Goal: Task Accomplishment & Management: Use online tool/utility

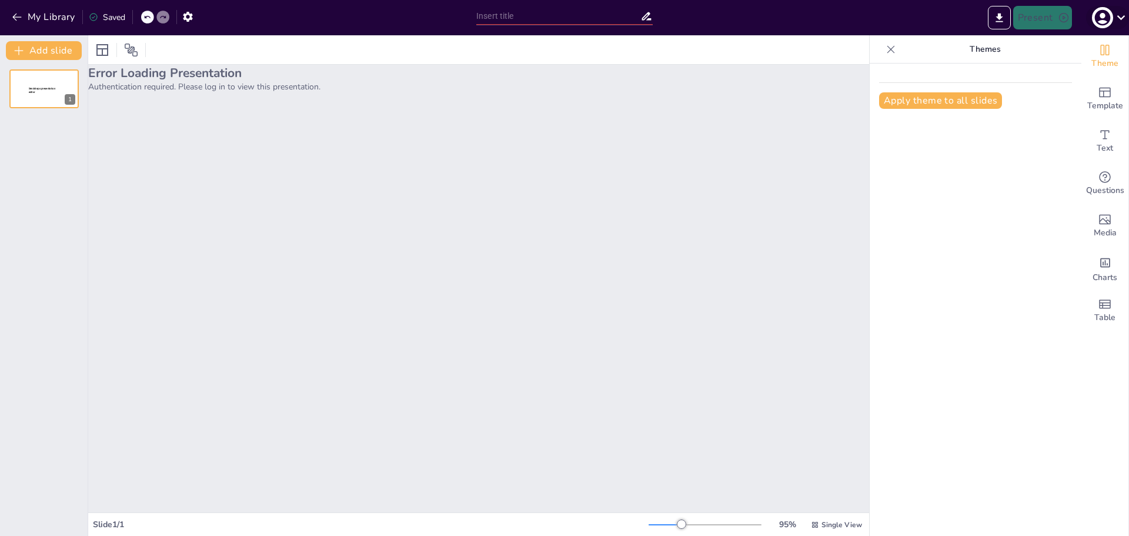
click at [1113, 16] on icon at bounding box center [1121, 17] width 16 height 16
click at [1028, 81] on p "My profile" at bounding box center [1042, 79] width 32 height 11
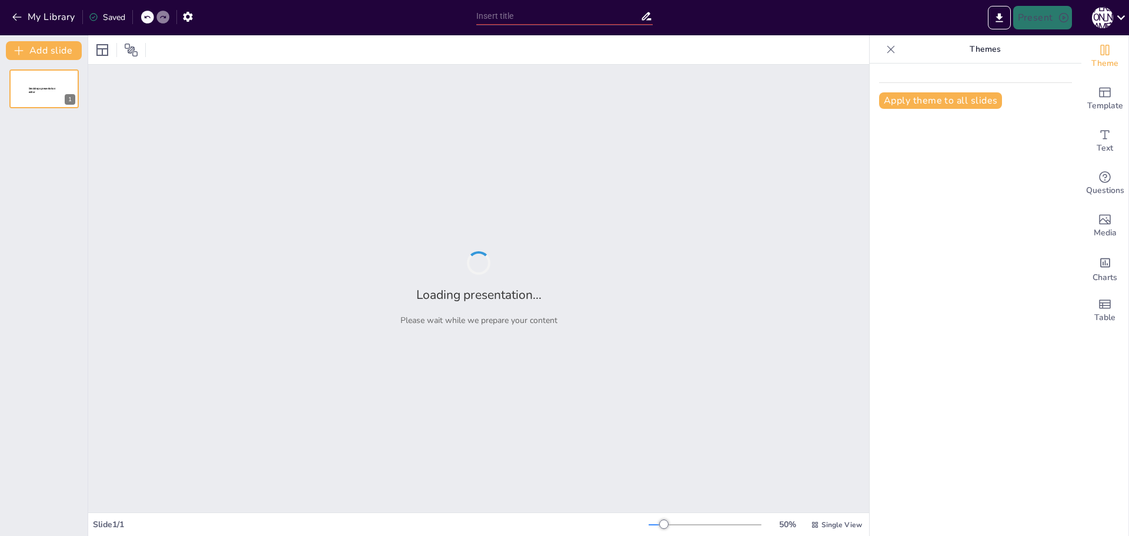
type input "aSCEND"
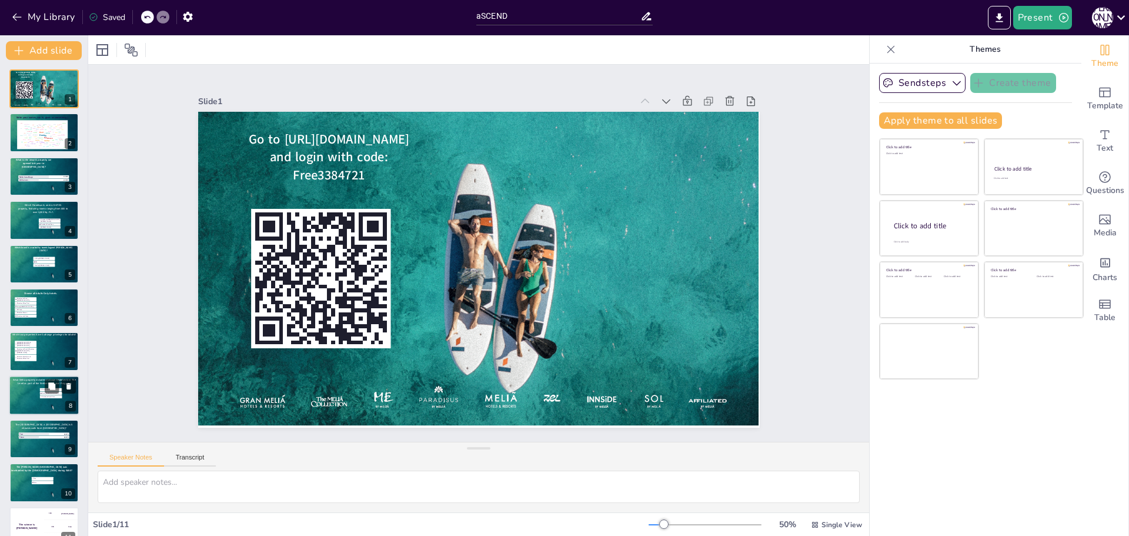
click at [33, 390] on div at bounding box center [44, 395] width 71 height 40
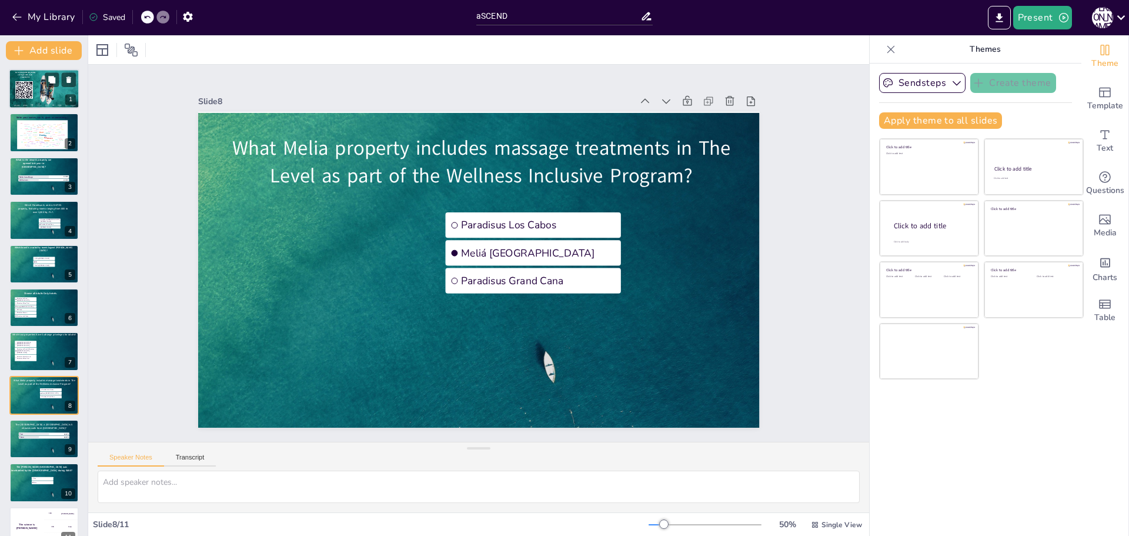
click at [25, 96] on icon at bounding box center [24, 90] width 18 height 18
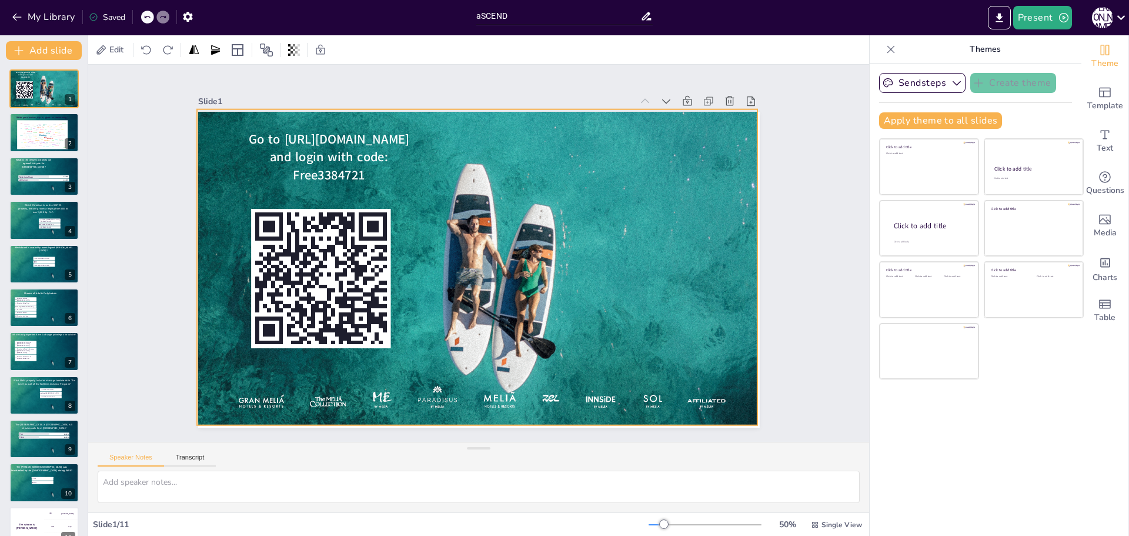
click at [594, 237] on div at bounding box center [476, 267] width 591 height 373
click at [36, 134] on div "Information" at bounding box center [34, 134] width 5 height 1
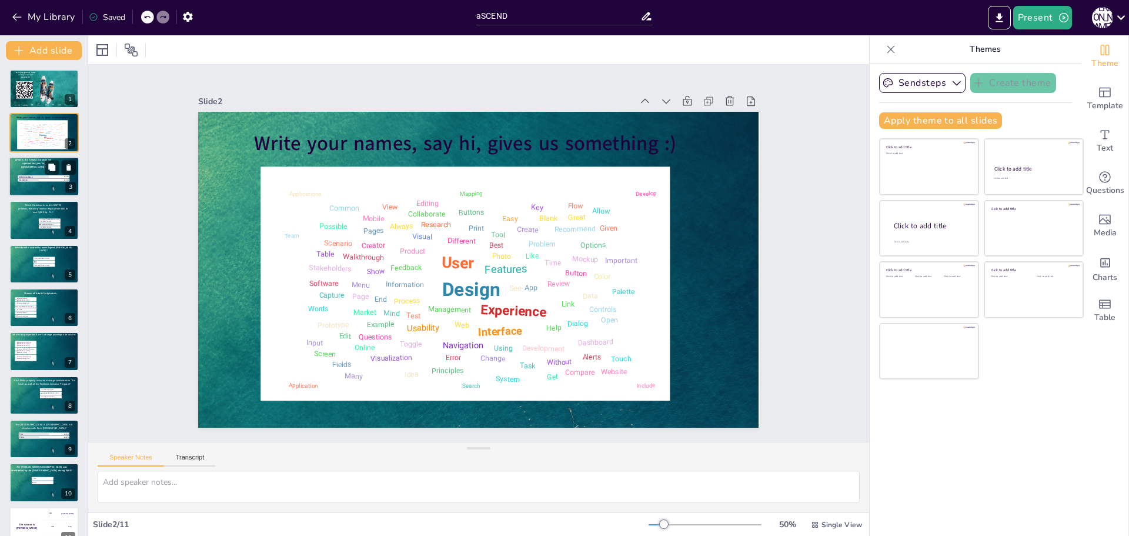
click at [45, 176] on span "Meliá Casa Maya" at bounding box center [41, 177] width 45 height 2
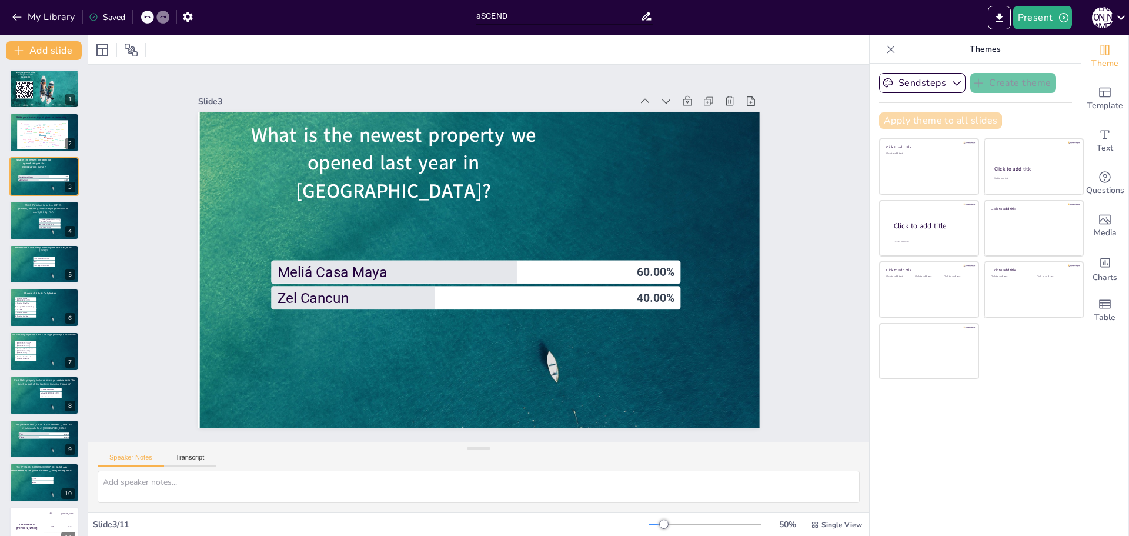
click at [918, 118] on button "Apply theme to all slides" at bounding box center [940, 120] width 123 height 16
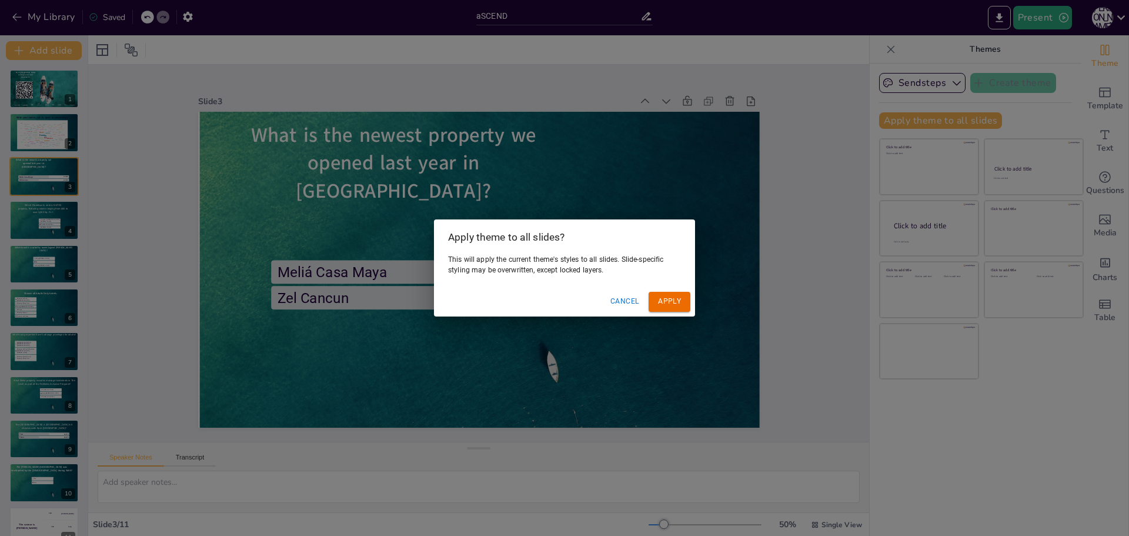
click at [665, 302] on button "Apply" at bounding box center [670, 301] width 42 height 19
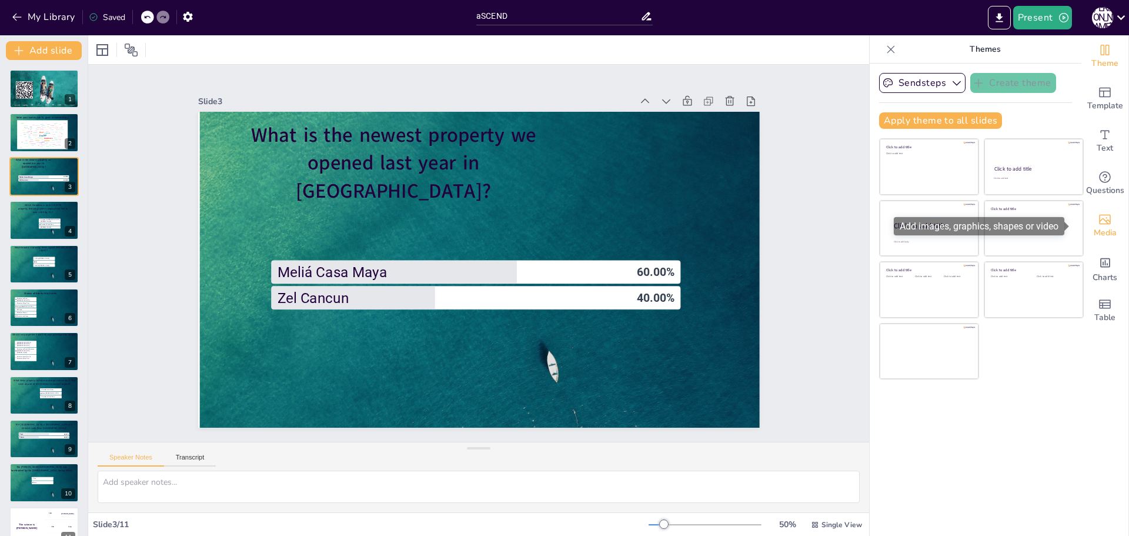
click at [1099, 221] on icon "Add images, graphics, shapes or video" at bounding box center [1105, 220] width 12 height 10
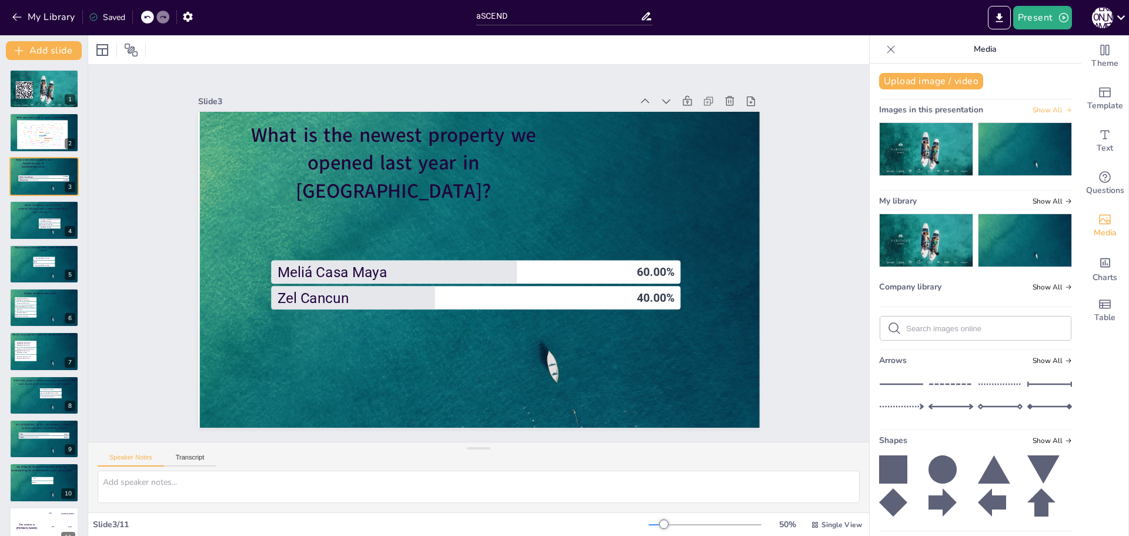
click at [1033, 107] on span "Show All" at bounding box center [1052, 110] width 39 height 8
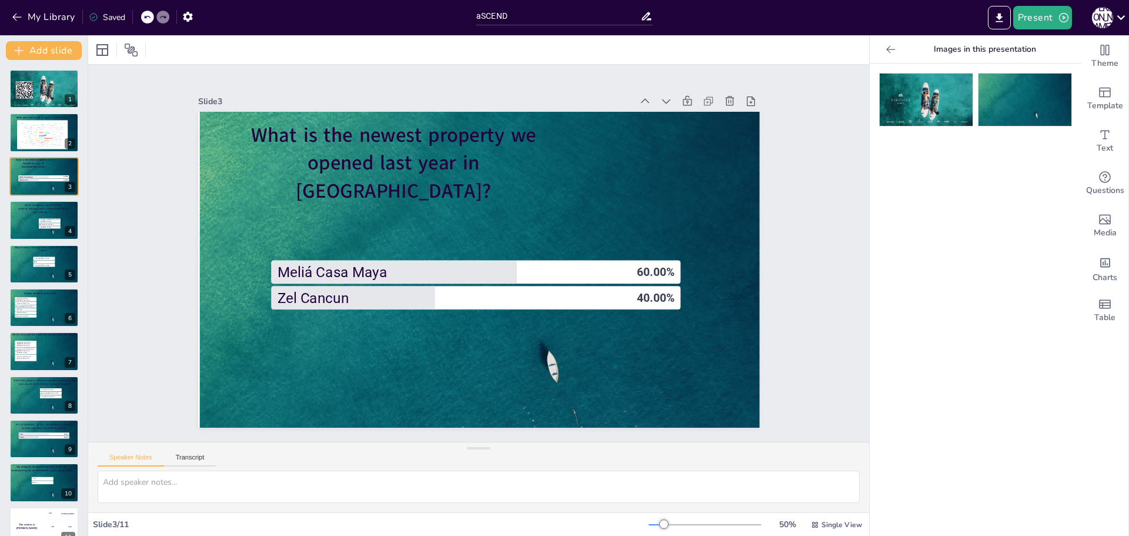
click at [905, 78] on img at bounding box center [926, 100] width 93 height 52
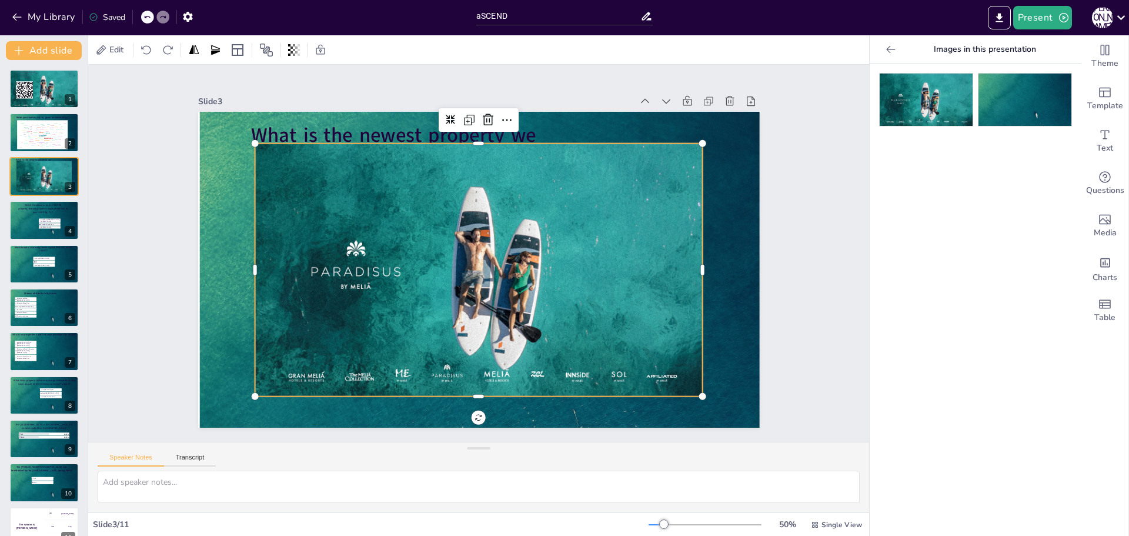
click at [905, 79] on img at bounding box center [926, 100] width 93 height 52
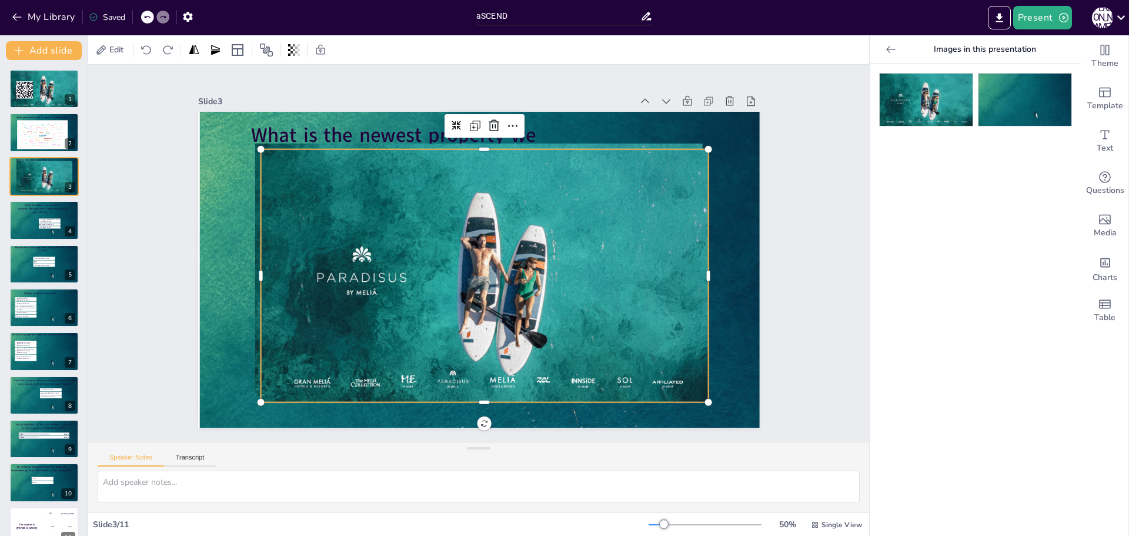
click at [905, 79] on img at bounding box center [926, 100] width 93 height 52
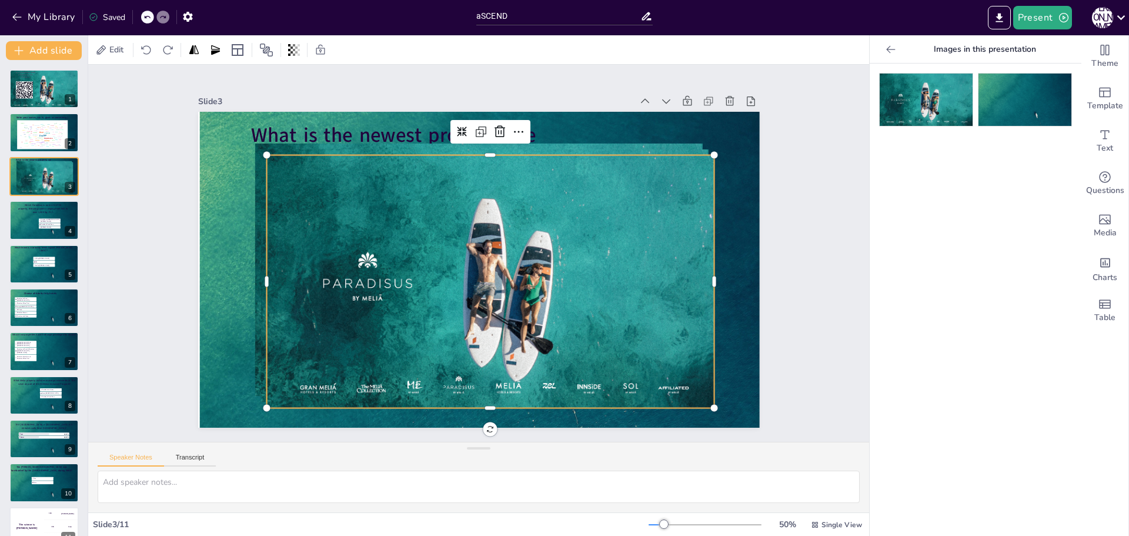
click at [998, 78] on img at bounding box center [1025, 100] width 93 height 52
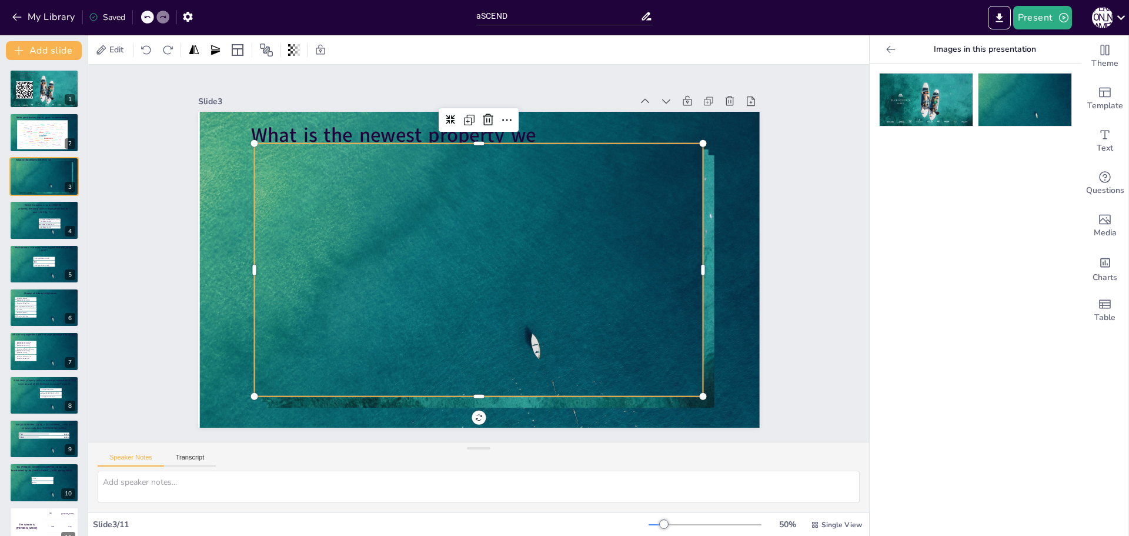
click at [885, 51] on icon at bounding box center [891, 50] width 12 height 12
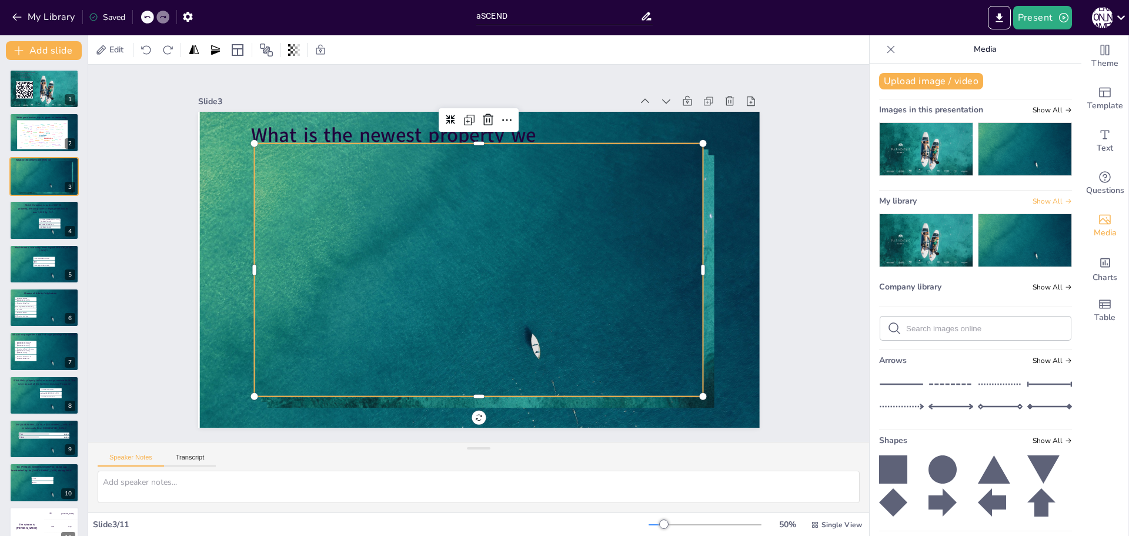
click at [1036, 197] on span "Show All" at bounding box center [1052, 201] width 39 height 8
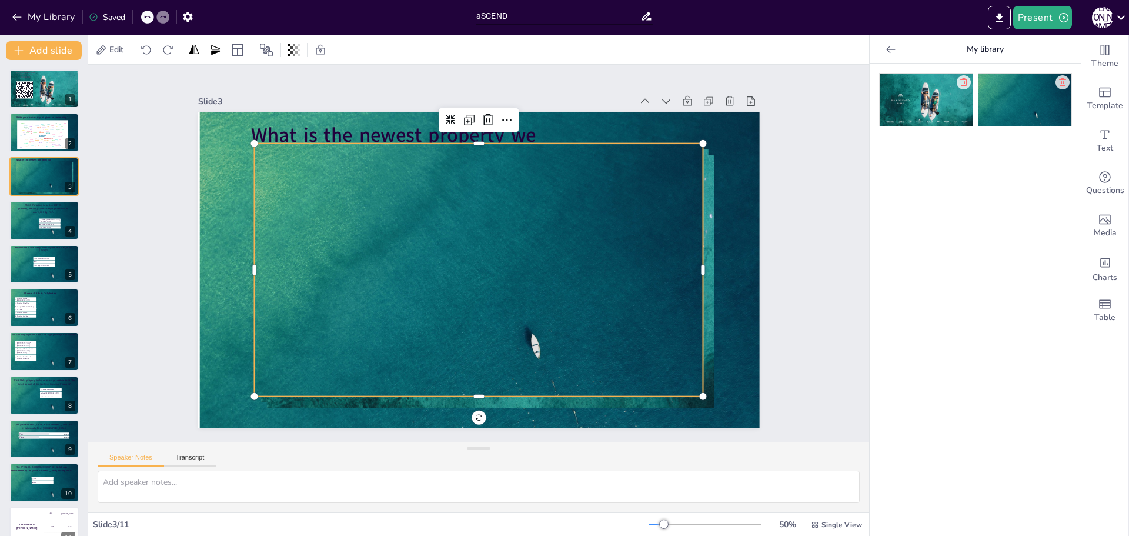
click at [885, 48] on icon at bounding box center [891, 50] width 12 height 12
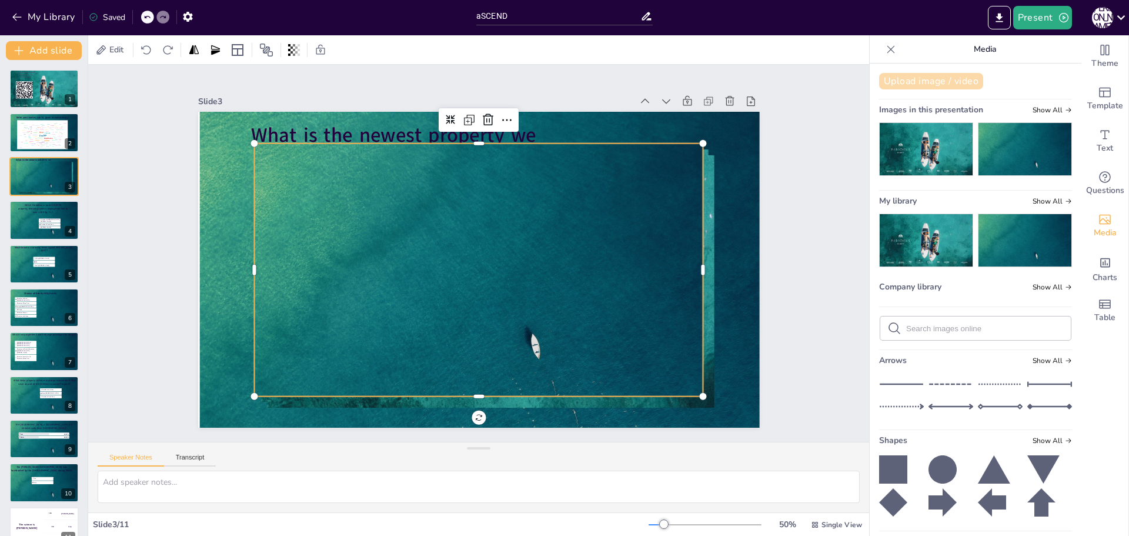
click at [926, 79] on button "Upload image / video" at bounding box center [931, 81] width 104 height 16
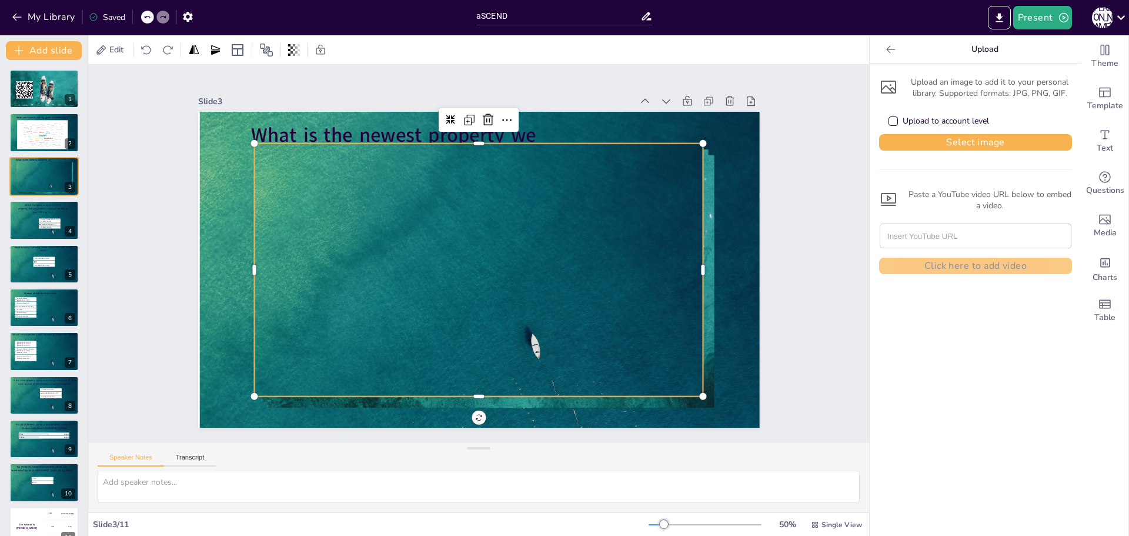
click at [910, 122] on div "Upload to account level" at bounding box center [946, 121] width 86 height 12
click at [925, 142] on button "Select image" at bounding box center [975, 142] width 193 height 16
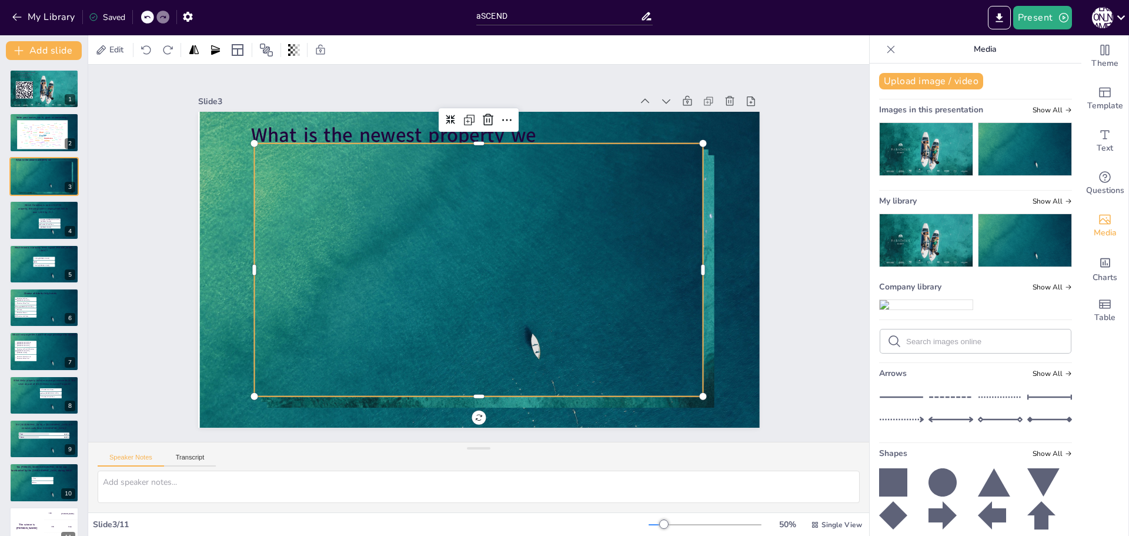
click at [915, 300] on img at bounding box center [926, 304] width 93 height 9
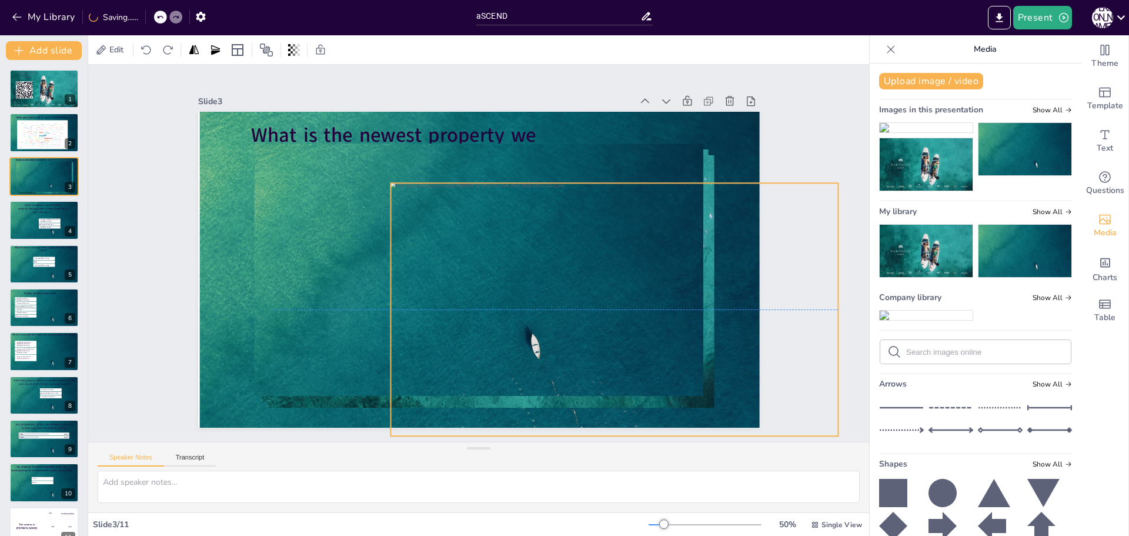
drag, startPoint x: 365, startPoint y: 282, endPoint x: 501, endPoint y: 313, distance: 138.8
click at [501, 313] on div at bounding box center [608, 323] width 472 height 298
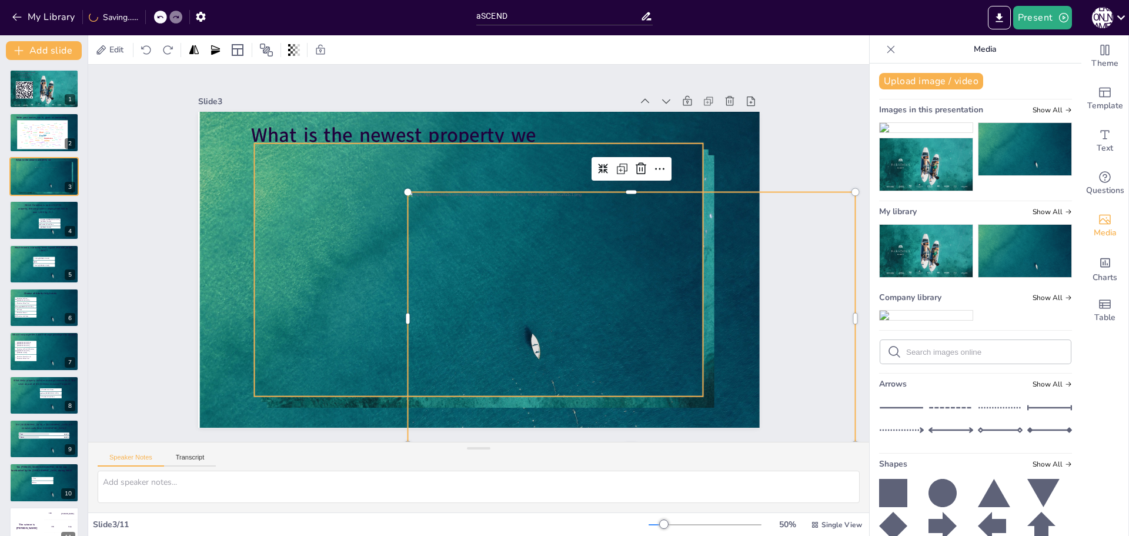
click at [268, 152] on div at bounding box center [477, 270] width 473 height 298
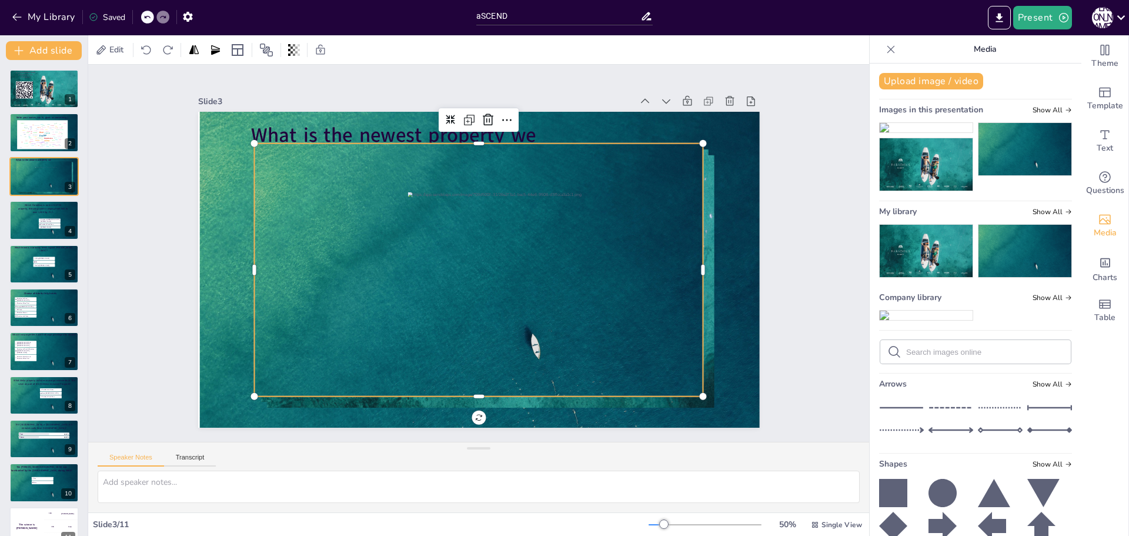
click at [973, 138] on img at bounding box center [926, 164] width 93 height 52
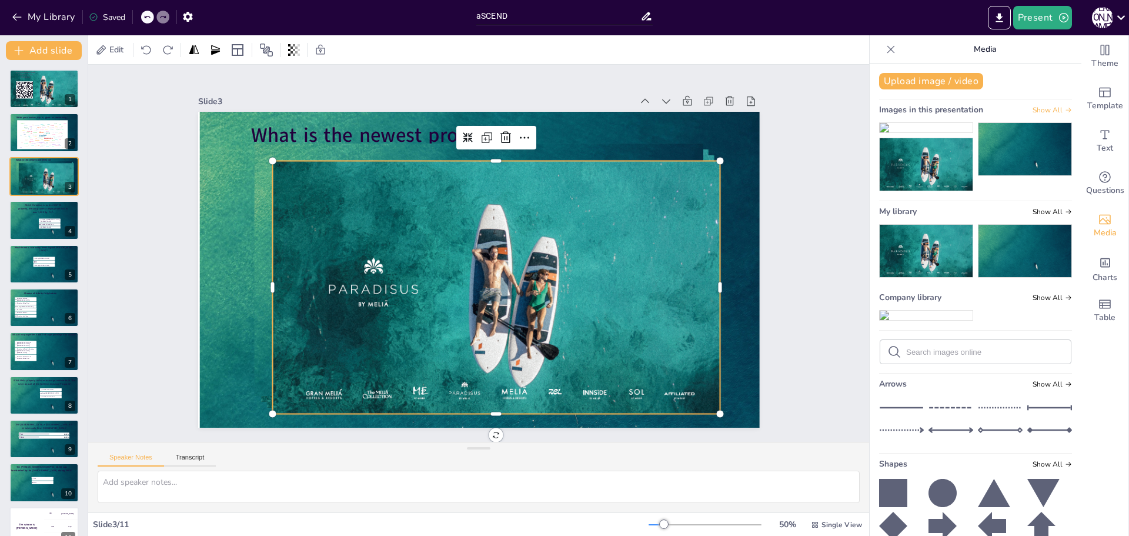
click at [1033, 111] on span "Show All" at bounding box center [1052, 110] width 39 height 8
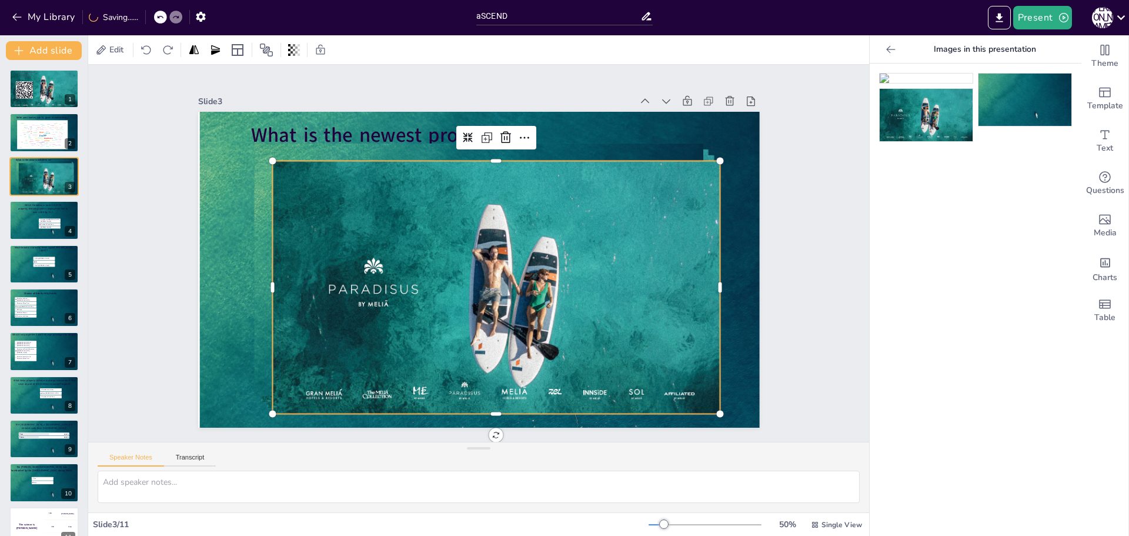
click at [1016, 91] on img at bounding box center [1025, 100] width 93 height 52
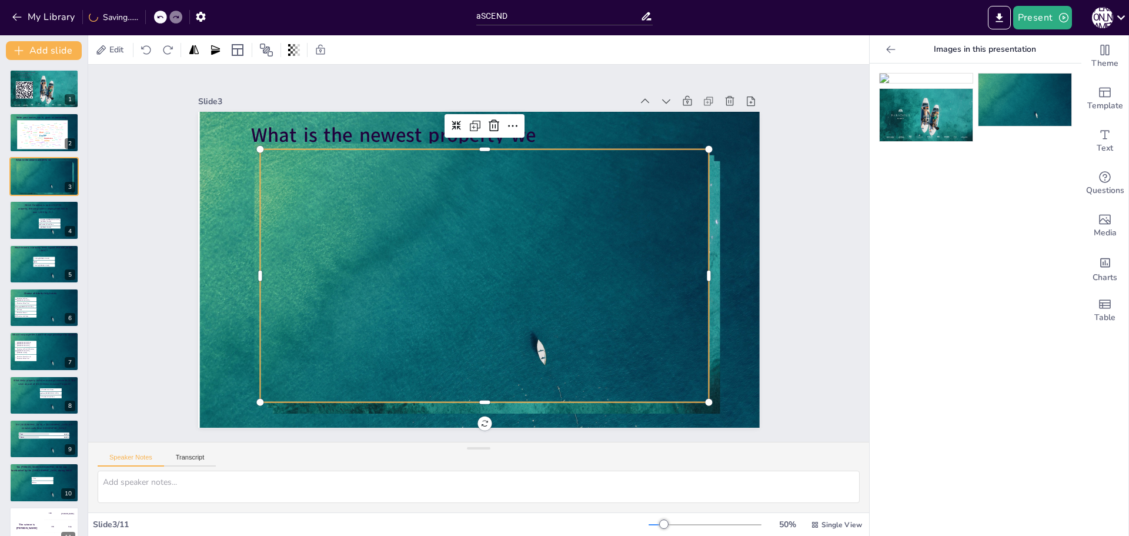
drag, startPoint x: 1011, startPoint y: 91, endPoint x: 946, endPoint y: 286, distance: 205.2
click at [946, 286] on div at bounding box center [976, 300] width 212 height 472
click at [885, 46] on icon at bounding box center [891, 50] width 12 height 12
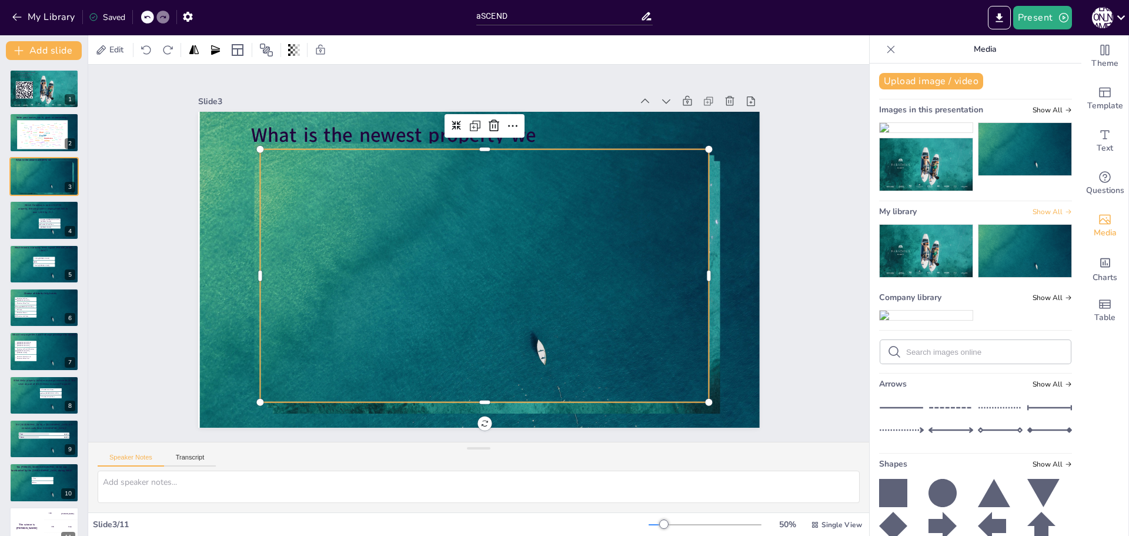
click at [1043, 208] on span "Show All" at bounding box center [1052, 212] width 39 height 8
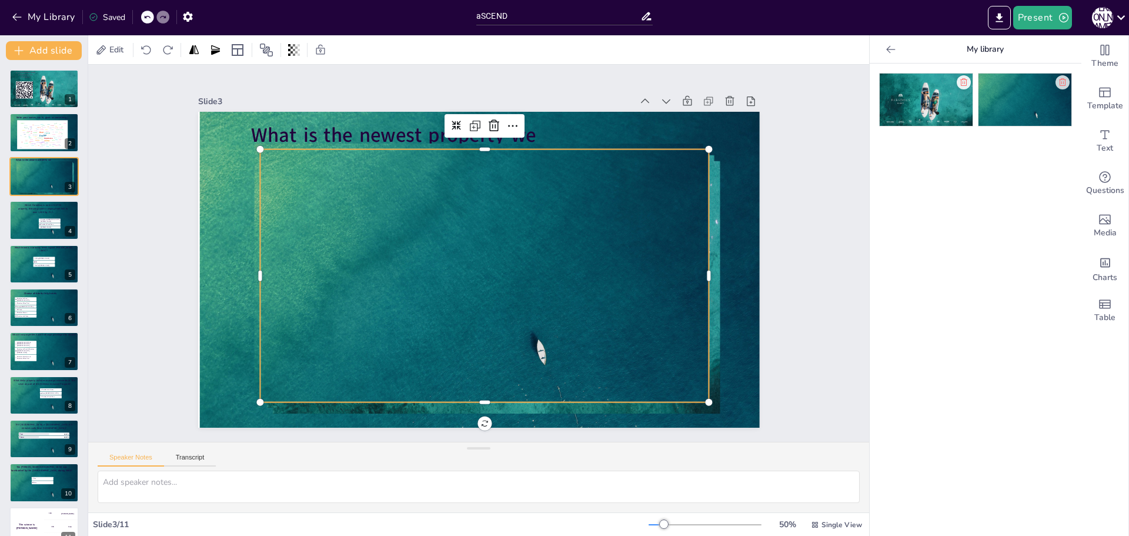
click at [960, 84] on icon at bounding box center [963, 82] width 7 height 8
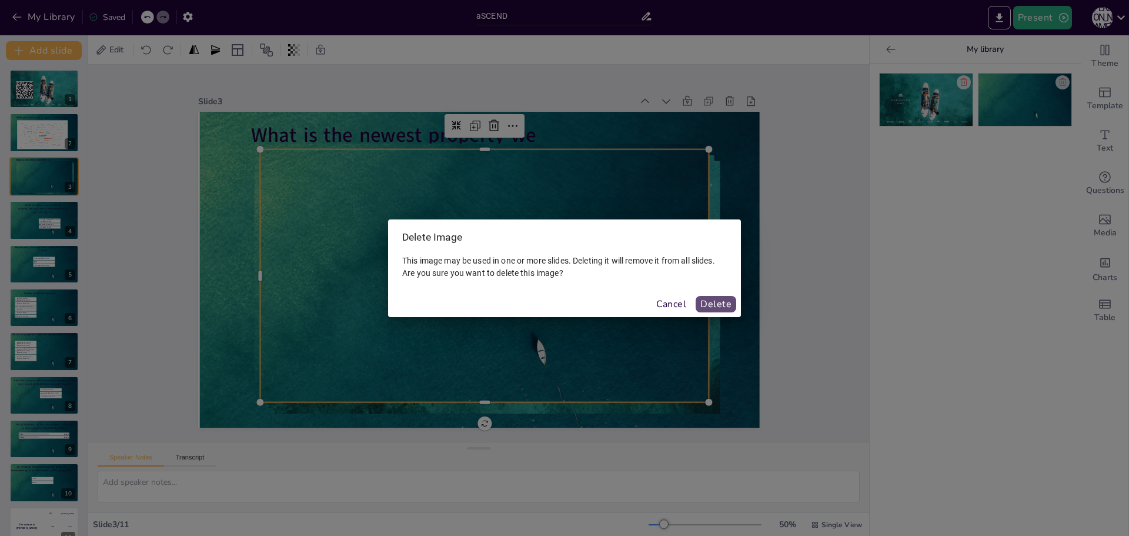
click at [718, 301] on button "Delete" at bounding box center [716, 304] width 41 height 16
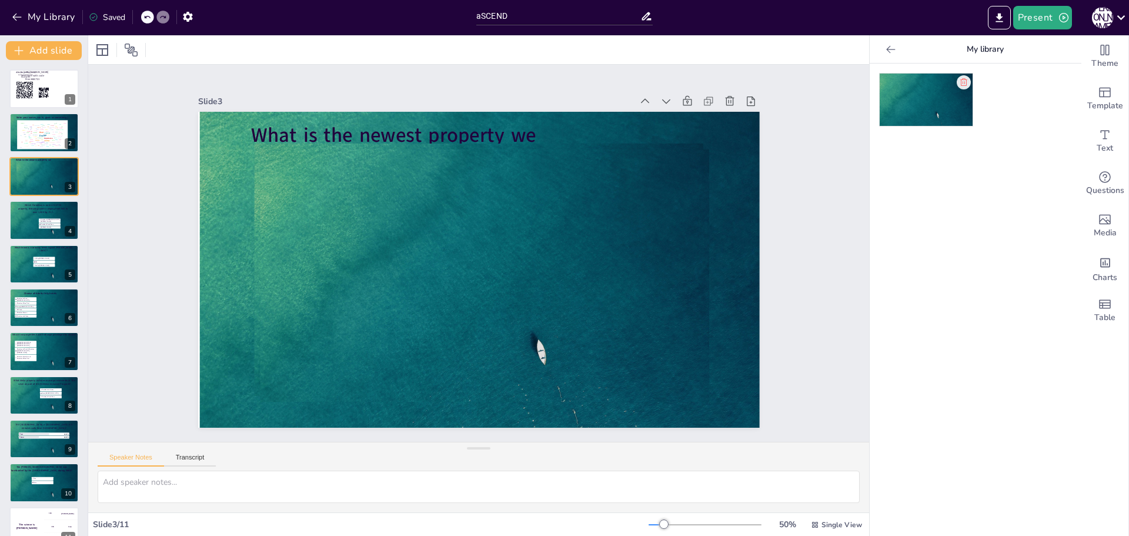
click at [960, 82] on icon at bounding box center [963, 82] width 7 height 8
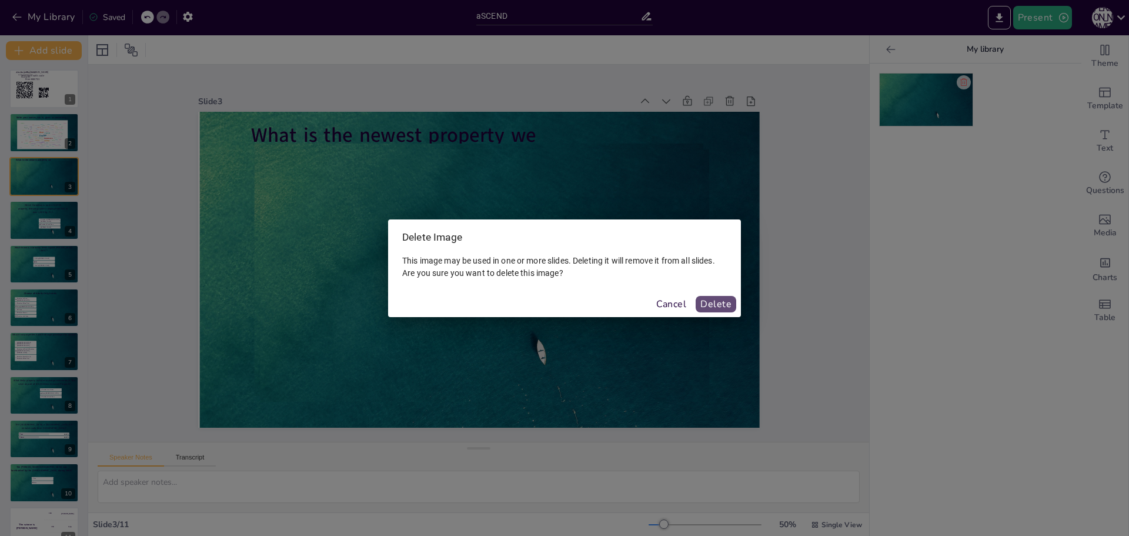
click at [725, 301] on button "Delete" at bounding box center [716, 304] width 41 height 16
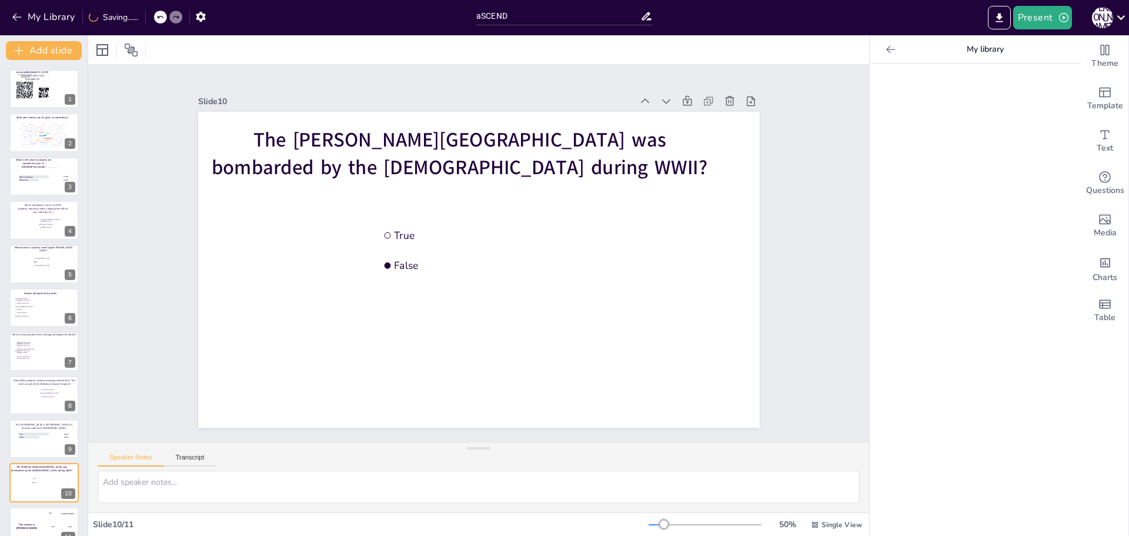
click at [885, 53] on icon at bounding box center [891, 50] width 12 height 12
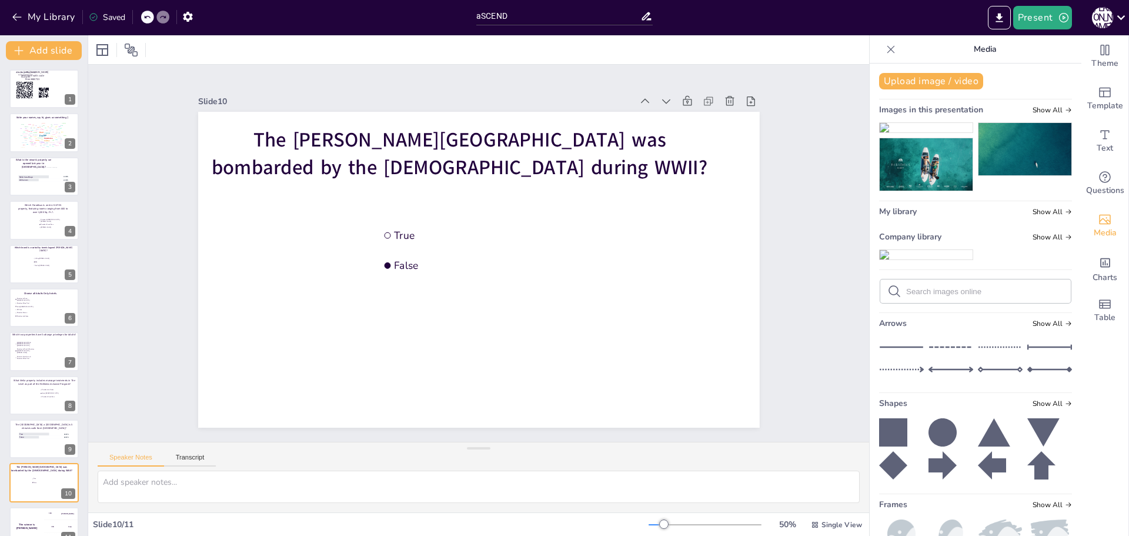
click at [919, 250] on img at bounding box center [926, 254] width 93 height 9
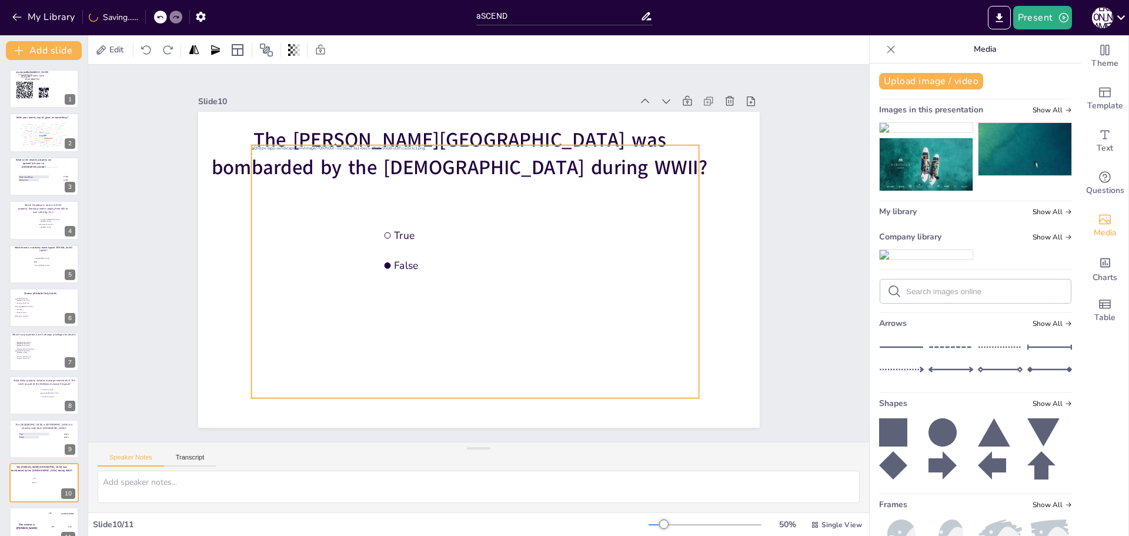
drag, startPoint x: 573, startPoint y: 205, endPoint x: 572, endPoint y: 211, distance: 6.0
click at [572, 211] on div at bounding box center [475, 271] width 448 height 253
click at [445, 120] on icon at bounding box center [450, 125] width 10 height 10
click at [458, 117] on icon at bounding box center [463, 122] width 11 height 11
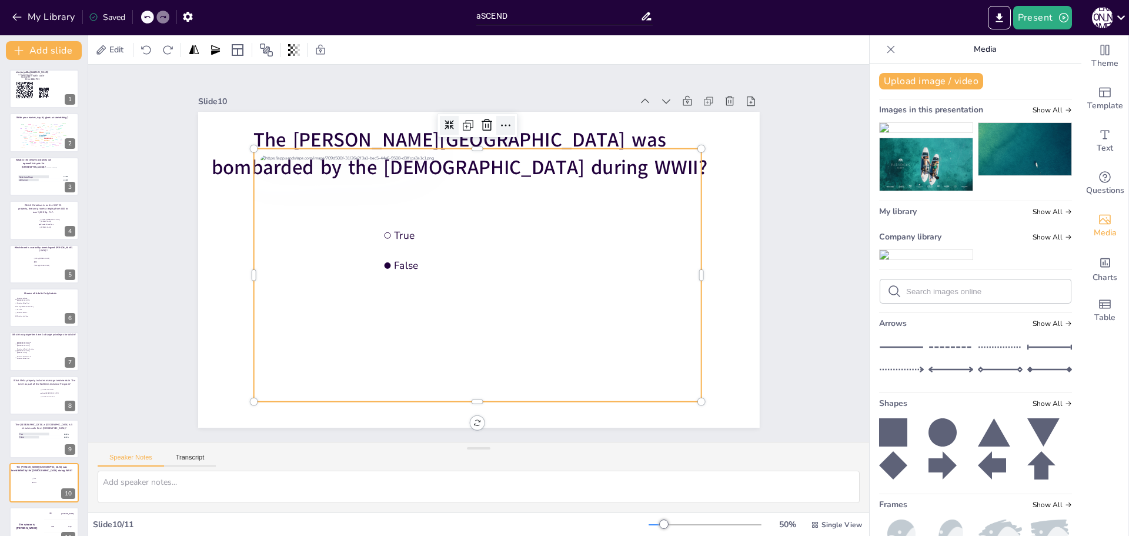
click at [499, 123] on icon at bounding box center [506, 125] width 14 height 14
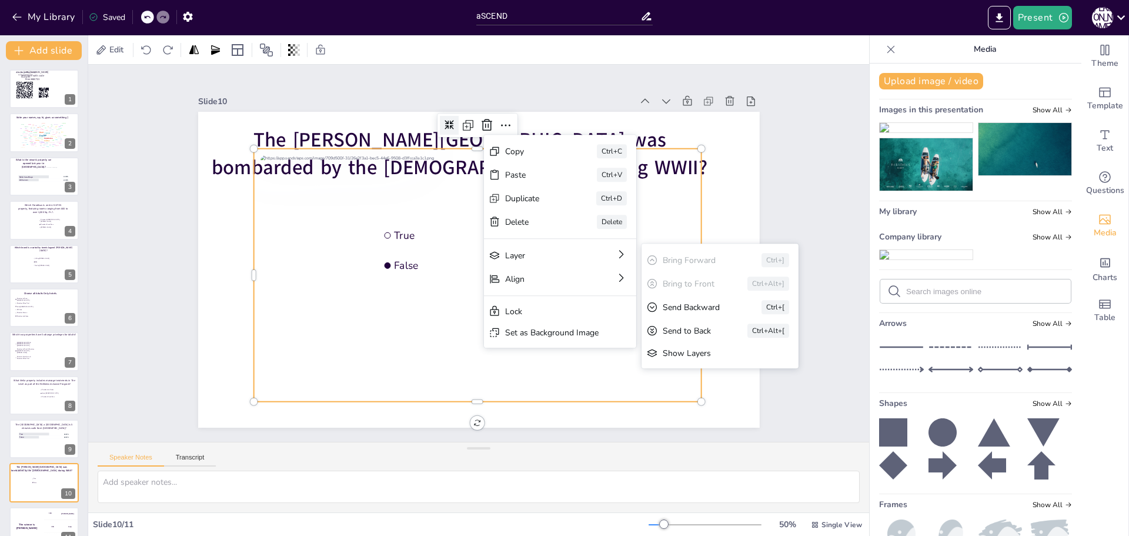
click at [734, 418] on div "Send to Back" at bounding box center [760, 426] width 53 height 16
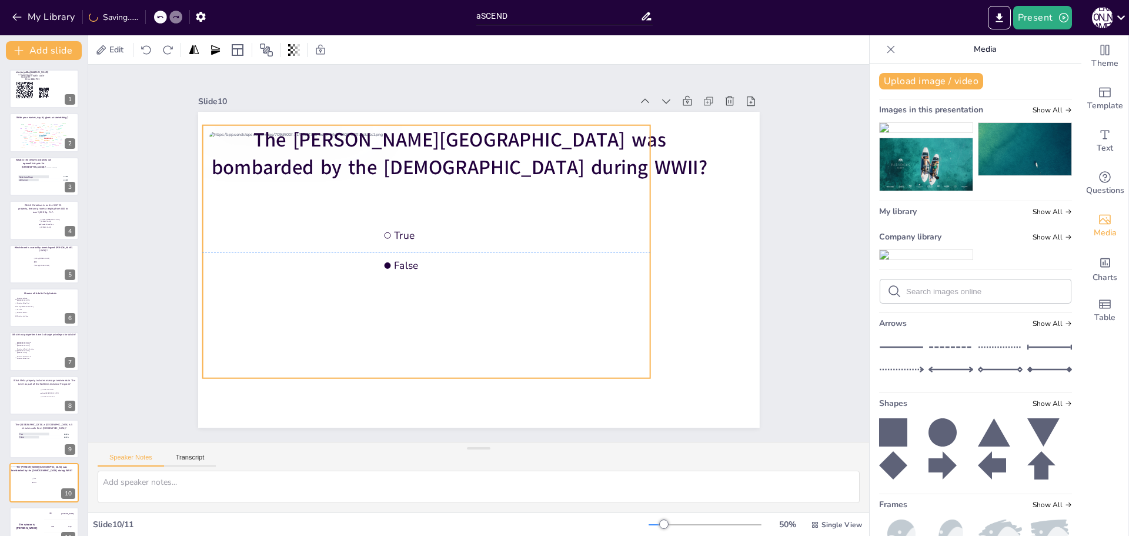
drag, startPoint x: 589, startPoint y: 242, endPoint x: 576, endPoint y: 218, distance: 27.1
click at [571, 223] on div at bounding box center [426, 251] width 448 height 253
click at [576, 218] on div at bounding box center [427, 251] width 448 height 253
click at [591, 199] on div at bounding box center [427, 251] width 448 height 253
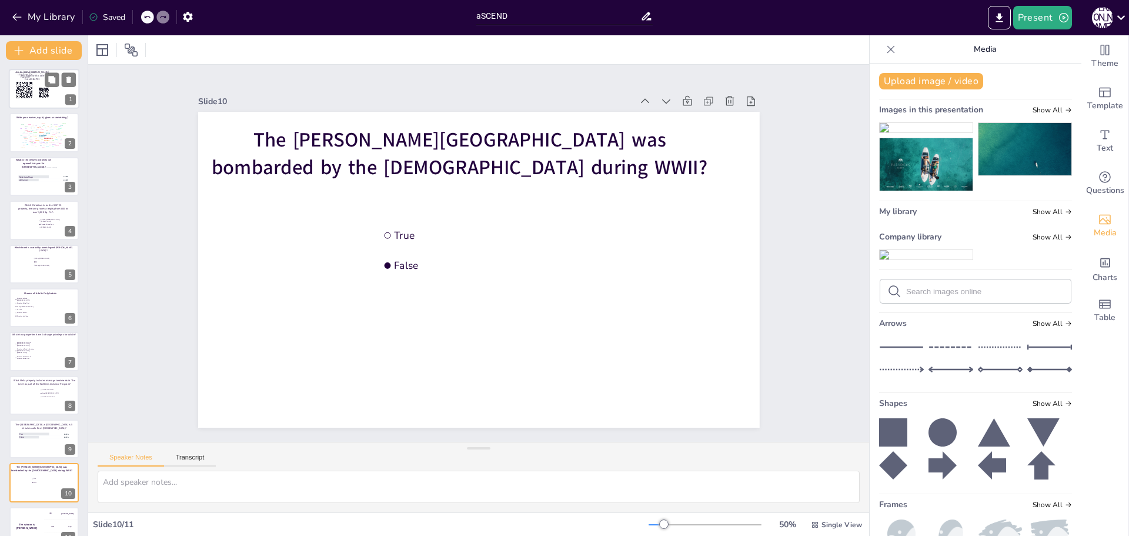
click at [34, 91] on icon at bounding box center [44, 93] width 62 height 11
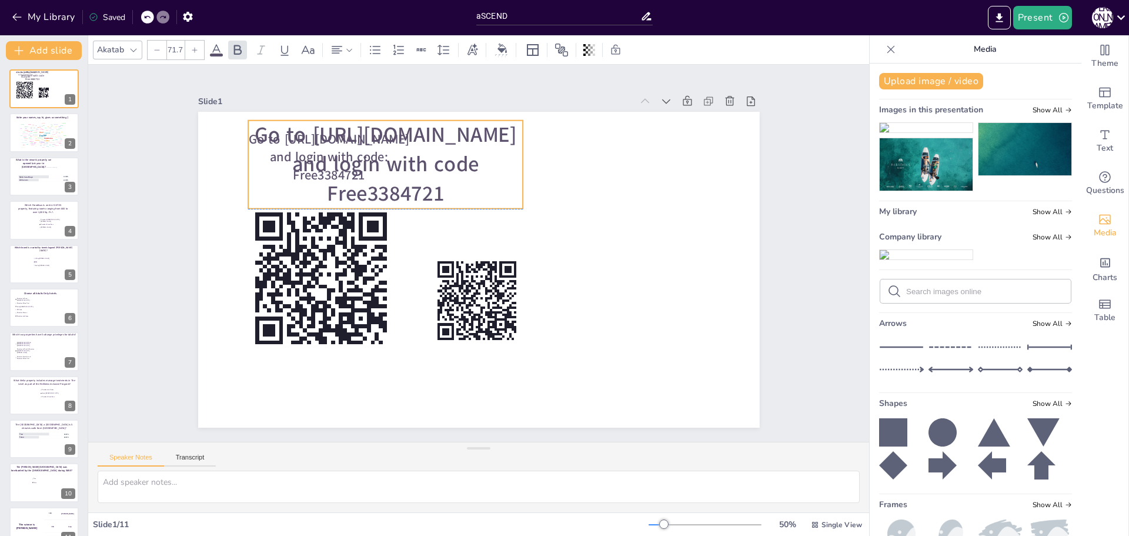
click at [421, 159] on span "Go to https://sendsteps.me and login with code Free3384721" at bounding box center [386, 165] width 262 height 88
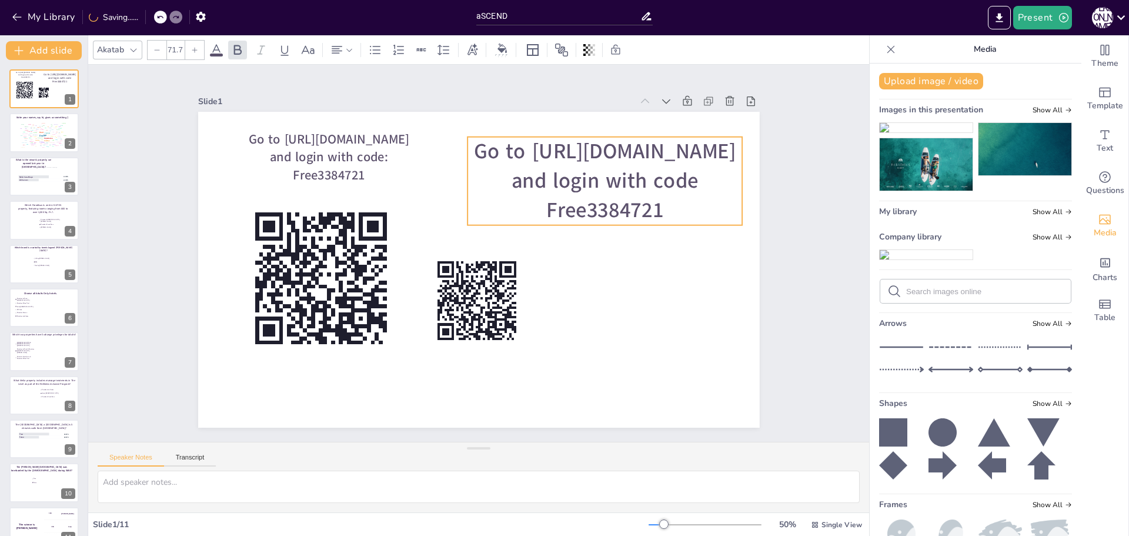
drag, startPoint x: 441, startPoint y: 200, endPoint x: 661, endPoint y: 216, distance: 220.6
click at [661, 216] on p "Go to https://sendsteps.me and login with code Free3384721" at bounding box center [605, 181] width 275 height 88
click at [568, 132] on div at bounding box center [605, 131] width 275 height 9
click at [589, 112] on icon at bounding box center [595, 113] width 14 height 14
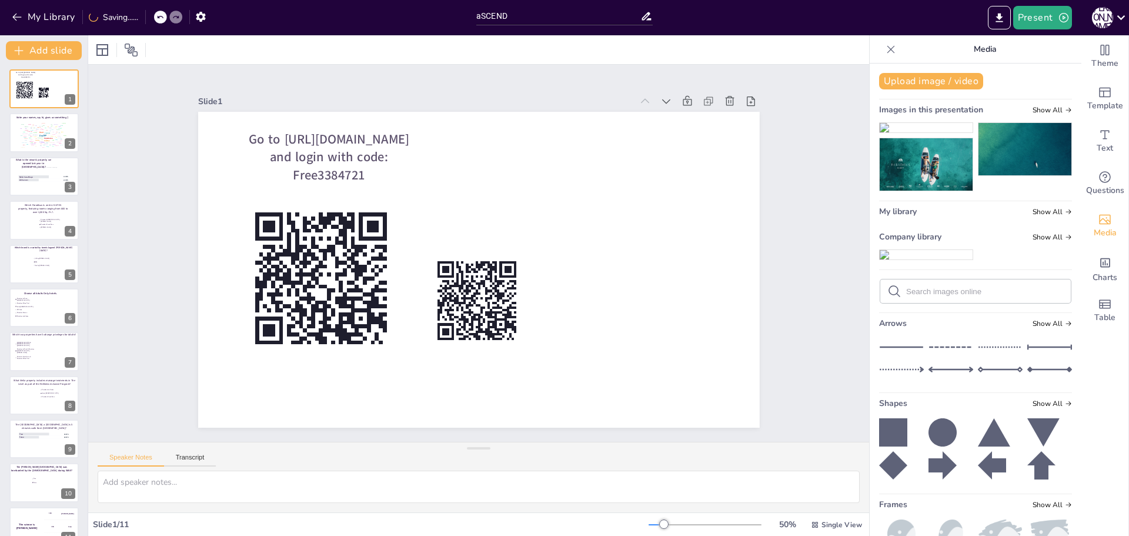
click at [898, 259] on img at bounding box center [926, 254] width 93 height 9
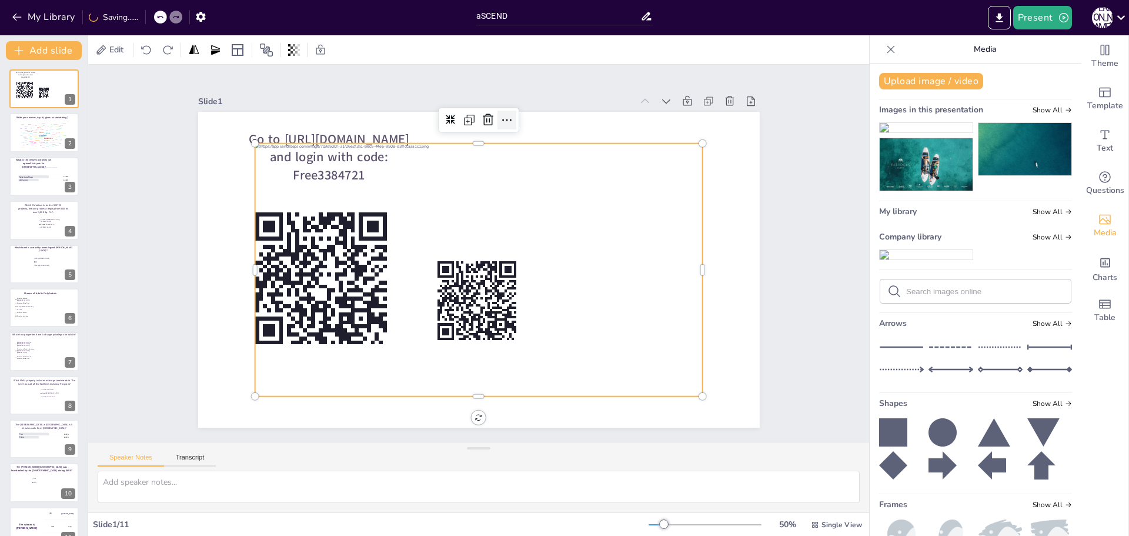
click at [500, 113] on icon at bounding box center [507, 120] width 14 height 14
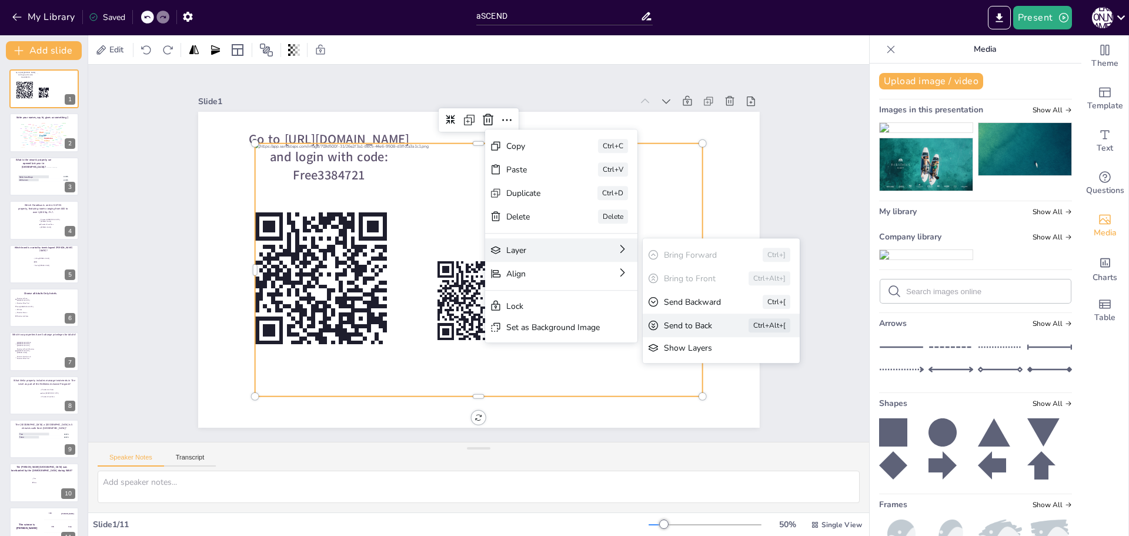
click at [736, 412] on div "Send to Back" at bounding box center [762, 420] width 53 height 16
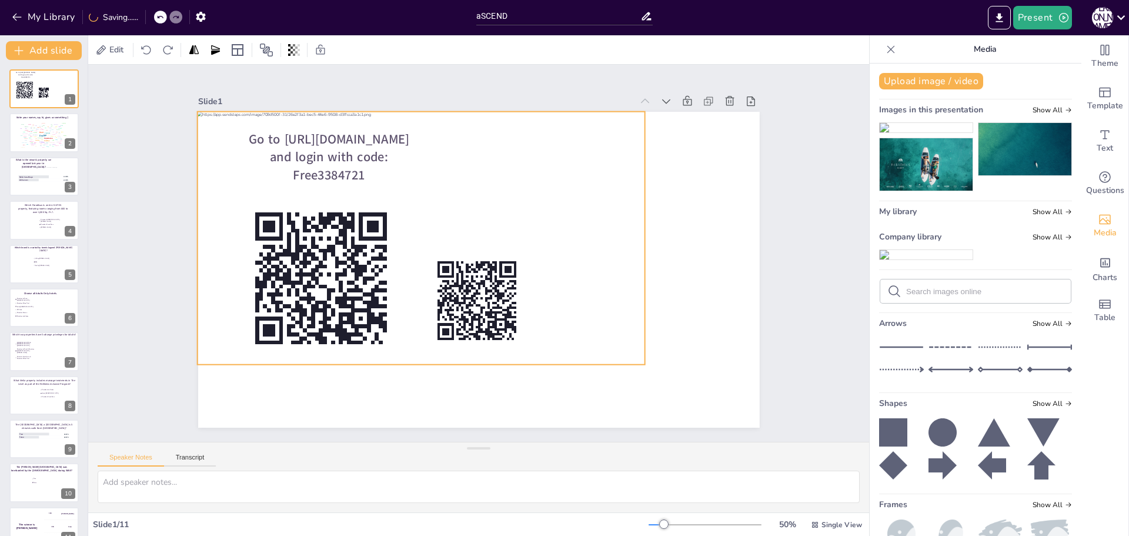
drag, startPoint x: 586, startPoint y: 208, endPoint x: 528, endPoint y: 178, distance: 65.3
click at [528, 177] on div at bounding box center [421, 238] width 448 height 253
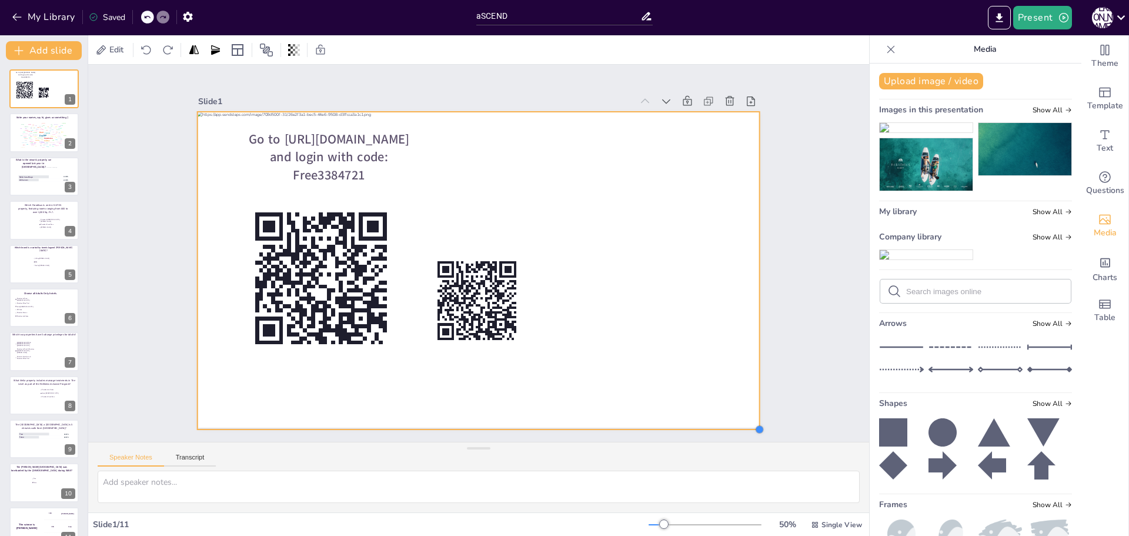
drag, startPoint x: 637, startPoint y: 361, endPoint x: 748, endPoint y: 420, distance: 125.5
click at [755, 425] on div at bounding box center [759, 429] width 9 height 9
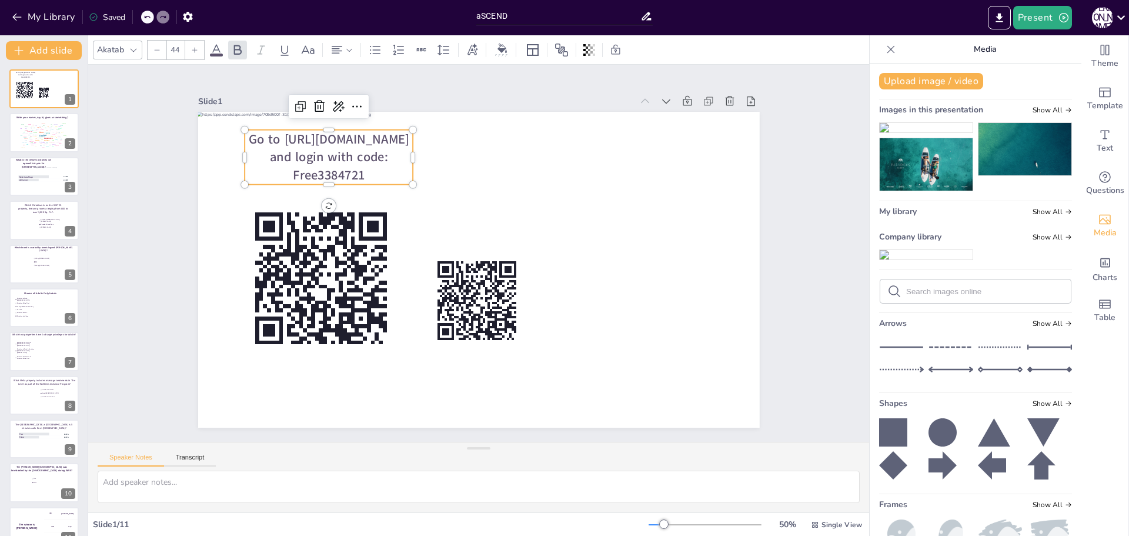
click at [329, 153] on span "Go to [URL][DOMAIN_NAME] and login with code: Free3384721" at bounding box center [329, 157] width 161 height 54
click at [214, 52] on icon at bounding box center [216, 50] width 14 height 14
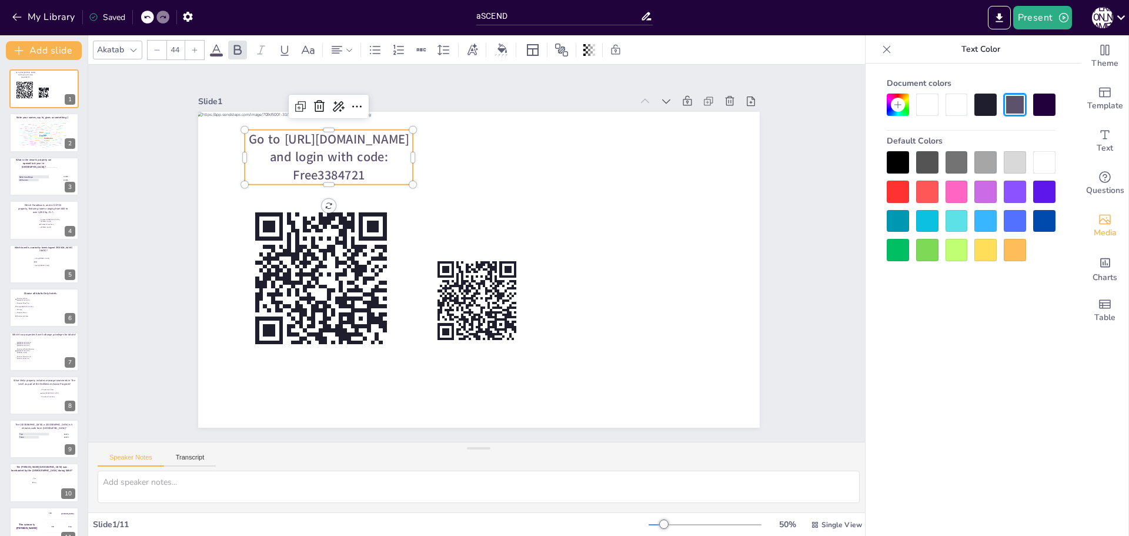
click at [1040, 158] on div at bounding box center [1044, 162] width 22 height 22
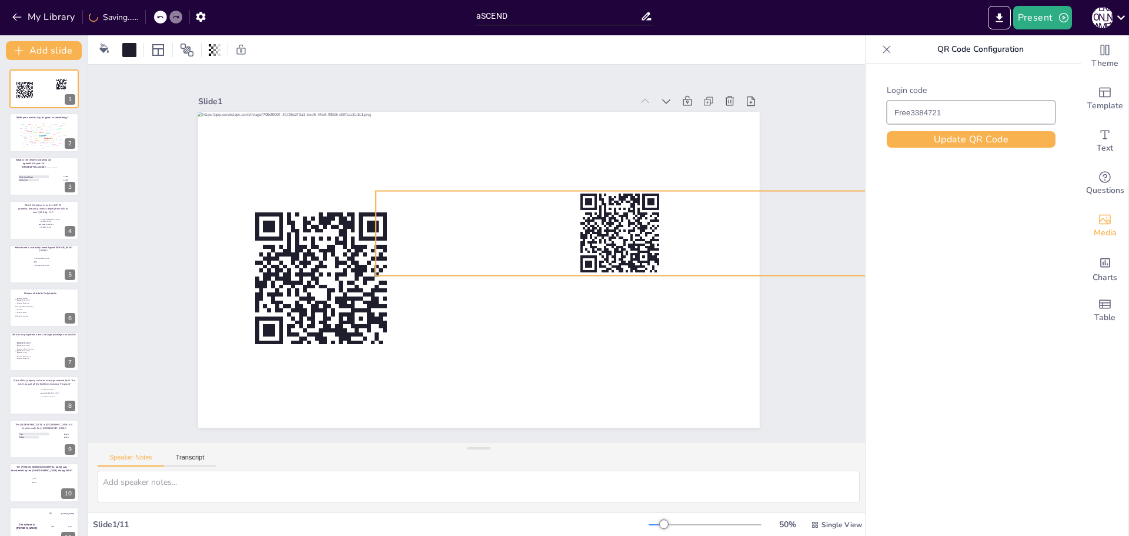
drag, startPoint x: 462, startPoint y: 308, endPoint x: 617, endPoint y: 245, distance: 167.5
click at [609, 244] on rect at bounding box center [611, 245] width 5 height 2
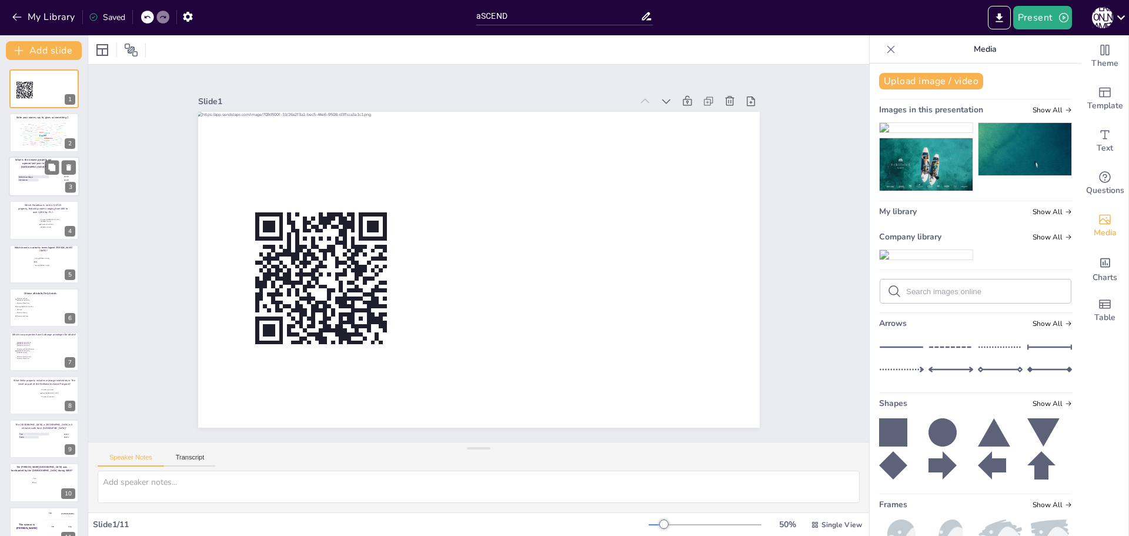
click at [46, 182] on div at bounding box center [63, 182] width 56 height 32
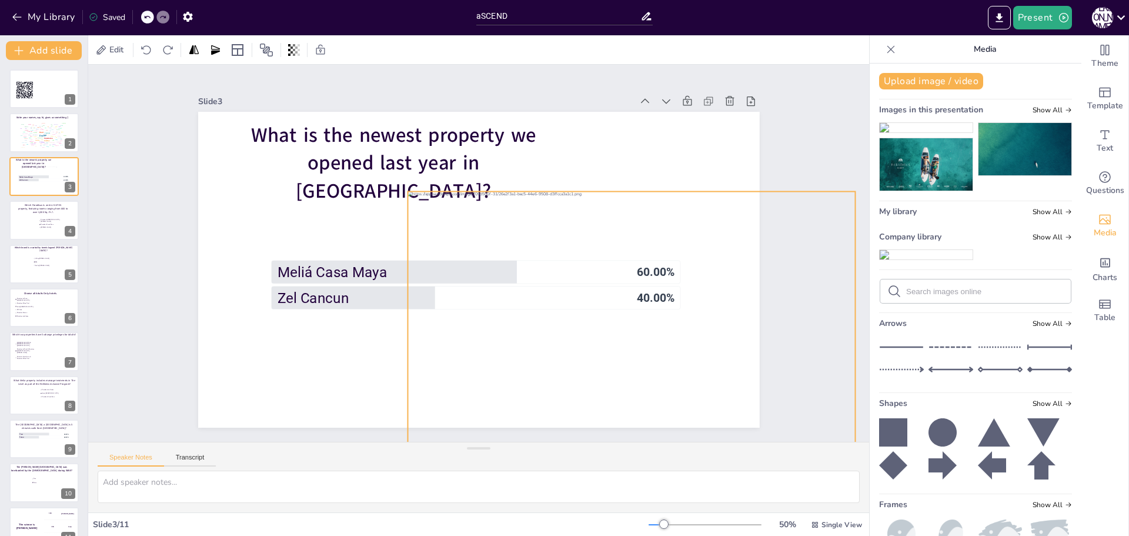
click at [538, 244] on div at bounding box center [624, 334] width 472 height 298
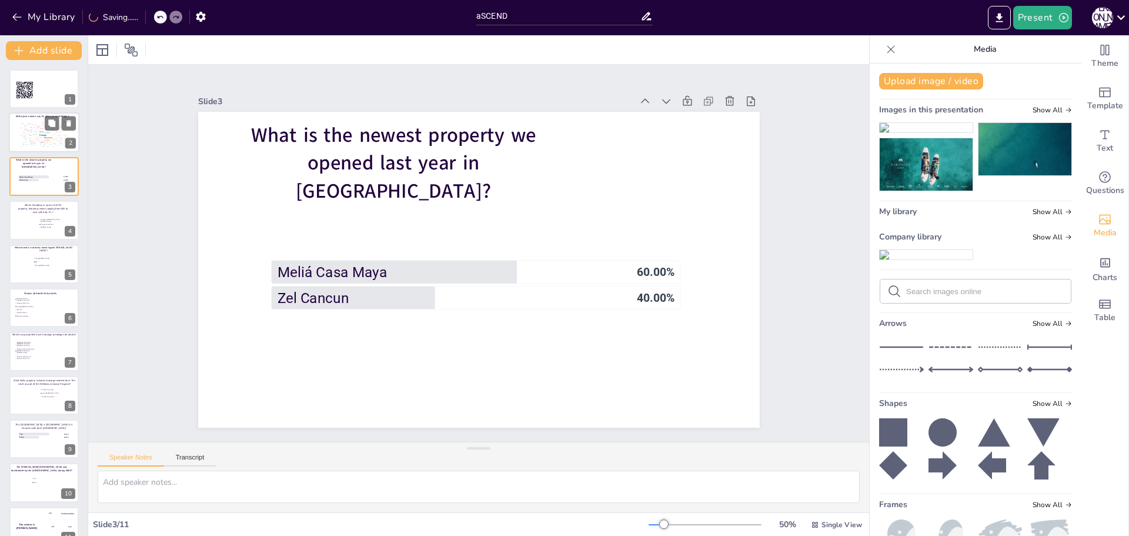
click at [62, 131] on div "Blank" at bounding box center [62, 131] width 2 height 1
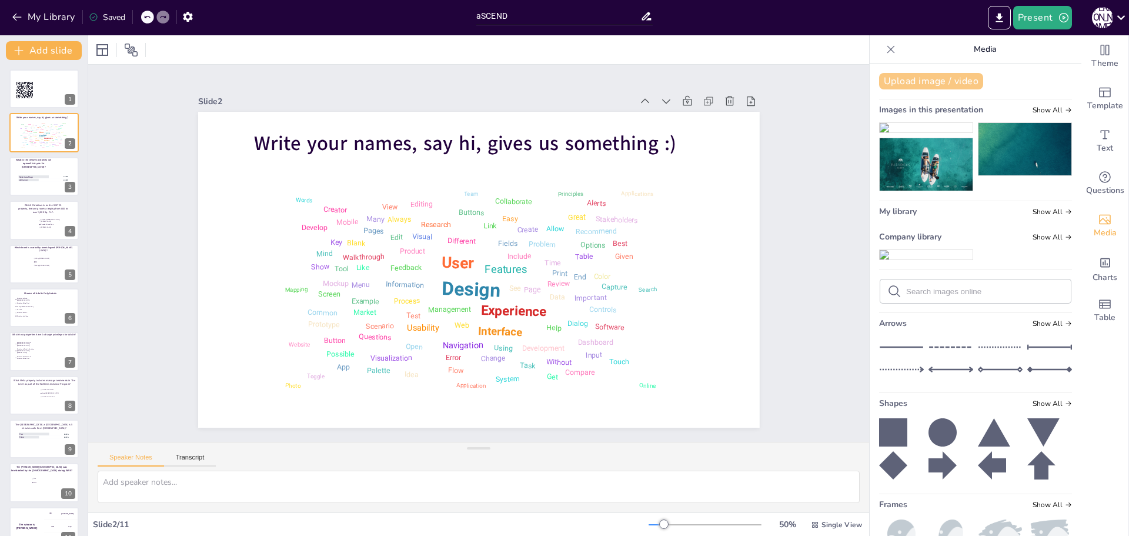
click at [886, 81] on button "Upload image / video" at bounding box center [931, 81] width 104 height 16
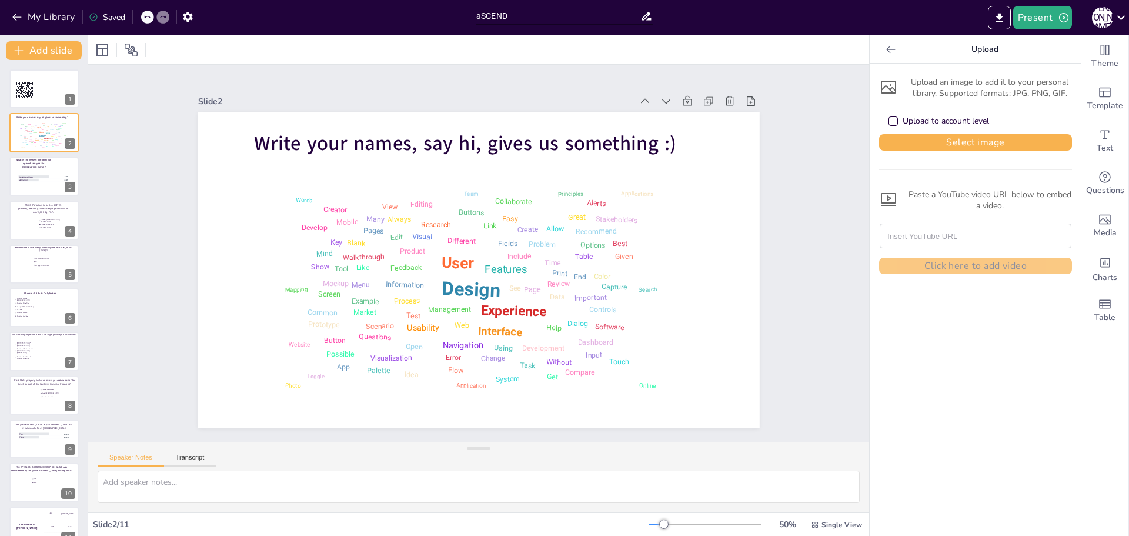
click at [889, 119] on div "Upload to account level" at bounding box center [893, 120] width 9 height 9
click at [924, 142] on button "Select image" at bounding box center [975, 142] width 193 height 16
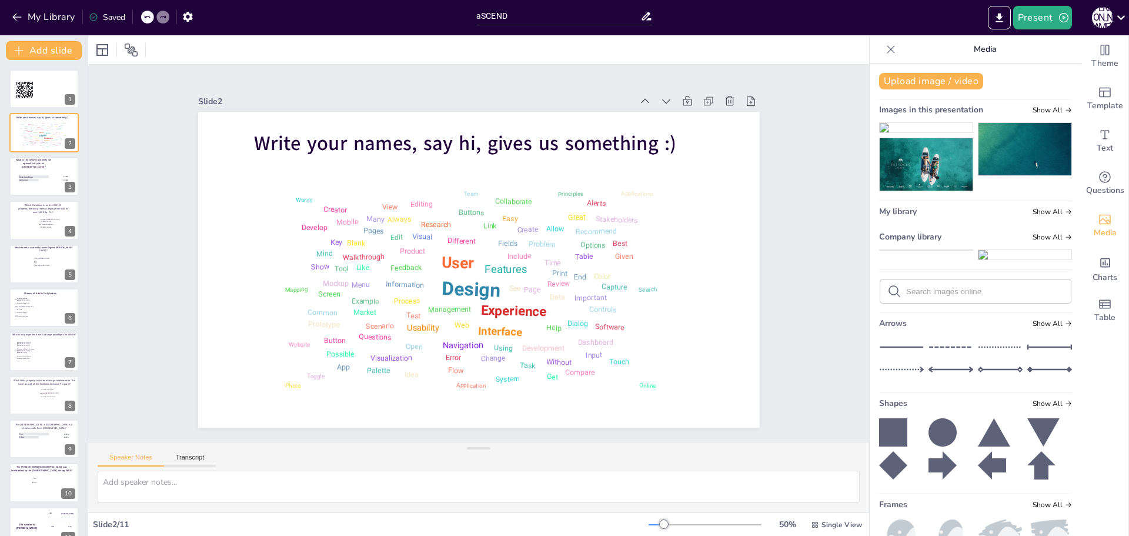
click at [911, 250] on img at bounding box center [926, 250] width 93 height 0
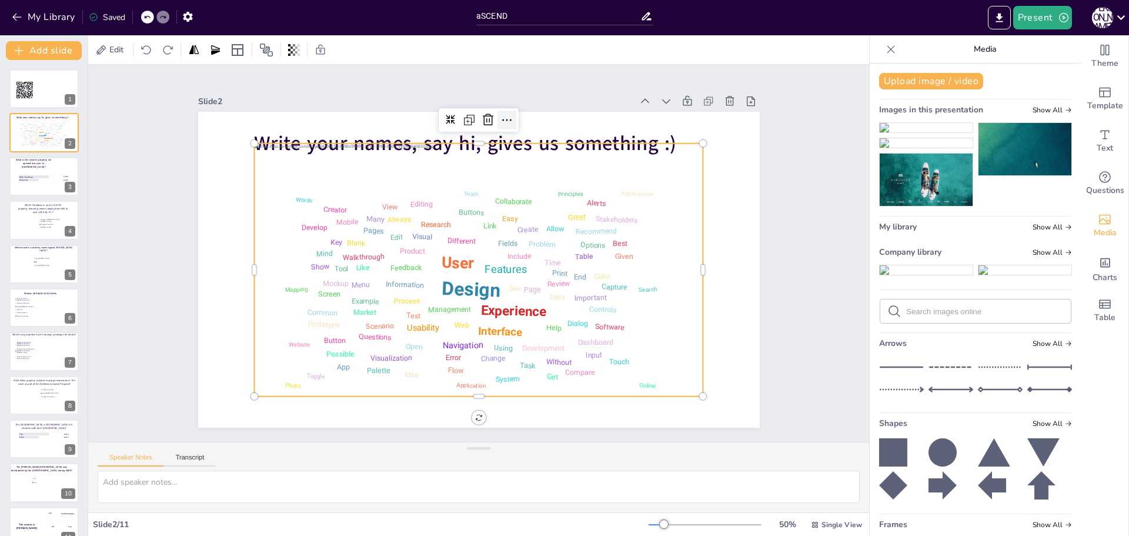
click at [513, 116] on icon at bounding box center [520, 123] width 15 height 15
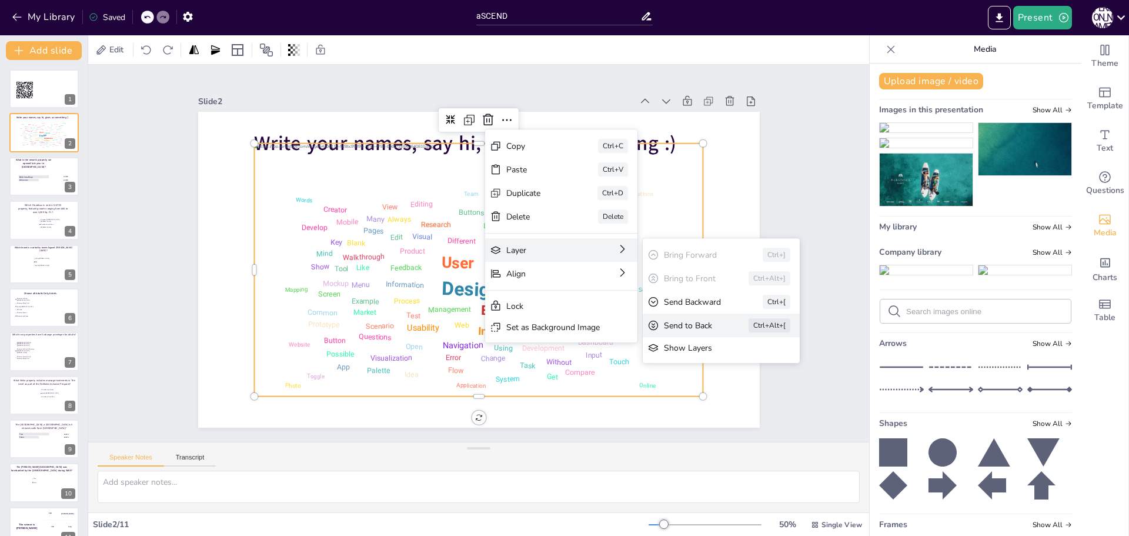
click at [699, 484] on div "Send to Back" at bounding box center [697, 499] width 52 height 31
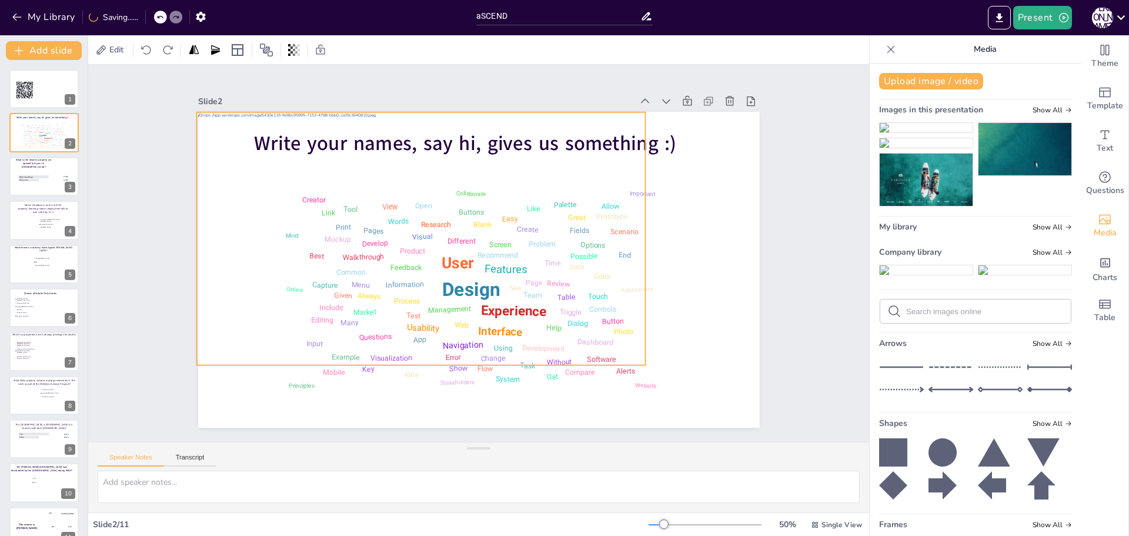
drag, startPoint x: 326, startPoint y: 155, endPoint x: 268, endPoint y: 124, distance: 65.5
click at [268, 124] on div at bounding box center [420, 238] width 449 height 253
click at [573, 116] on div at bounding box center [420, 238] width 449 height 253
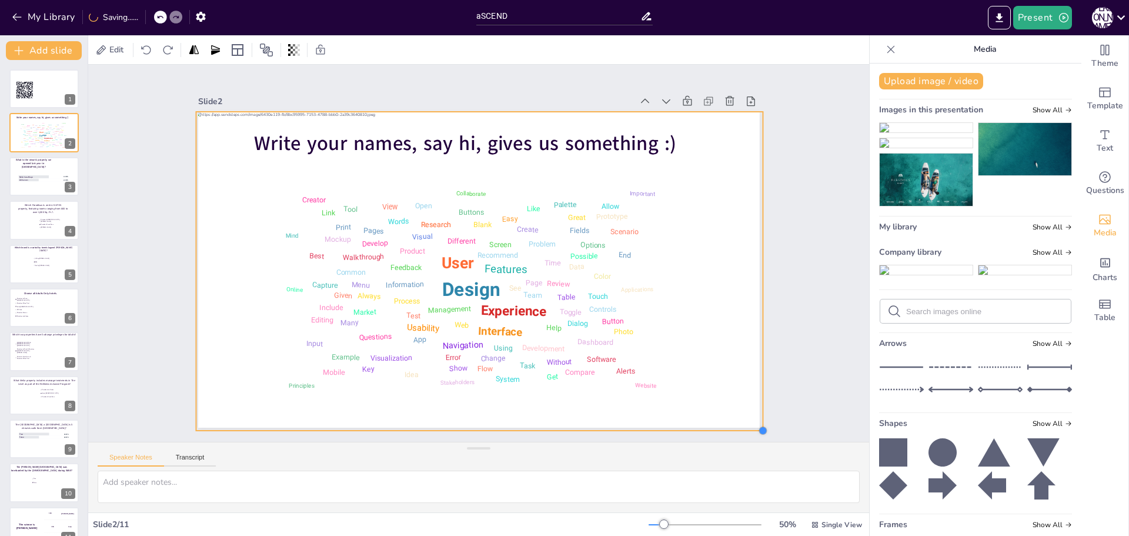
drag, startPoint x: 639, startPoint y: 361, endPoint x: 744, endPoint y: 426, distance: 124.2
click at [744, 426] on div "Slide 1 Go to [URL][DOMAIN_NAME] and login with code: Free3384721 Slide 2 Write…" at bounding box center [478, 253] width 781 height 377
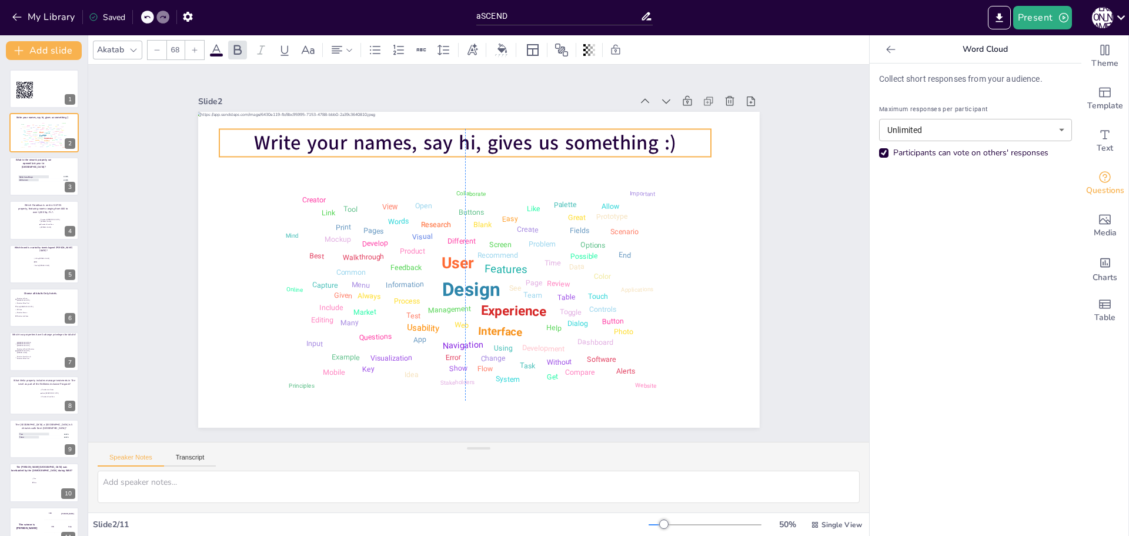
click at [496, 135] on span "Write your names, say hi, gives us something :)" at bounding box center [476, 141] width 423 height 71
click at [216, 51] on icon at bounding box center [216, 50] width 14 height 14
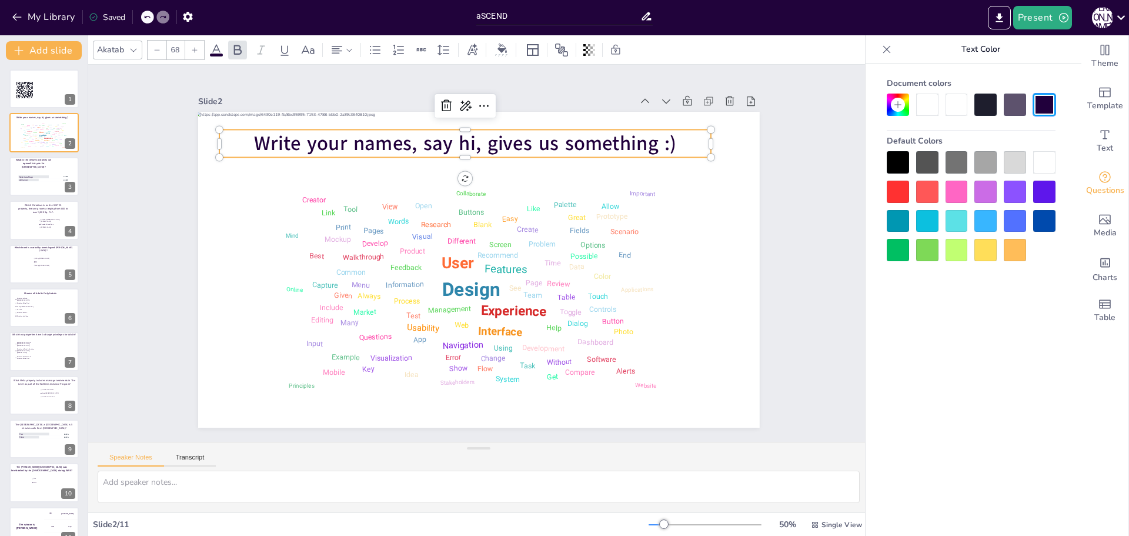
click at [1047, 162] on div at bounding box center [1044, 162] width 22 height 22
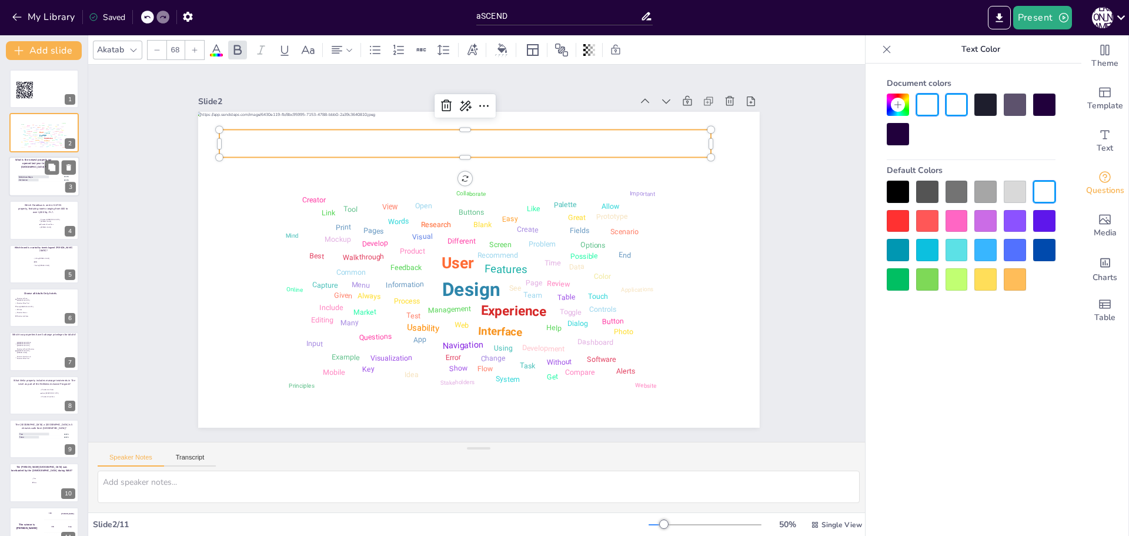
click at [56, 185] on div at bounding box center [44, 176] width 71 height 40
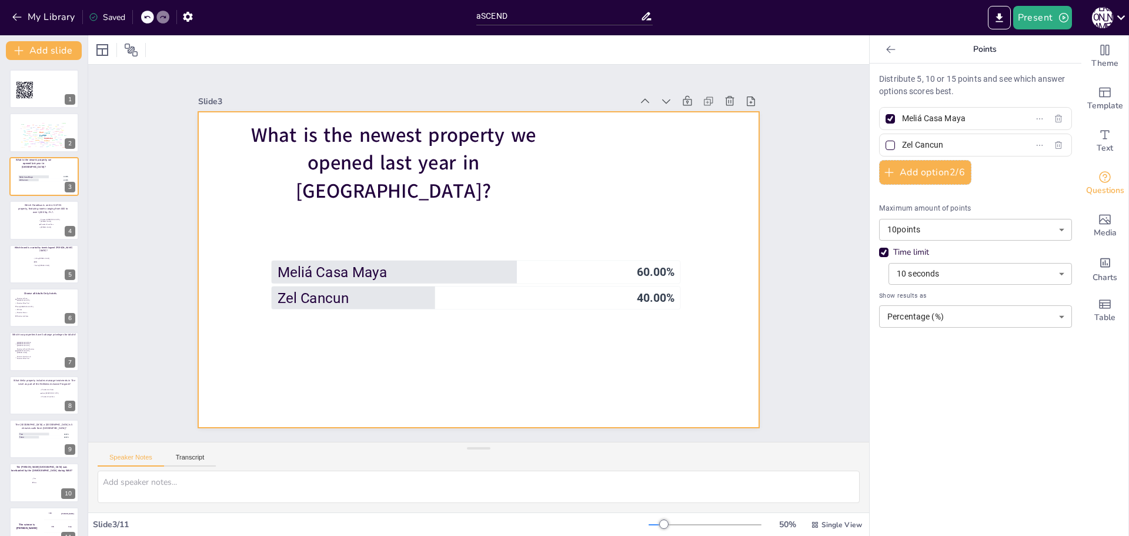
click at [589, 208] on div at bounding box center [479, 270] width 562 height 316
click at [886, 49] on icon at bounding box center [890, 49] width 9 height 8
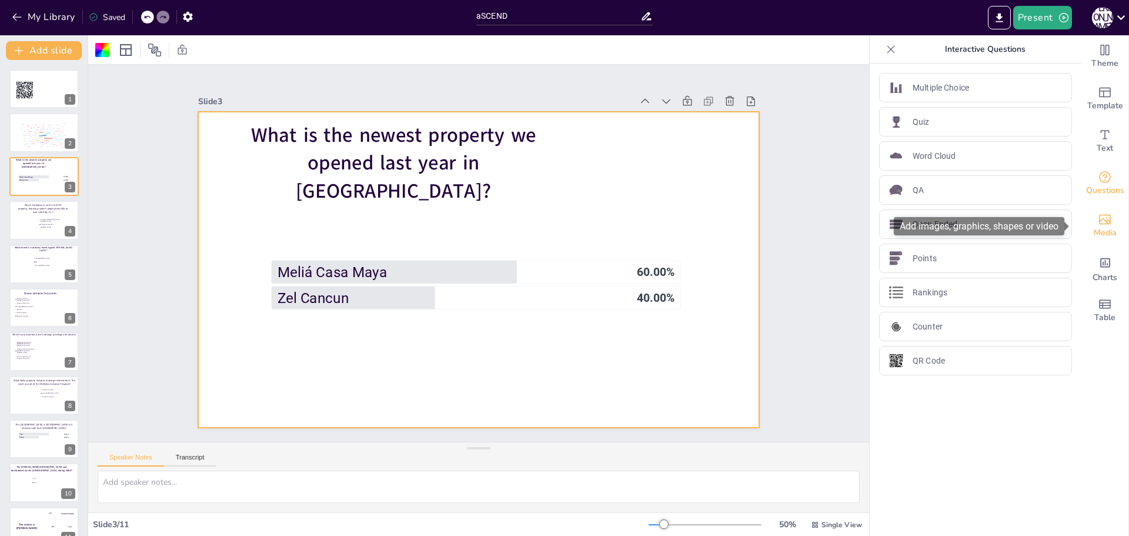
click at [1101, 225] on icon "Add images, graphics, shapes or video" at bounding box center [1105, 219] width 14 height 14
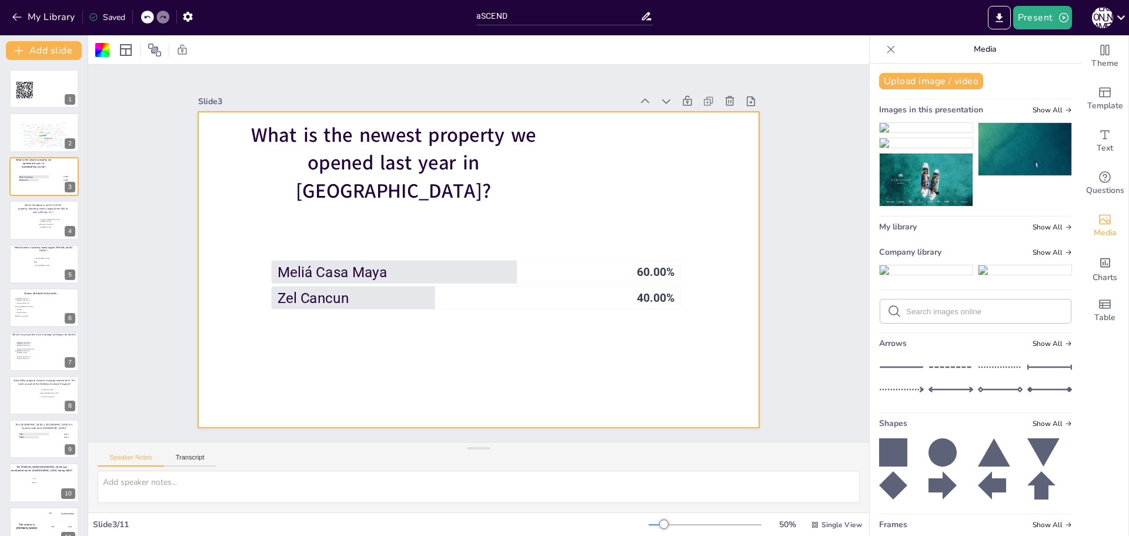
click at [903, 132] on img at bounding box center [926, 127] width 93 height 9
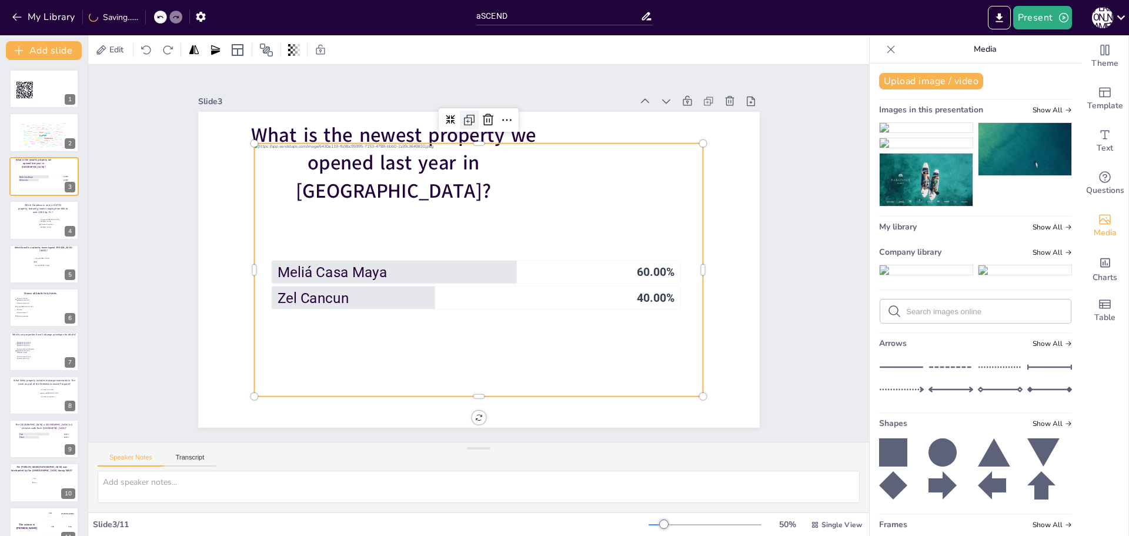
click at [462, 116] on icon at bounding box center [469, 120] width 14 height 14
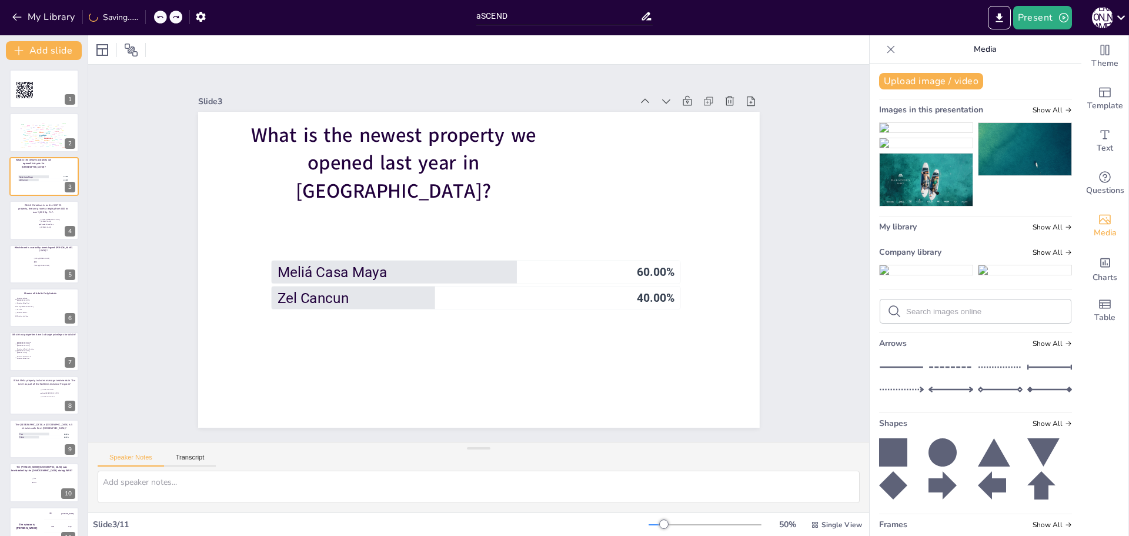
click at [926, 132] on img at bounding box center [926, 127] width 93 height 9
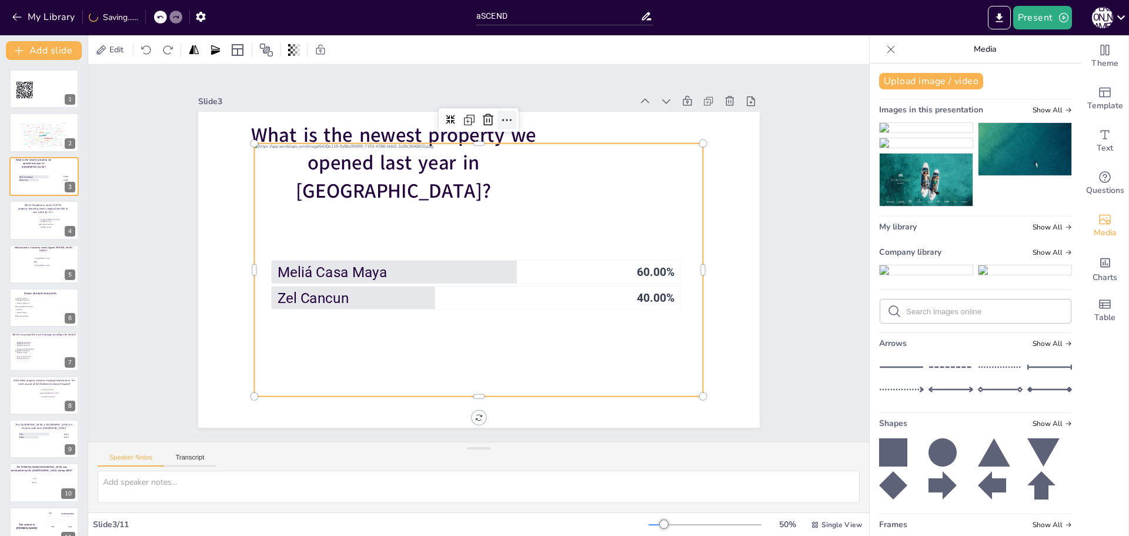
click at [500, 118] on icon at bounding box center [507, 120] width 14 height 14
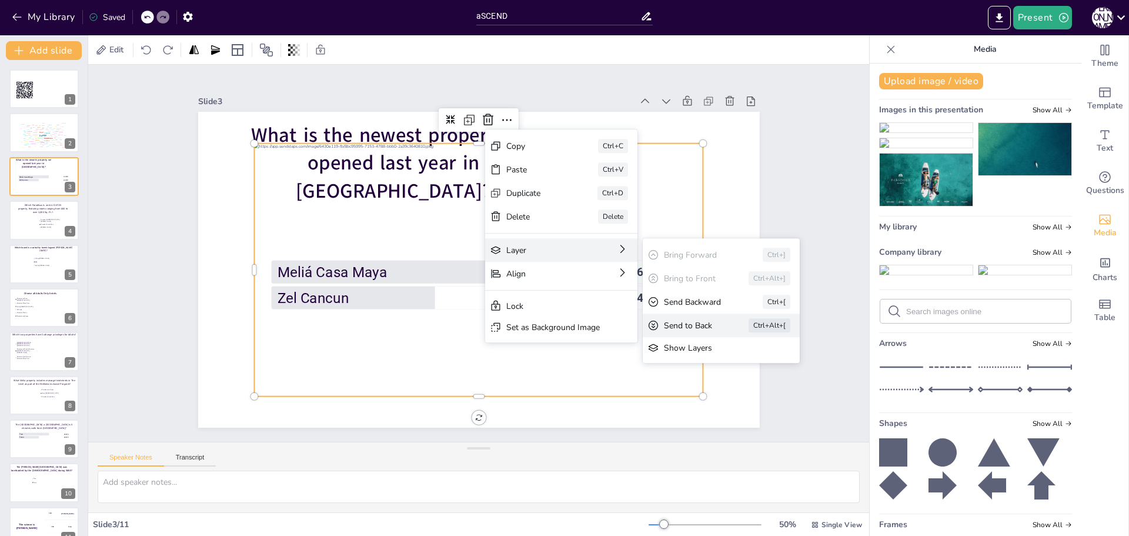
click at [736, 412] on div "Send to Back" at bounding box center [762, 420] width 53 height 16
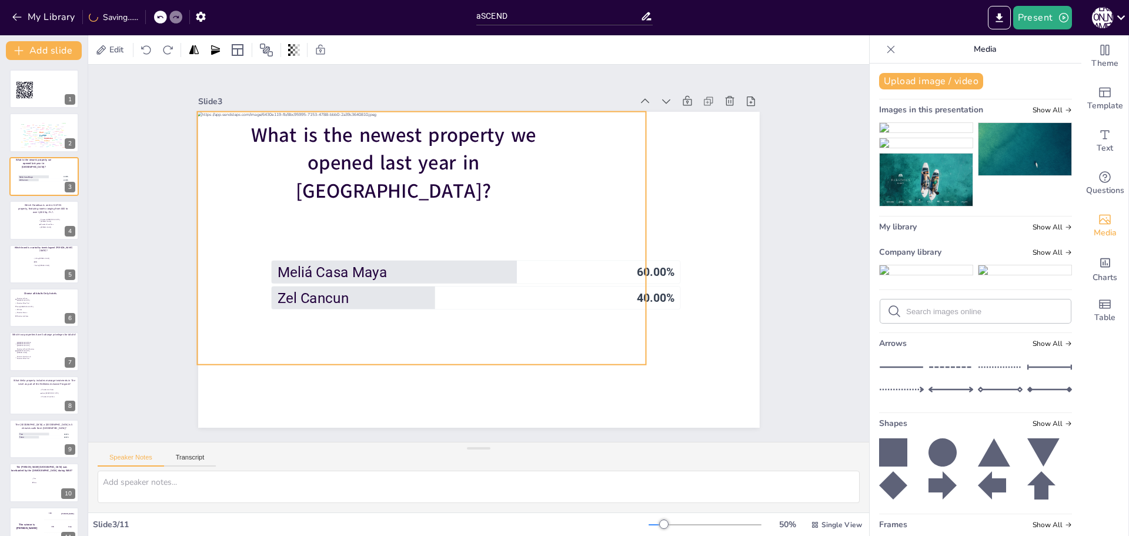
drag, startPoint x: 631, startPoint y: 186, endPoint x: 574, endPoint y: 154, distance: 65.3
click at [574, 154] on div at bounding box center [421, 238] width 449 height 253
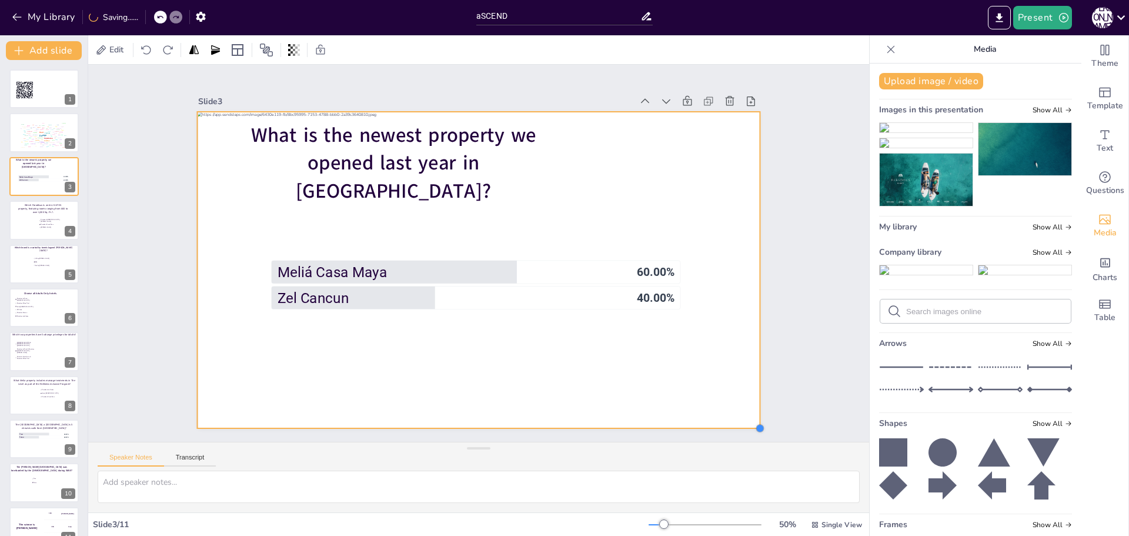
drag, startPoint x: 638, startPoint y: 359, endPoint x: 752, endPoint y: 419, distance: 128.6
click at [756, 423] on div at bounding box center [760, 427] width 9 height 9
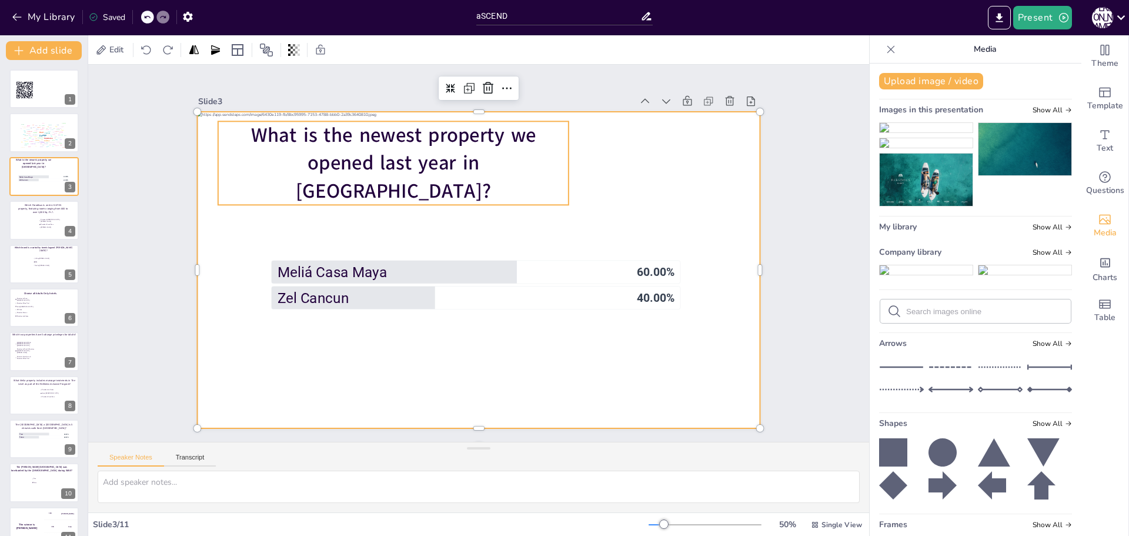
click at [333, 161] on span "What is the newest property we opened last year in [GEOGRAPHIC_DATA]?" at bounding box center [406, 153] width 286 height 108
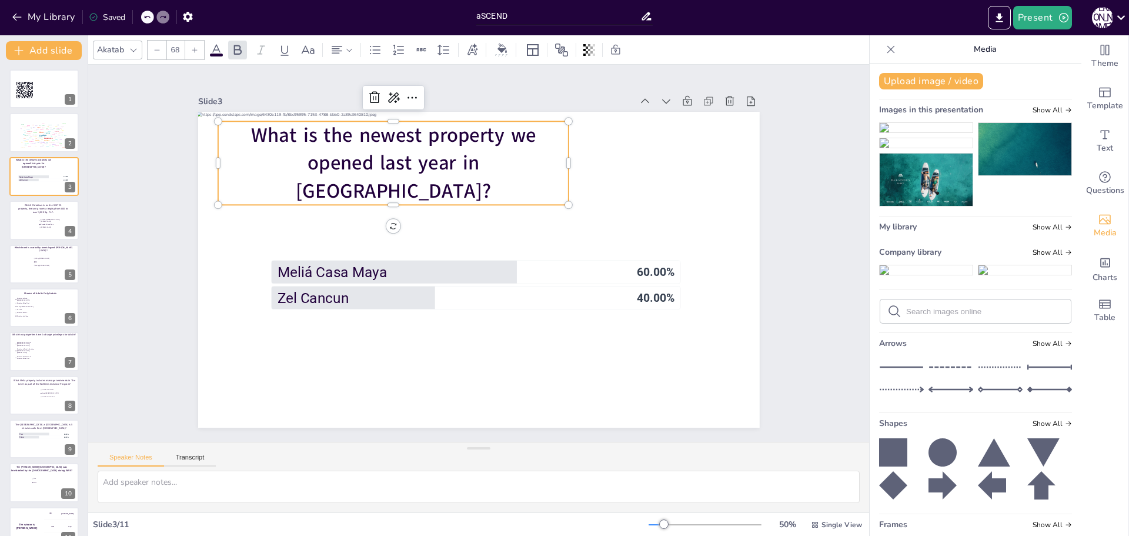
click at [215, 52] on icon at bounding box center [216, 50] width 14 height 14
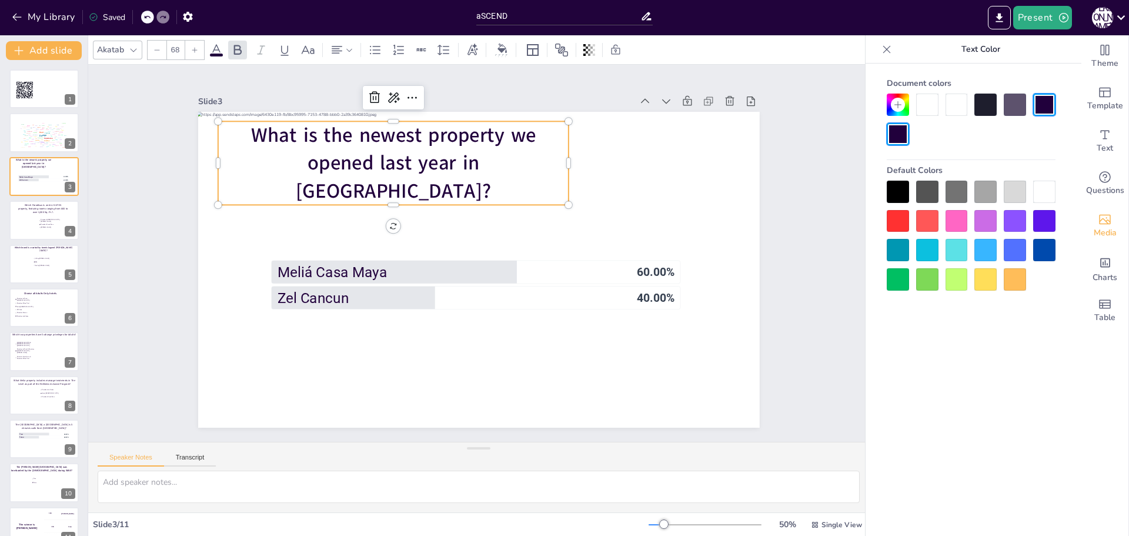
click at [1048, 192] on div at bounding box center [1044, 192] width 22 height 22
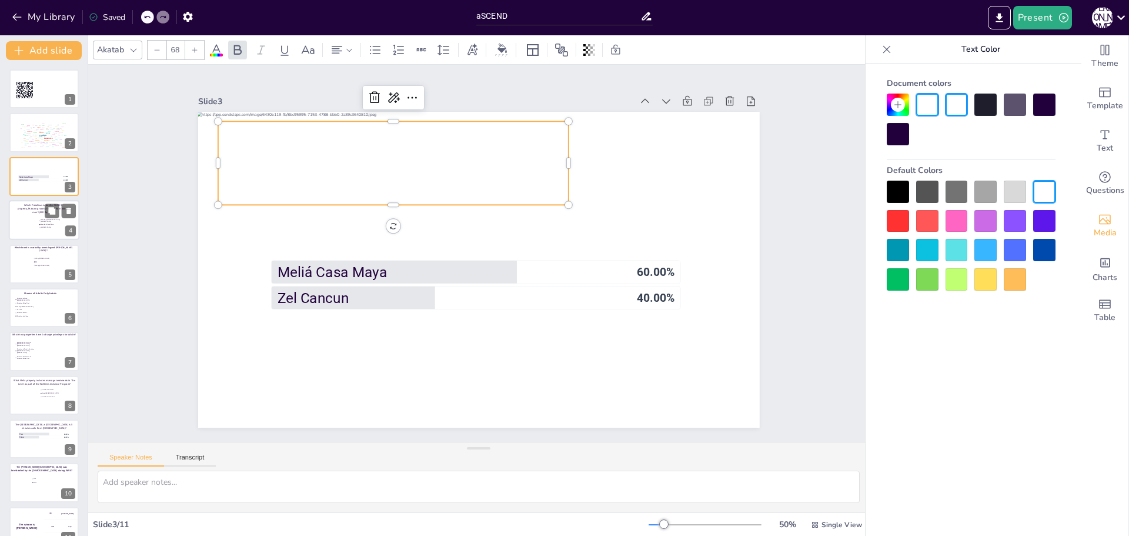
click at [32, 225] on div at bounding box center [44, 220] width 71 height 40
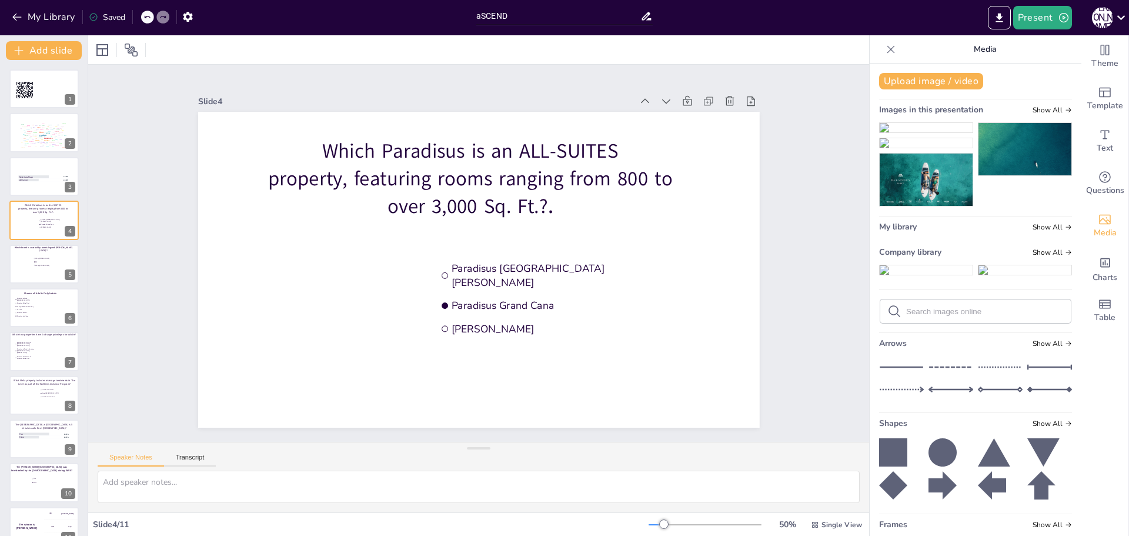
click at [896, 132] on img at bounding box center [926, 127] width 93 height 9
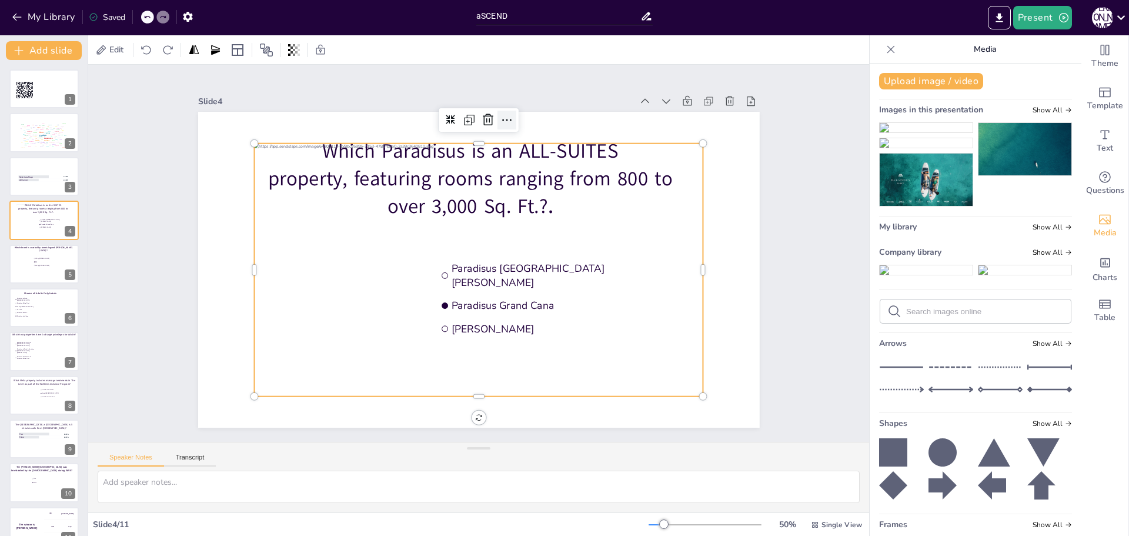
click at [513, 116] on icon at bounding box center [520, 123] width 15 height 15
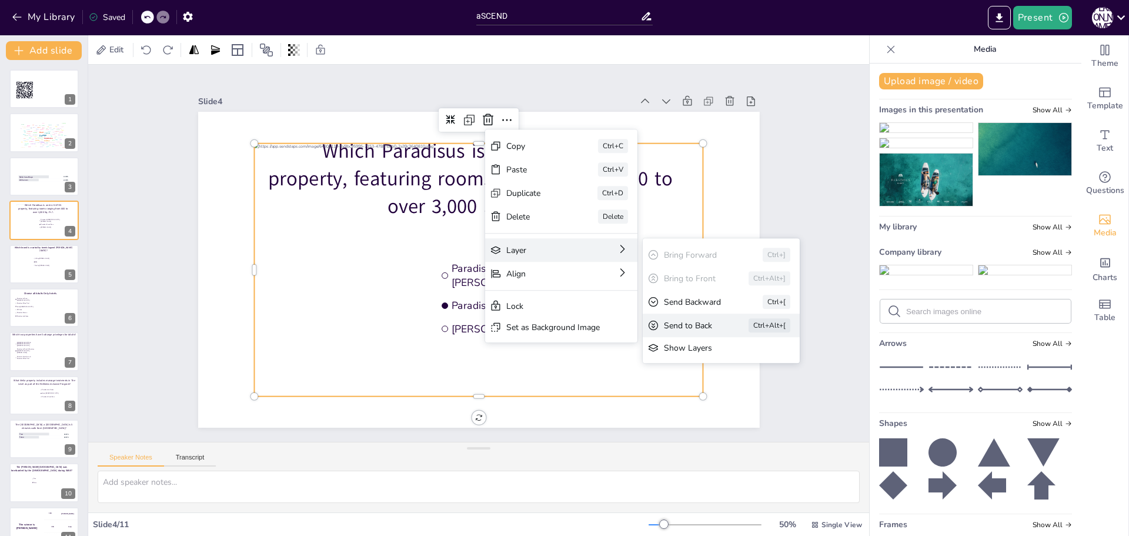
click at [752, 385] on div "Send to Back" at bounding box center [778, 390] width 52 height 11
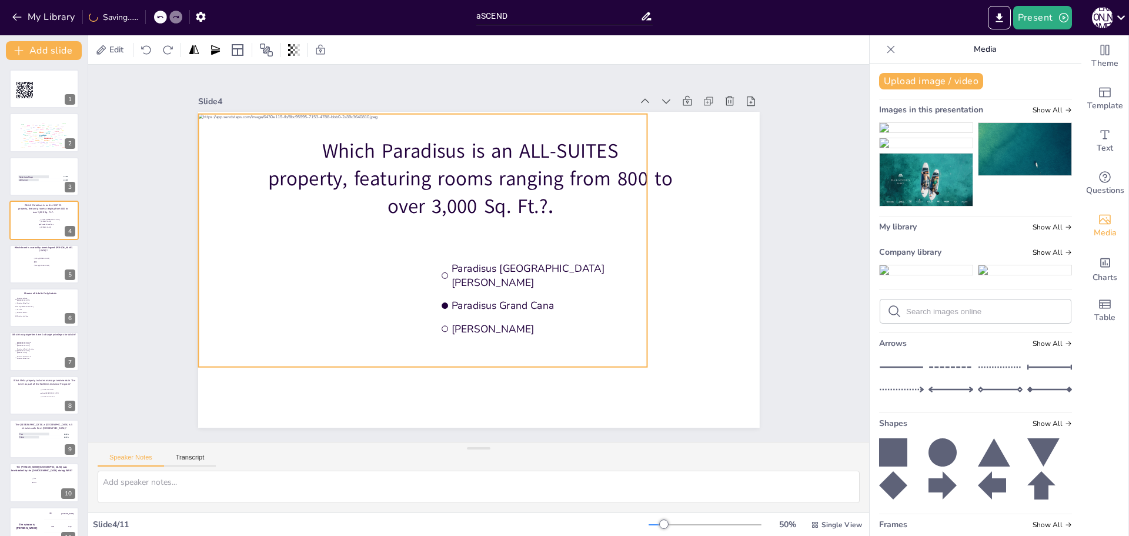
drag, startPoint x: 307, startPoint y: 282, endPoint x: 253, endPoint y: 255, distance: 60.8
click at [253, 255] on div at bounding box center [422, 240] width 449 height 253
click at [268, 255] on div at bounding box center [424, 233] width 473 height 298
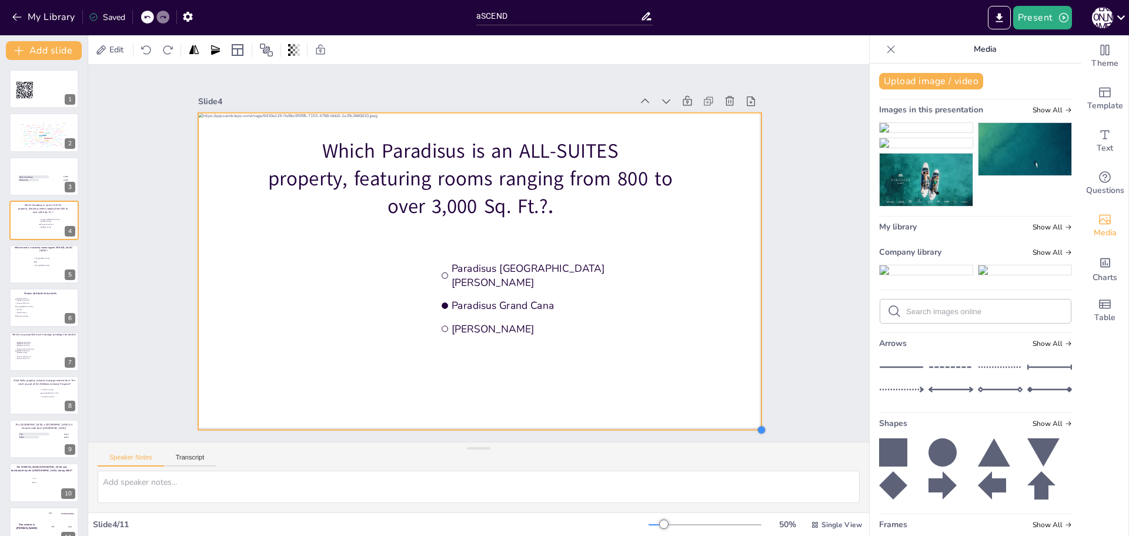
drag, startPoint x: 639, startPoint y: 361, endPoint x: 745, endPoint y: 425, distance: 124.3
click at [745, 425] on div "Slide 1 Go to [URL][DOMAIN_NAME] and login with code: Free3384721 Slide 2 Write…" at bounding box center [479, 253] width 816 height 456
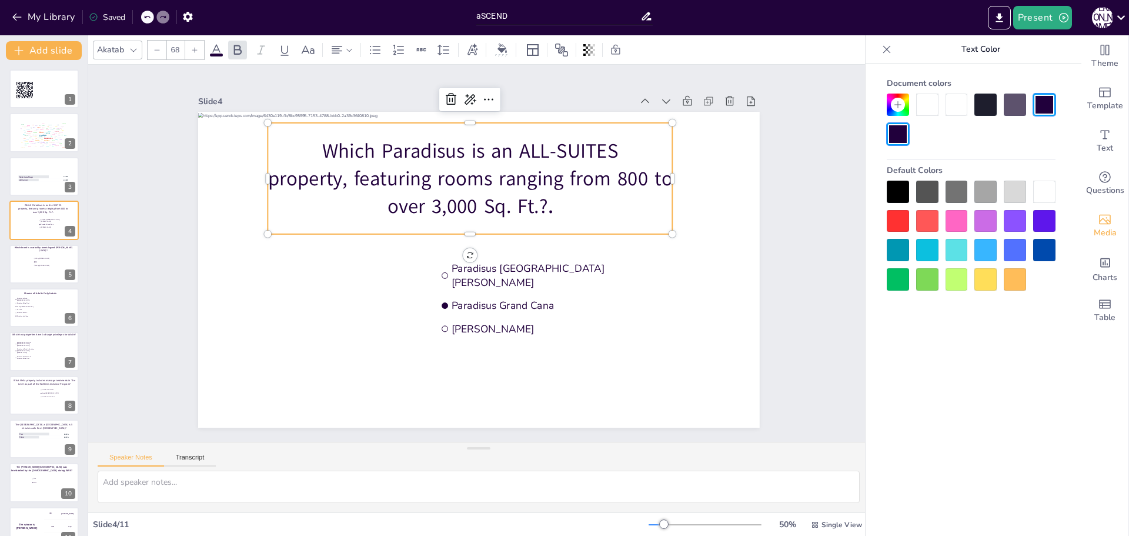
click at [334, 182] on span "Which Paradisus is an ALL-SUITES property, featuring rooms ranging from 800 to …" at bounding box center [477, 174] width 405 height 106
click at [396, 135] on span "Which Paradisus is an ALL-SUITES property, featuring rooms ranging from 800 to …" at bounding box center [477, 174] width 405 height 106
click at [215, 48] on icon at bounding box center [216, 49] width 11 height 11
click at [217, 55] on span at bounding box center [216, 55] width 13 height 3
click at [216, 50] on icon at bounding box center [216, 50] width 14 height 14
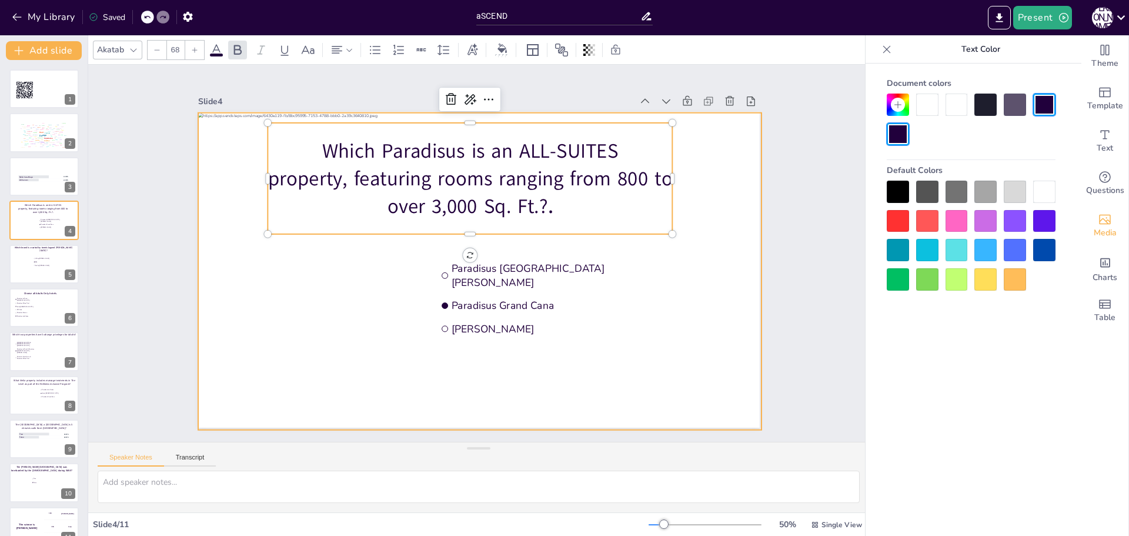
click at [686, 208] on div at bounding box center [477, 271] width 593 height 374
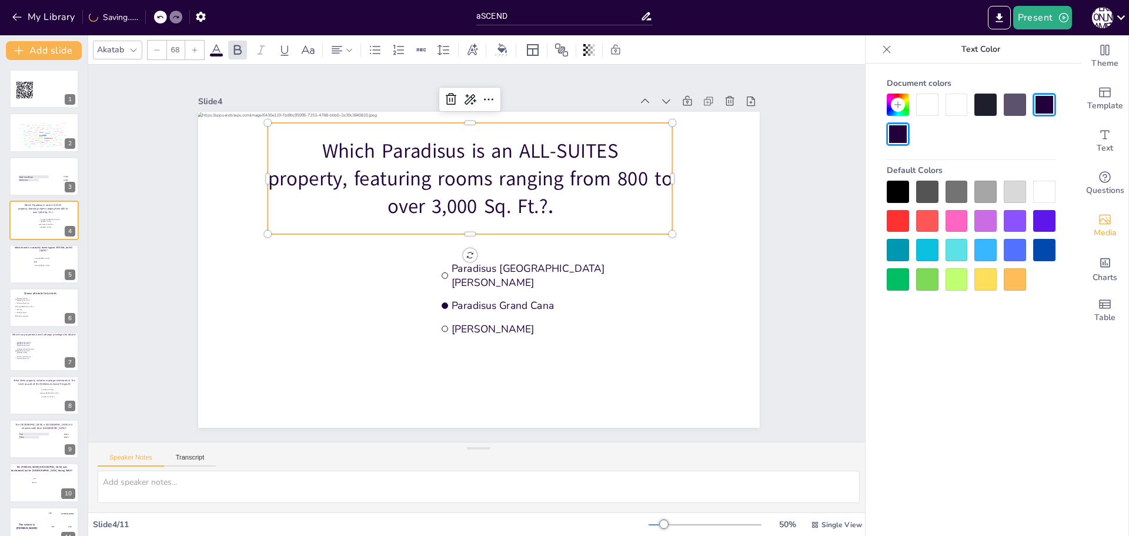
click at [396, 210] on span "Which Paradisus is an ALL-SUITES property, featuring rooms ranging from 800 to …" at bounding box center [470, 178] width 405 height 83
click at [1045, 195] on div at bounding box center [1044, 192] width 22 height 22
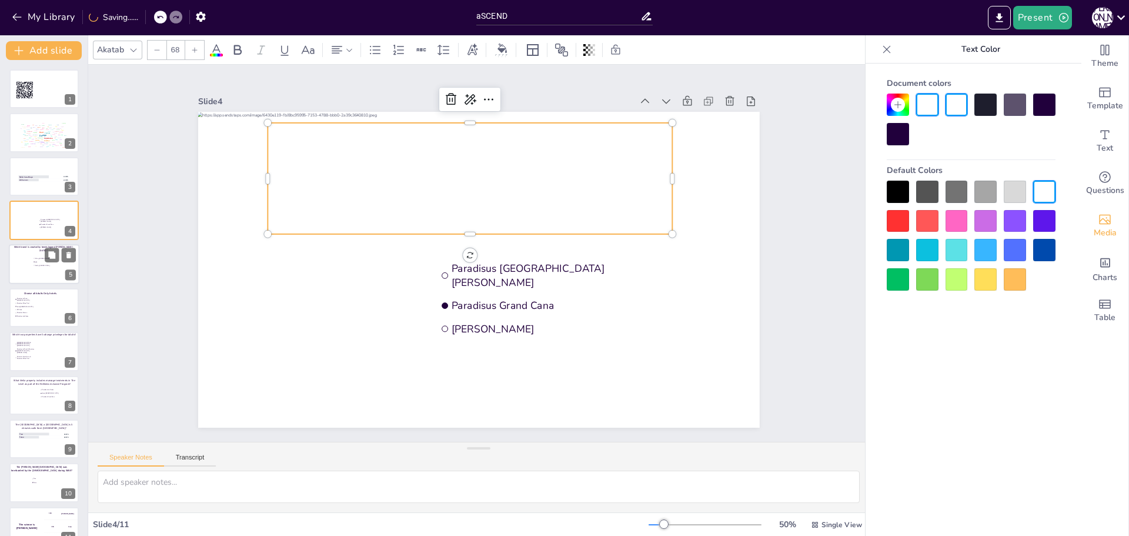
click at [48, 273] on div at bounding box center [44, 264] width 71 height 40
type textarea "We recently opened our first hotel of this brand in Punta Cana."
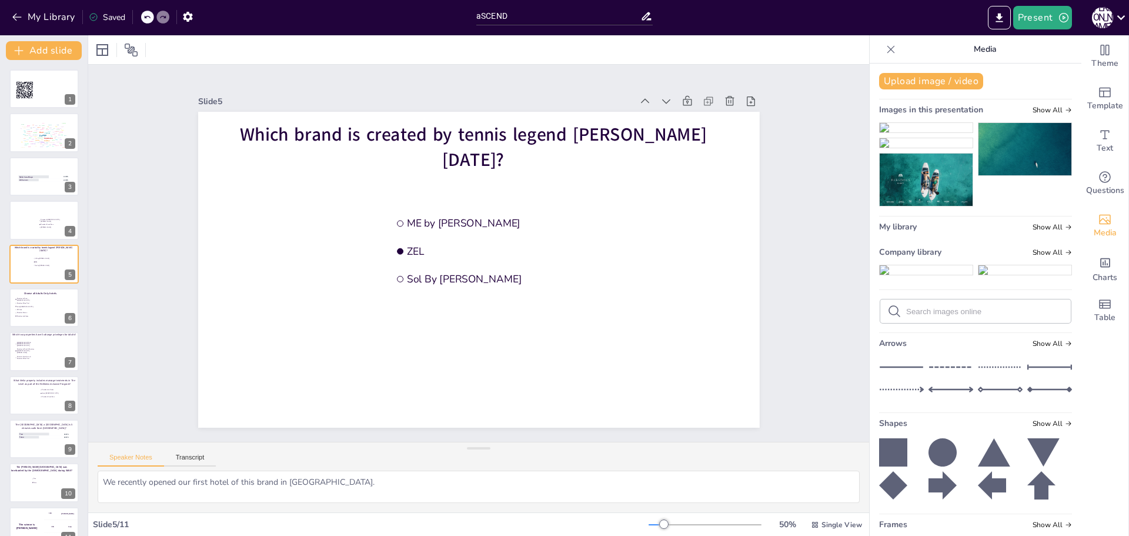
click at [896, 275] on img at bounding box center [926, 269] width 93 height 9
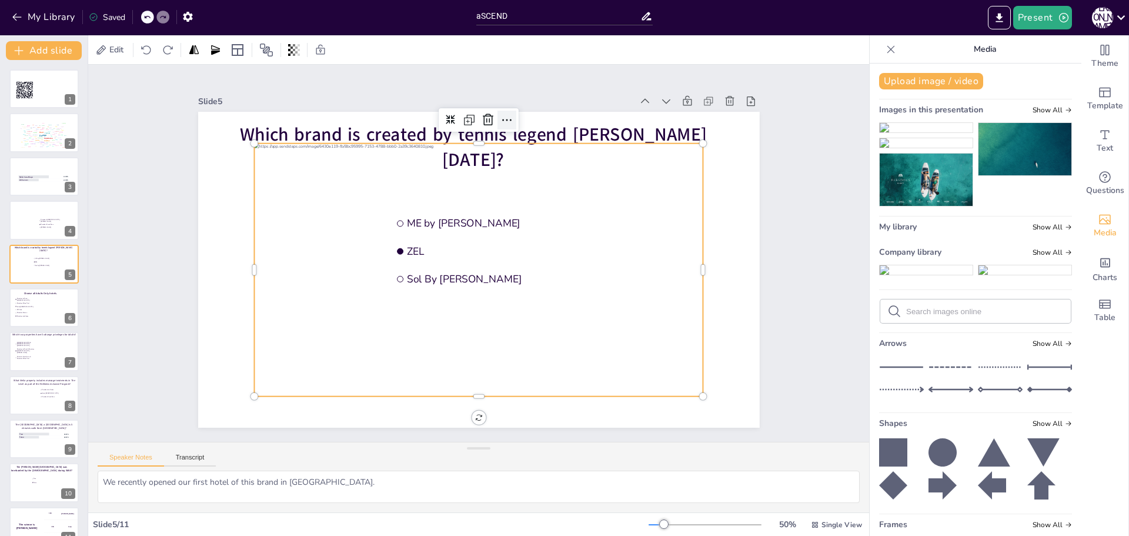
click at [500, 115] on icon at bounding box center [507, 120] width 14 height 14
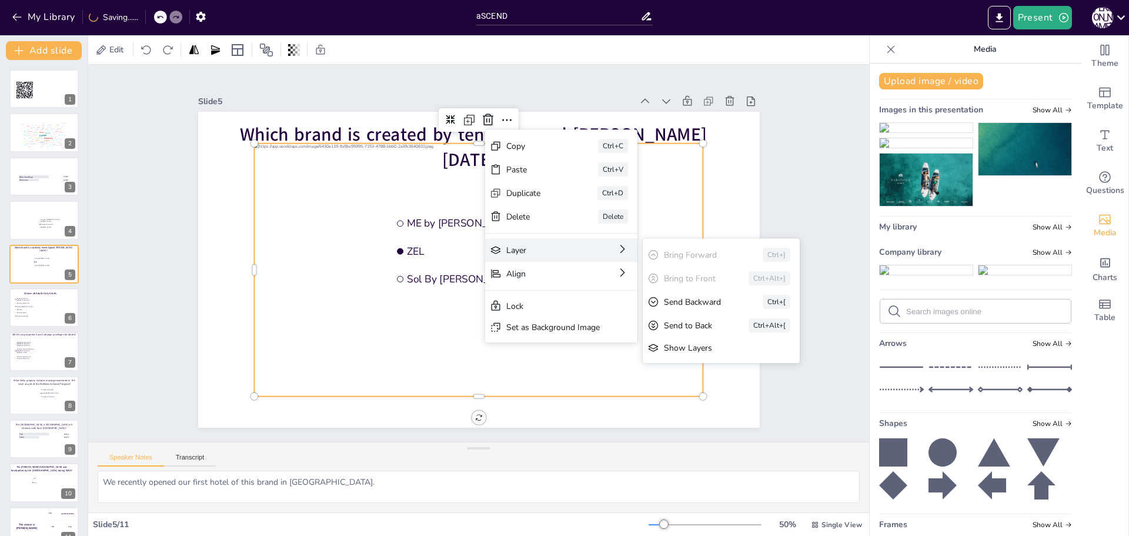
click at [595, 309] on div "Layer" at bounding box center [633, 314] width 77 height 11
click at [752, 385] on div "Send to Back" at bounding box center [778, 390] width 52 height 11
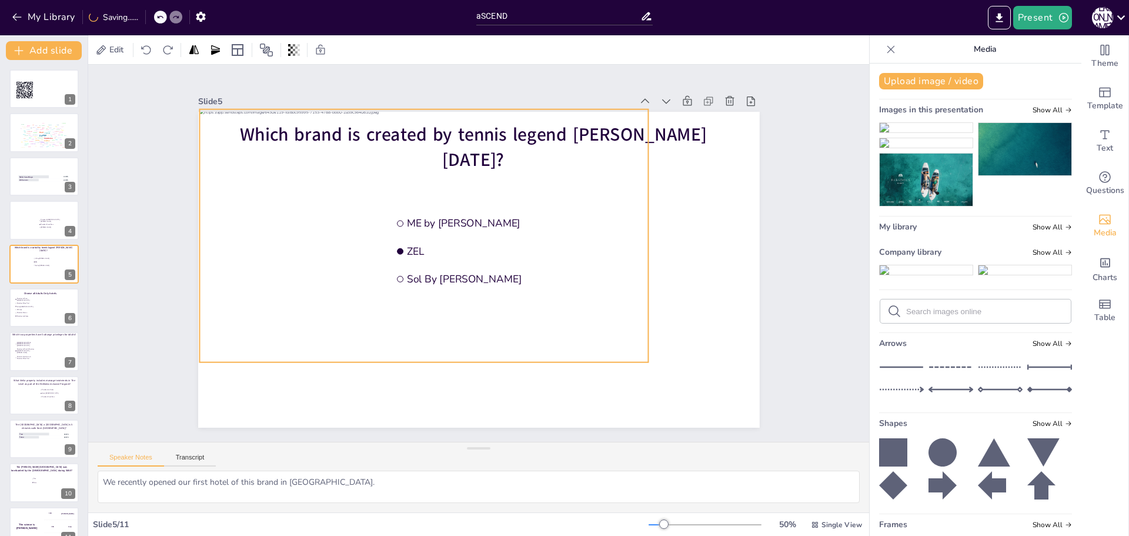
drag, startPoint x: 301, startPoint y: 212, endPoint x: 246, endPoint y: 178, distance: 64.5
click at [246, 178] on div at bounding box center [423, 235] width 449 height 253
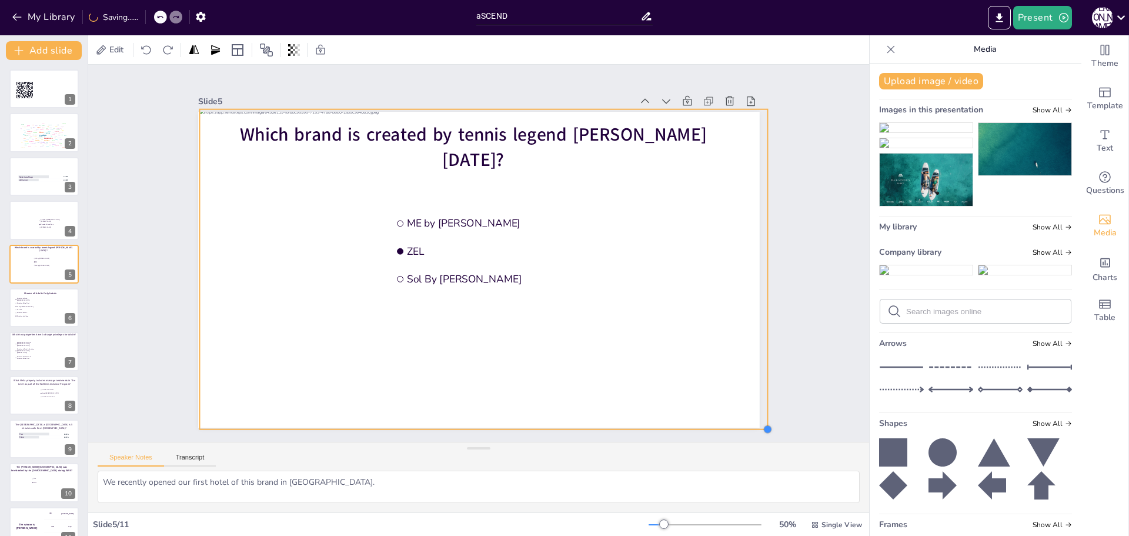
drag, startPoint x: 640, startPoint y: 359, endPoint x: 753, endPoint y: 426, distance: 131.8
click at [753, 426] on div "Slide 1 Go to [URL][DOMAIN_NAME] and login with code: Free3384721 Slide 2 Write…" at bounding box center [479, 253] width 816 height 457
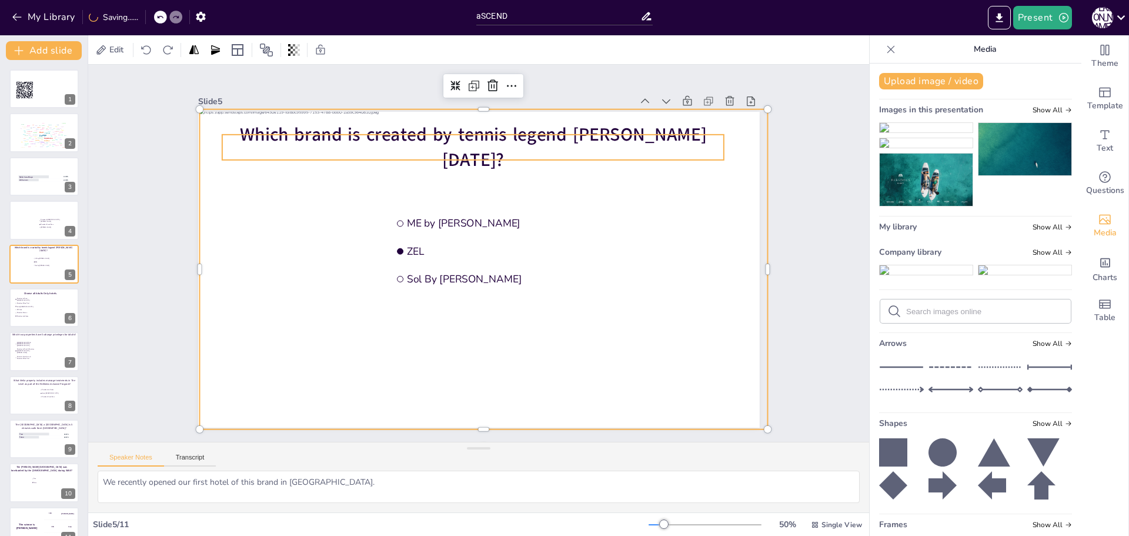
click at [455, 145] on span "Which brand is created by tennis legend [PERSON_NAME][DATE]?" at bounding box center [473, 147] width 467 height 50
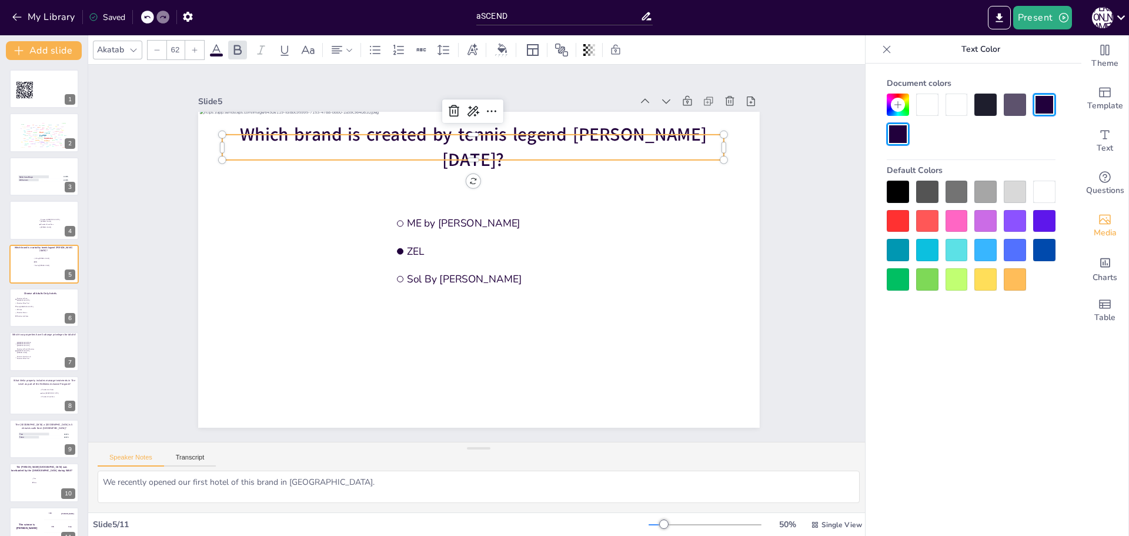
click at [1046, 195] on div at bounding box center [1044, 192] width 22 height 22
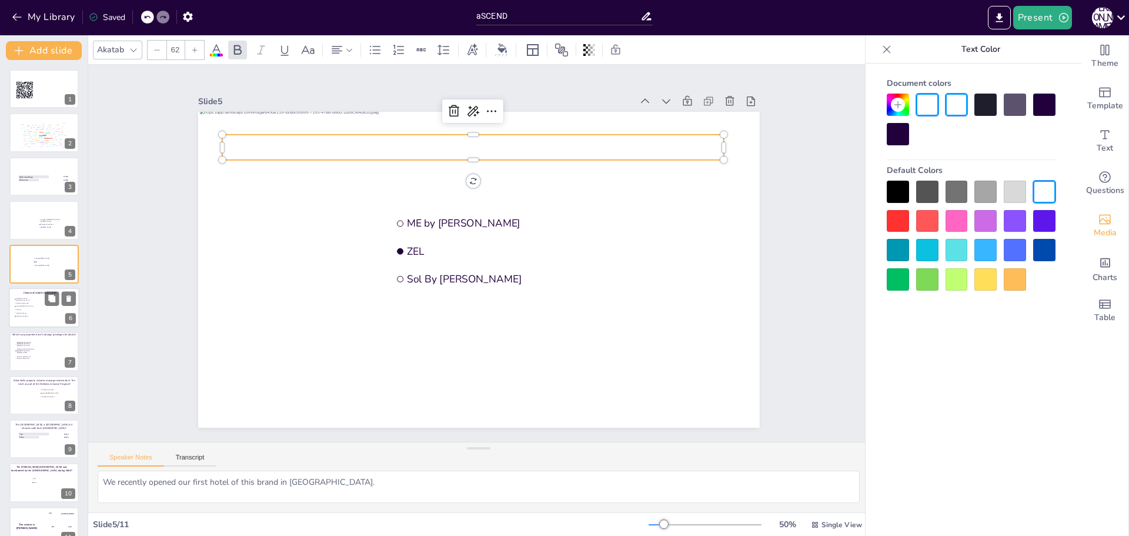
click at [58, 310] on div at bounding box center [44, 308] width 71 height 40
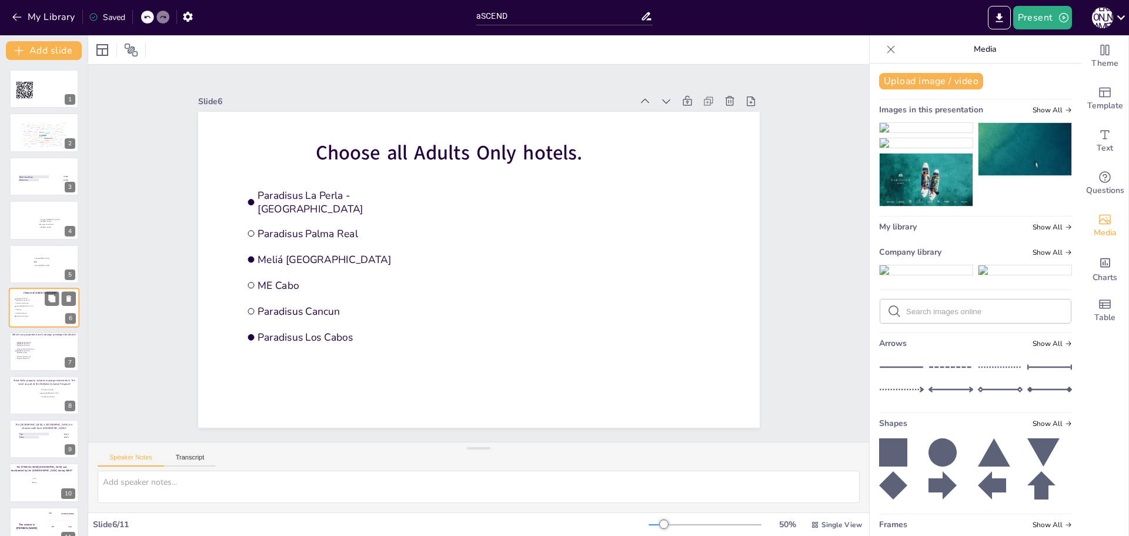
scroll to position [10, 0]
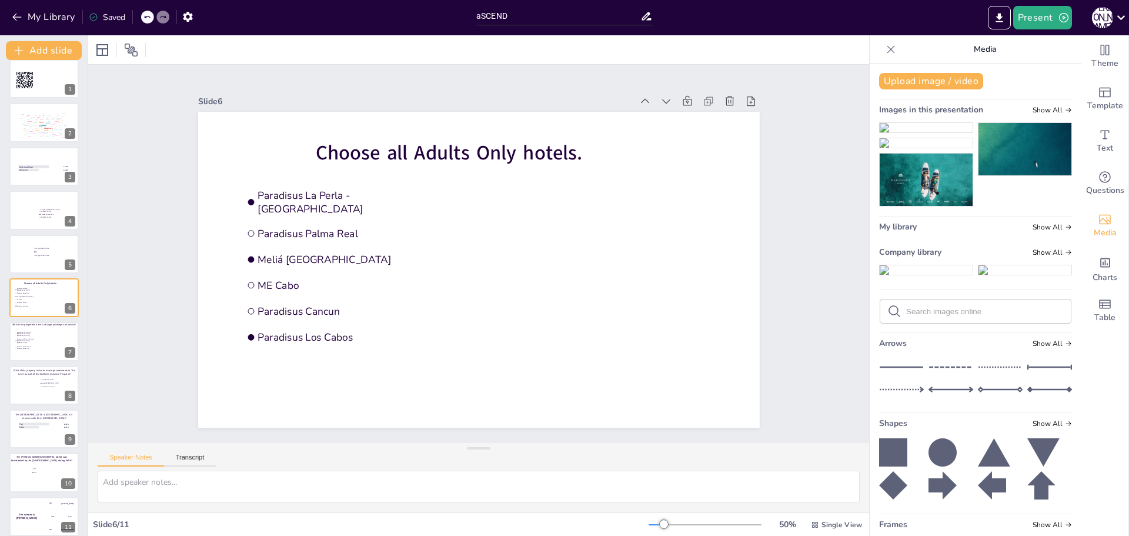
click at [893, 275] on img at bounding box center [926, 269] width 93 height 9
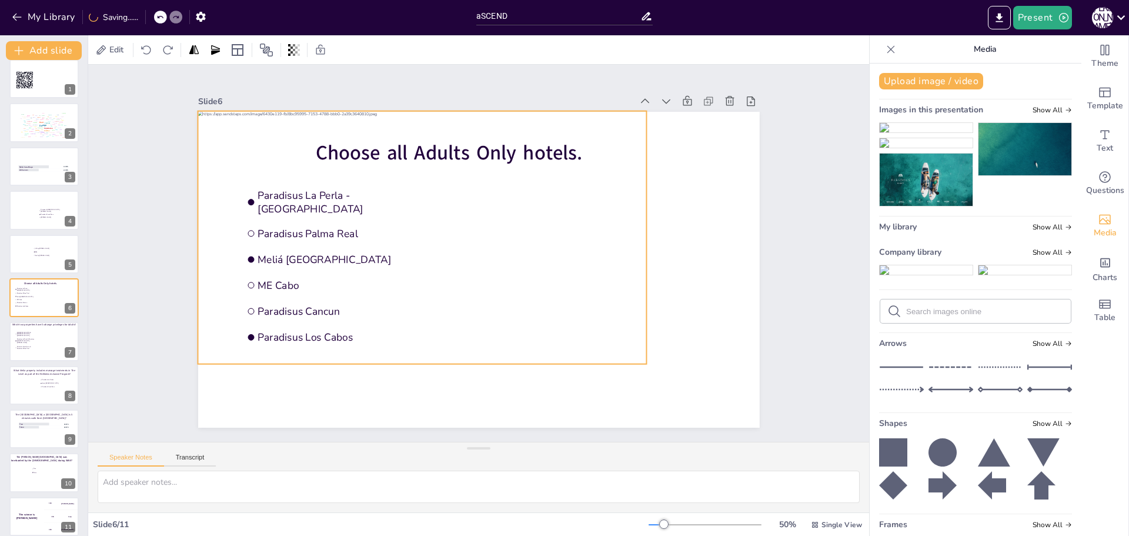
drag, startPoint x: 432, startPoint y: 248, endPoint x: 375, endPoint y: 215, distance: 65.1
click at [375, 215] on div at bounding box center [422, 237] width 449 height 253
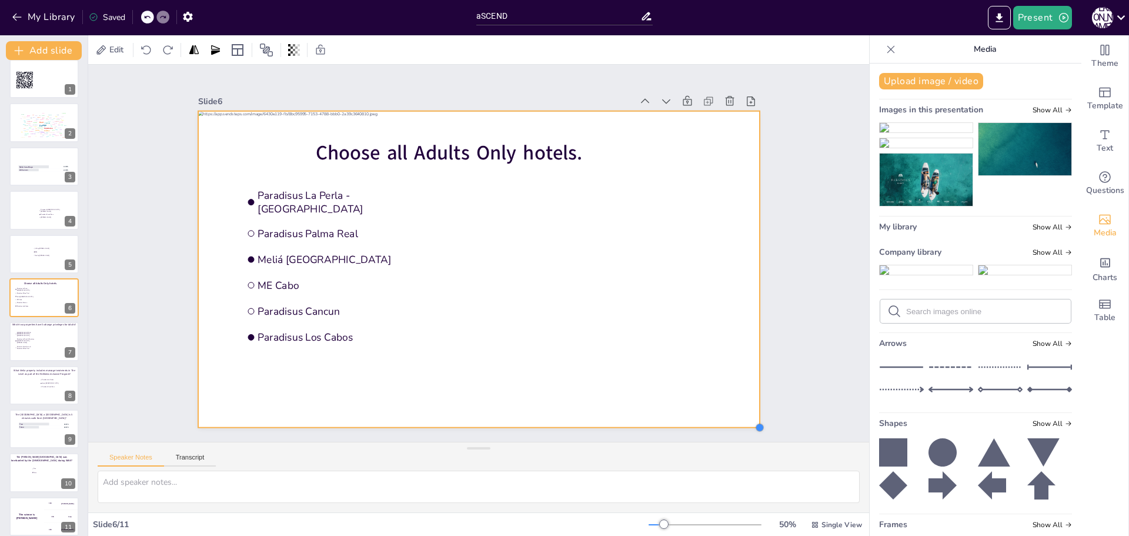
drag, startPoint x: 639, startPoint y: 359, endPoint x: 748, endPoint y: 423, distance: 126.5
click at [755, 423] on div at bounding box center [759, 427] width 9 height 9
click at [500, 81] on icon at bounding box center [507, 88] width 14 height 14
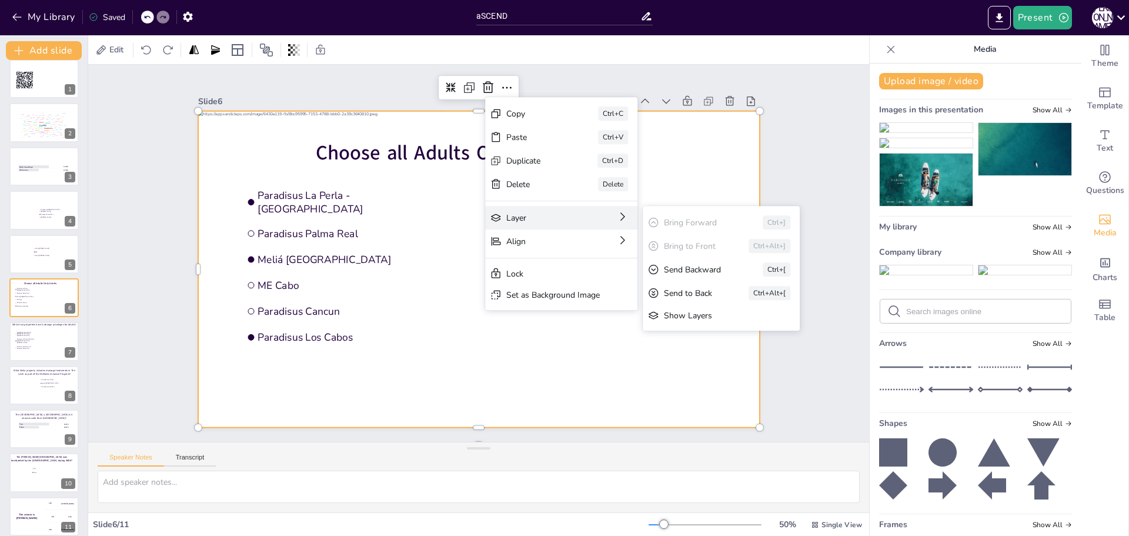
click at [595, 277] on div "Layer" at bounding box center [633, 282] width 77 height 11
click at [752, 352] on div "Send to Back" at bounding box center [778, 357] width 52 height 11
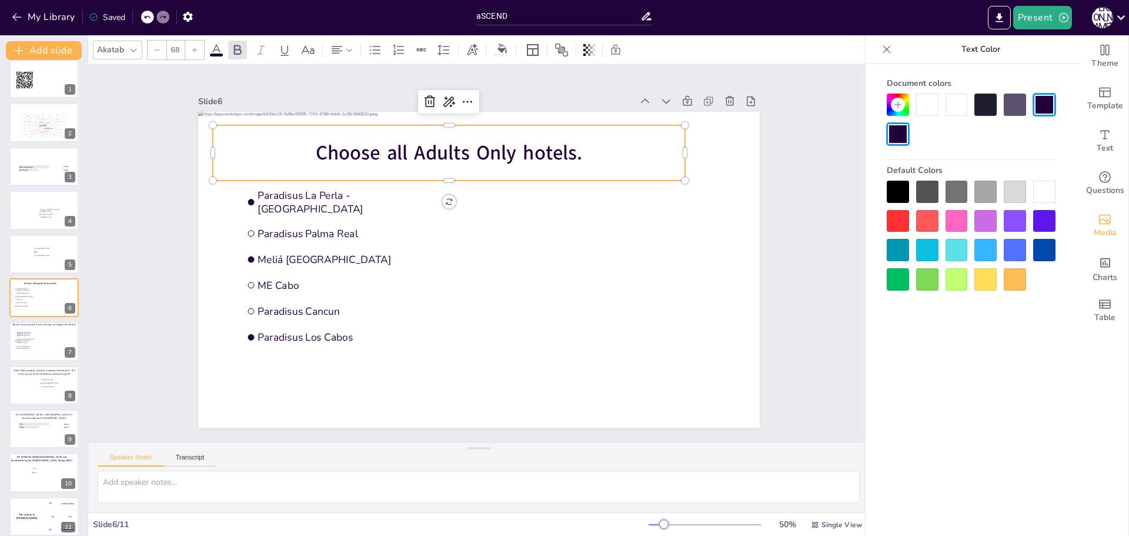
click at [389, 143] on span "Choose all Adults Only hotels." at bounding box center [449, 152] width 266 height 27
click at [1053, 197] on div at bounding box center [1044, 192] width 22 height 22
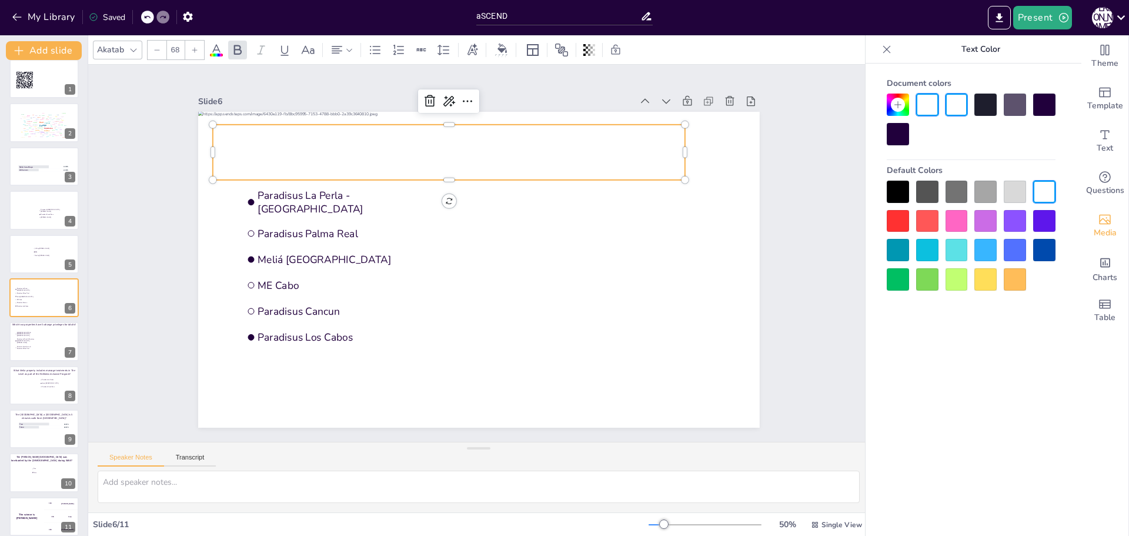
click at [1048, 193] on div at bounding box center [1044, 192] width 22 height 22
click at [43, 338] on div at bounding box center [44, 342] width 71 height 40
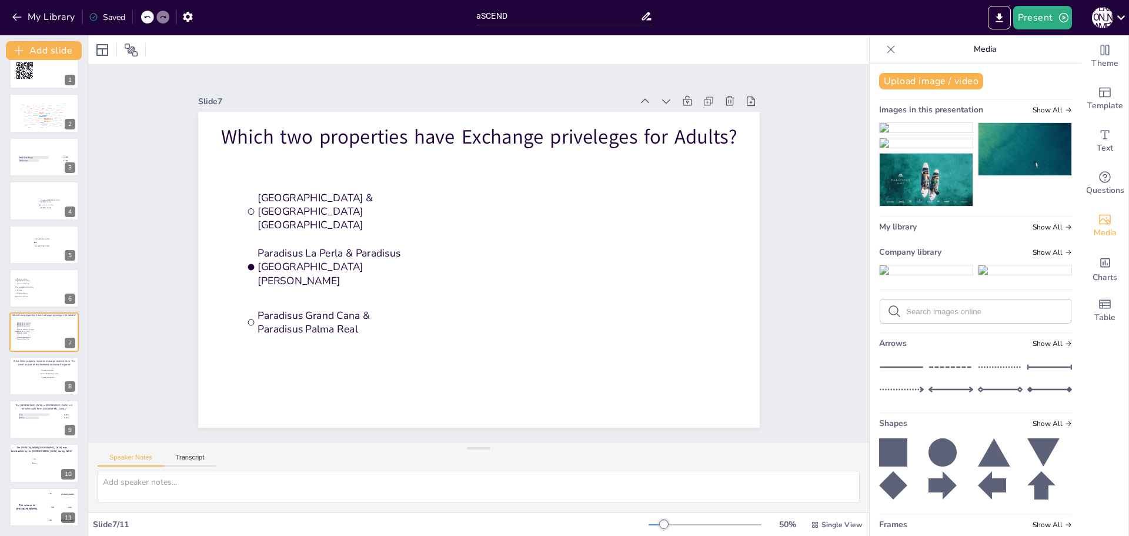
click at [913, 275] on img at bounding box center [926, 269] width 93 height 9
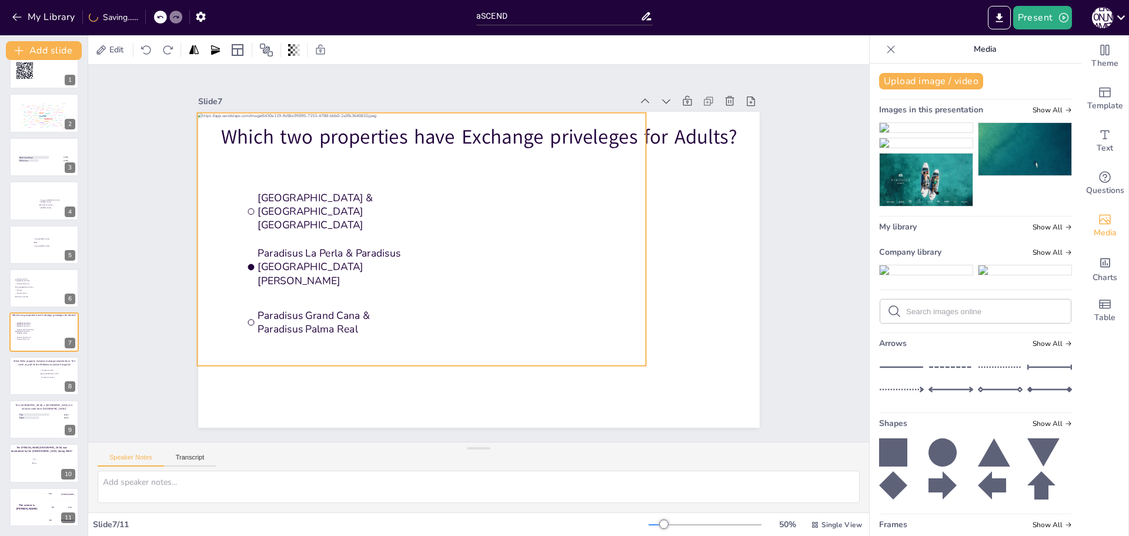
drag, startPoint x: 380, startPoint y: 181, endPoint x: 323, endPoint y: 151, distance: 64.7
click at [323, 151] on div at bounding box center [423, 233] width 473 height 298
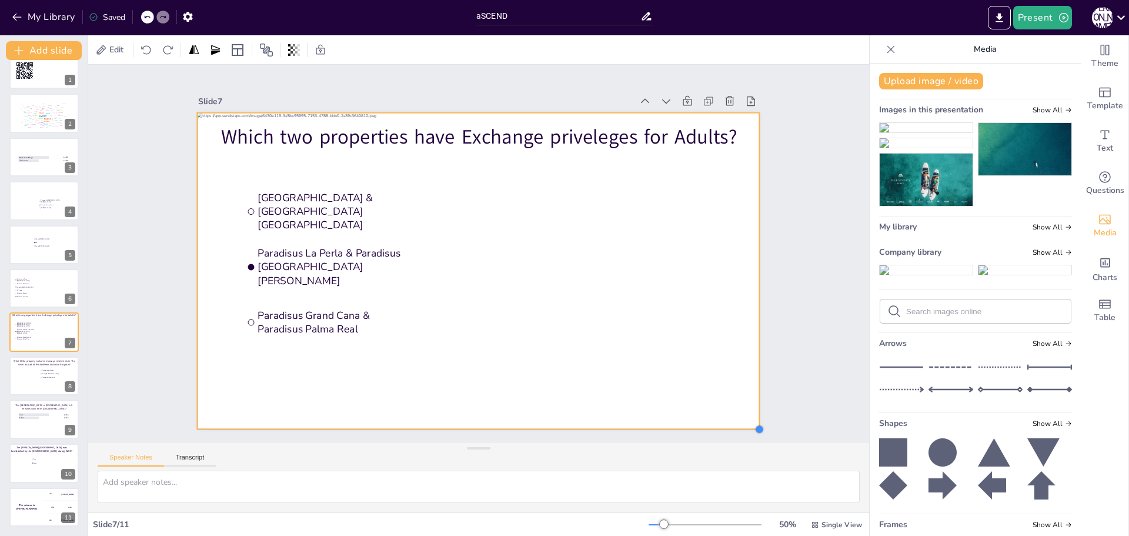
drag, startPoint x: 638, startPoint y: 363, endPoint x: 752, endPoint y: 418, distance: 126.0
click at [752, 418] on div "Slide 1 Go to [URL][DOMAIN_NAME] and login with code: Free3384721 Slide 2 Write…" at bounding box center [479, 253] width 628 height 349
click at [502, 88] on icon at bounding box center [506, 89] width 9 height 2
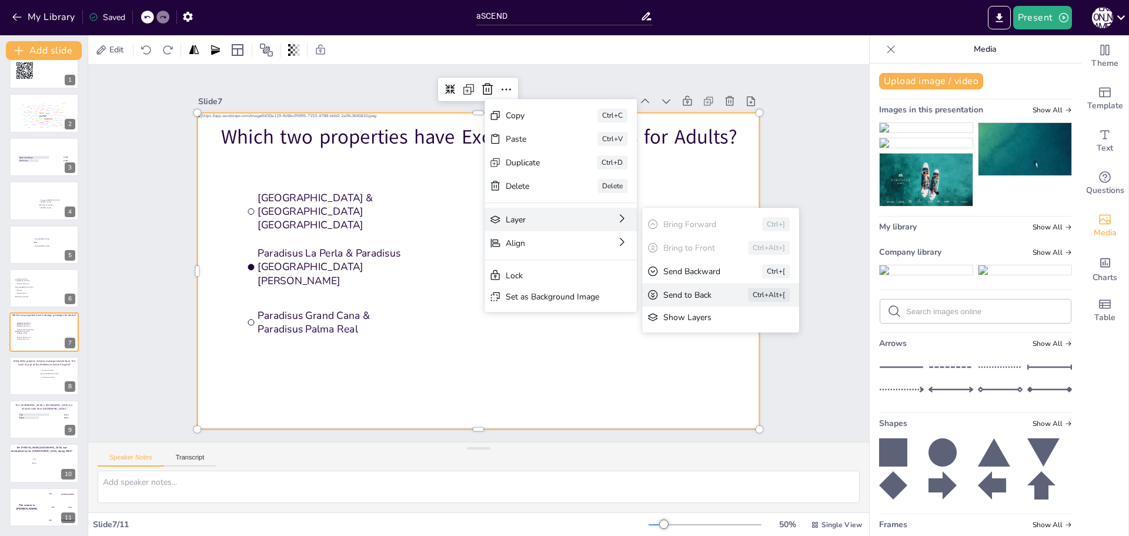
click at [752, 354] on div "Send to Back" at bounding box center [778, 359] width 52 height 11
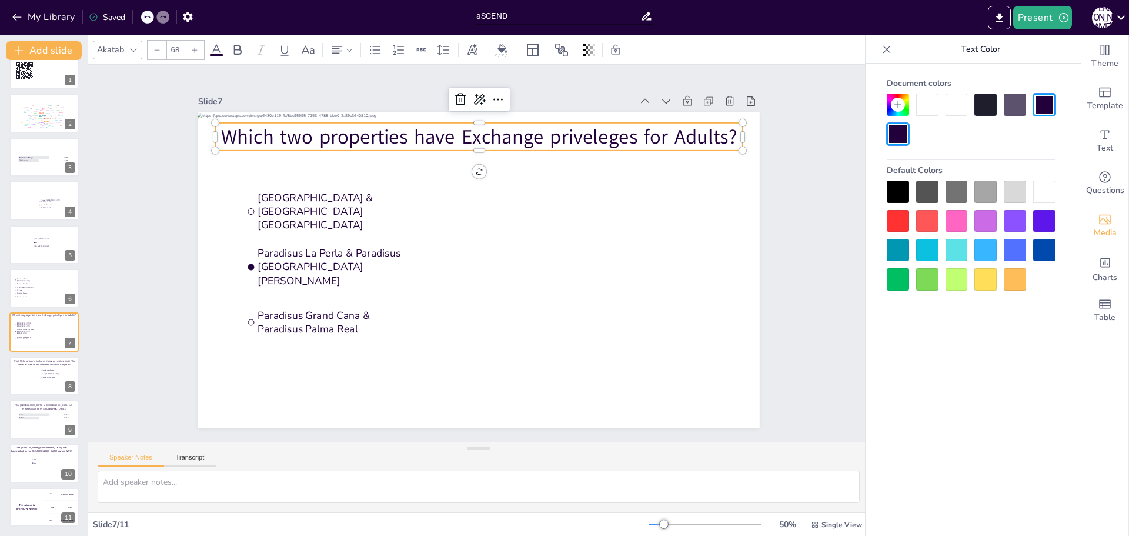
click at [449, 134] on span "Which two properties have Exchange priveleges for Adults?" at bounding box center [479, 136] width 516 height 27
click at [1046, 191] on div at bounding box center [1044, 192] width 22 height 22
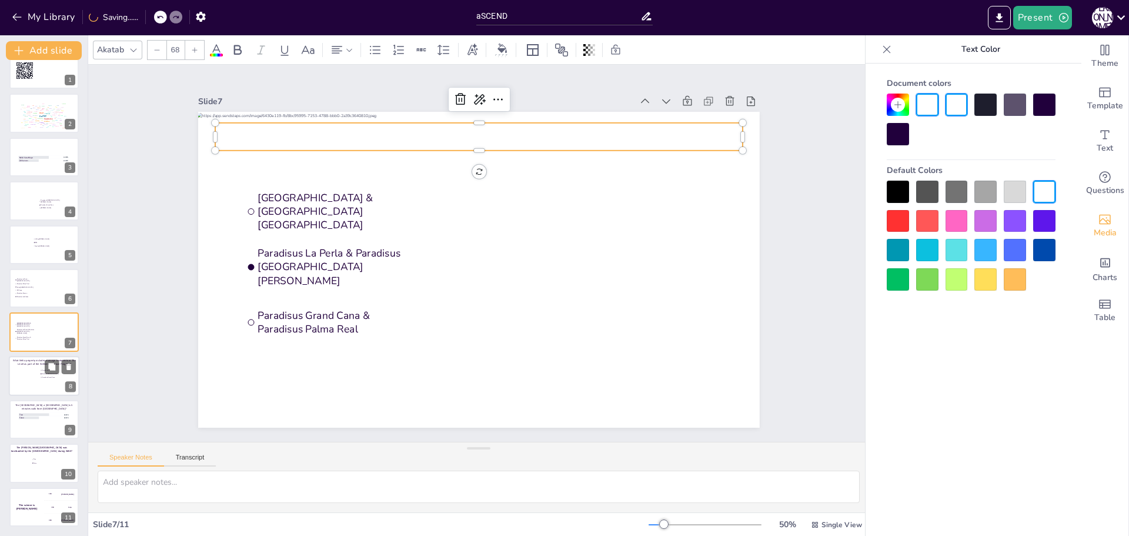
click at [51, 378] on li "Paradisus Grand Cana" at bounding box center [51, 376] width 22 height 3
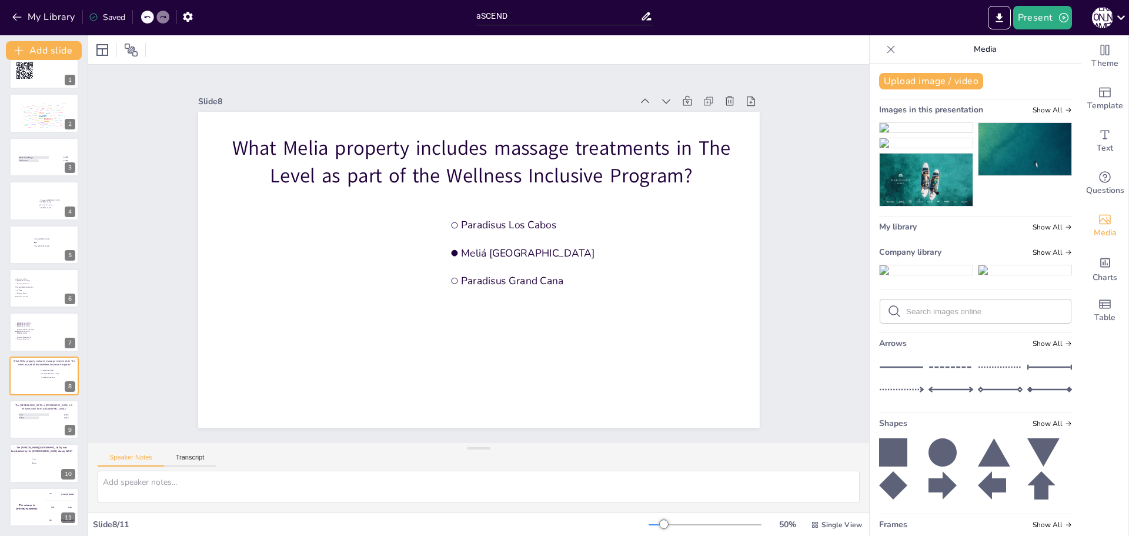
click at [905, 275] on img at bounding box center [926, 269] width 93 height 9
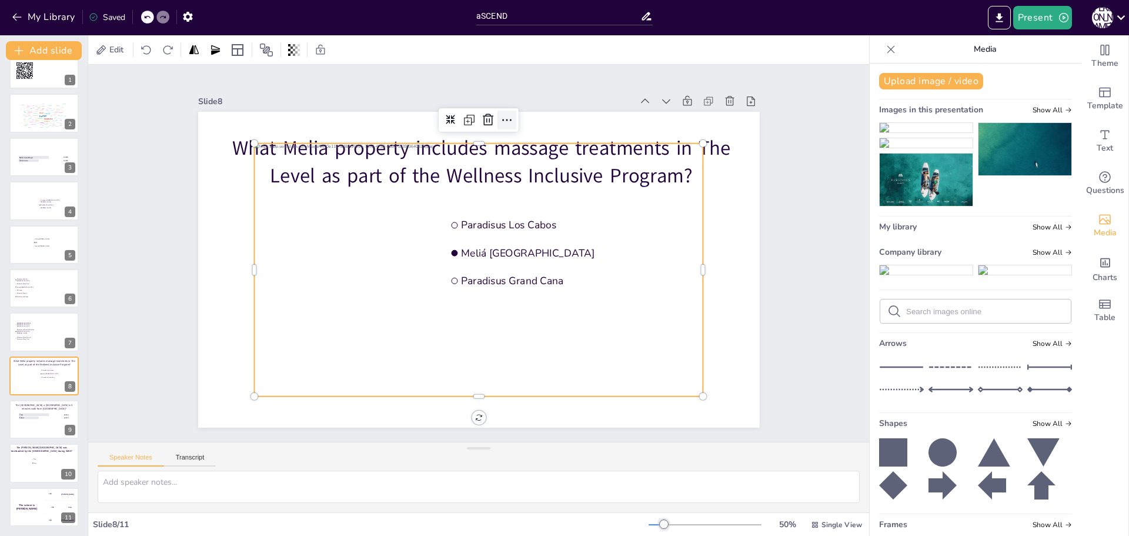
click at [502, 114] on icon at bounding box center [507, 120] width 14 height 14
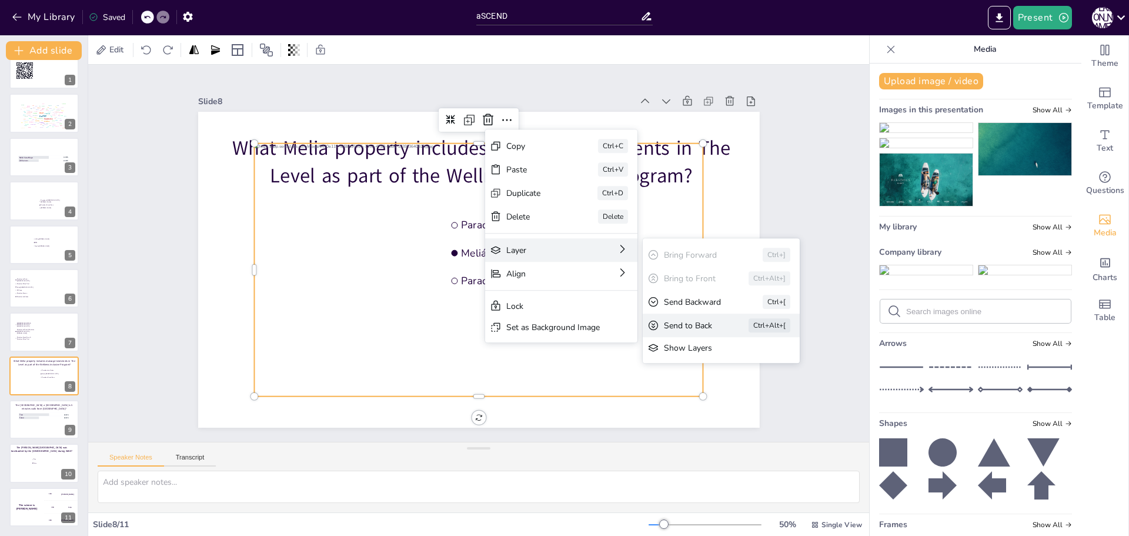
click at [752, 385] on div "Send to Back" at bounding box center [778, 390] width 52 height 11
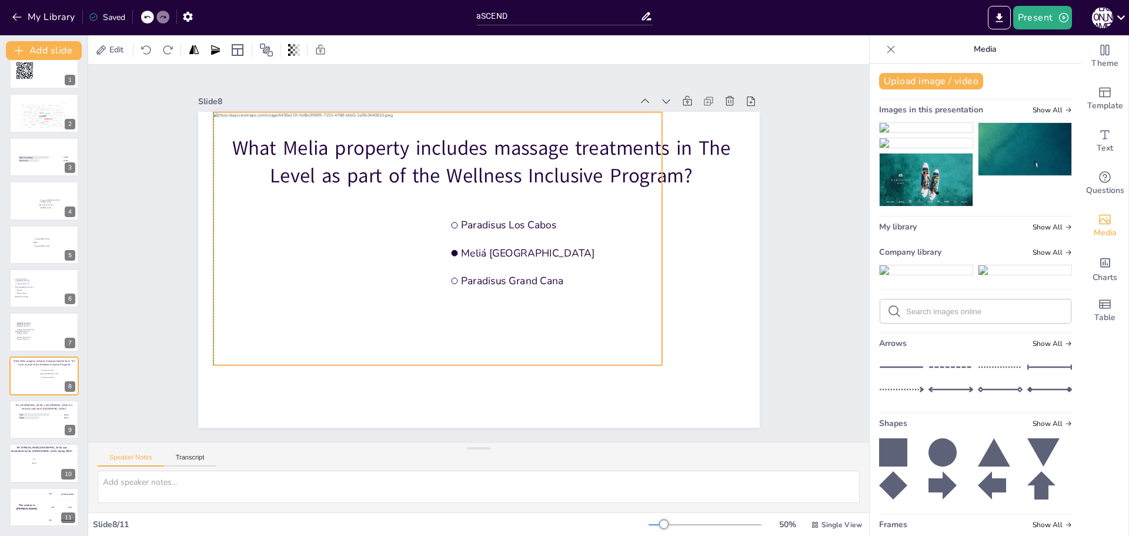
drag, startPoint x: 342, startPoint y: 295, endPoint x: 296, endPoint y: 262, distance: 56.5
click at [296, 262] on div at bounding box center [438, 238] width 449 height 253
click at [295, 262] on div at bounding box center [433, 237] width 449 height 253
click at [289, 262] on div at bounding box center [435, 232] width 473 height 298
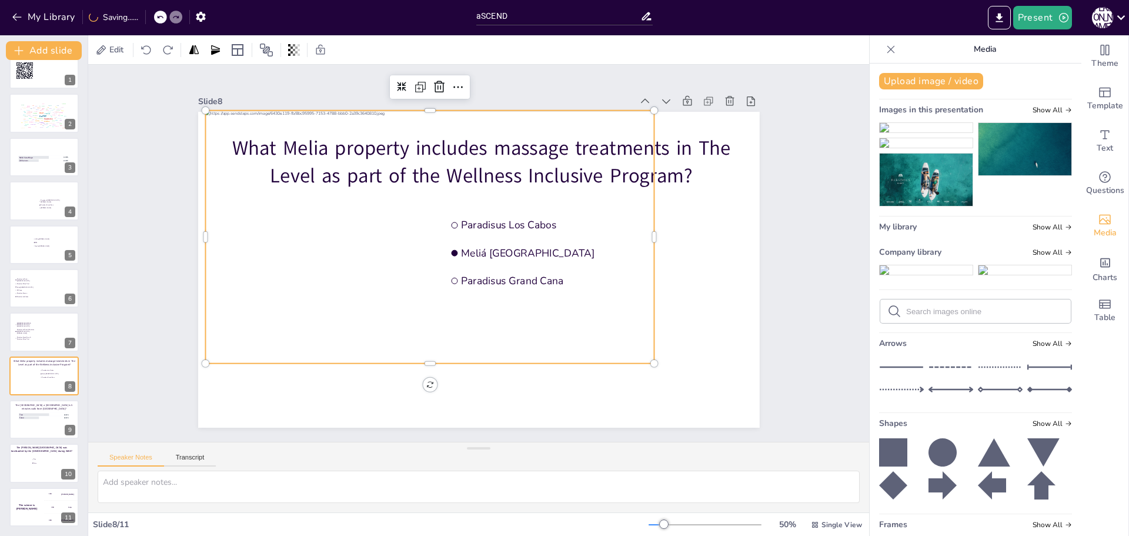
click at [289, 262] on div at bounding box center [429, 237] width 449 height 253
click at [288, 262] on div at bounding box center [431, 231] width 473 height 298
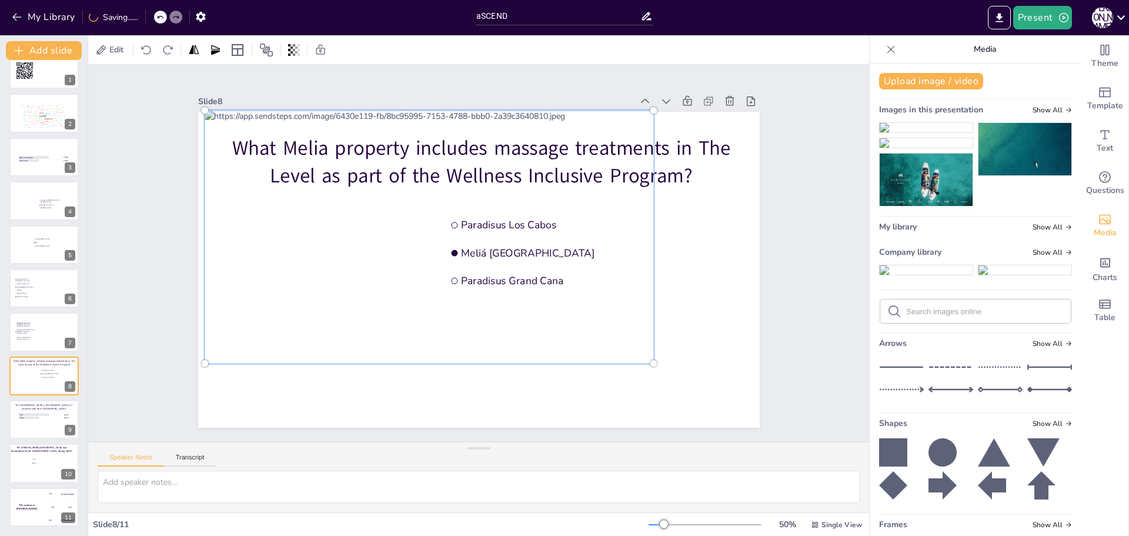
drag, startPoint x: 287, startPoint y: 262, endPoint x: 312, endPoint y: 272, distance: 26.6
click at [262, 295] on div at bounding box center [431, 232] width 489 height 314
drag, startPoint x: 309, startPoint y: 270, endPoint x: 319, endPoint y: 290, distance: 22.4
click at [319, 290] on div at bounding box center [429, 237] width 463 height 267
drag, startPoint x: 298, startPoint y: 241, endPoint x: 289, endPoint y: 292, distance: 52.5
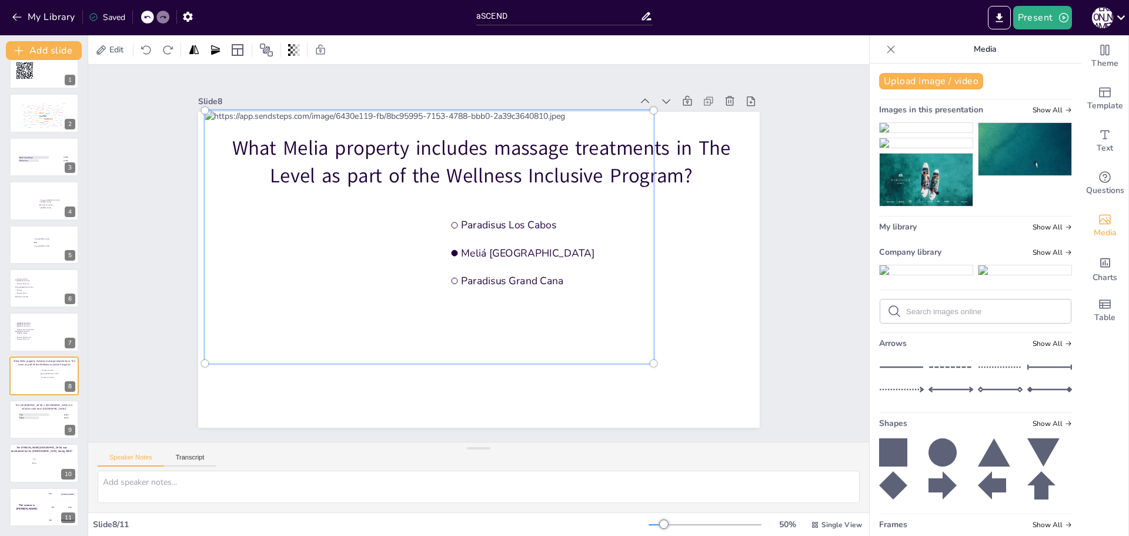
click at [289, 292] on div at bounding box center [429, 237] width 463 height 267
click at [642, 377] on div at bounding box center [642, 381] width 8 height 8
drag, startPoint x: 339, startPoint y: 276, endPoint x: 353, endPoint y: 281, distance: 14.9
click at [375, 319] on div at bounding box center [429, 237] width 463 height 267
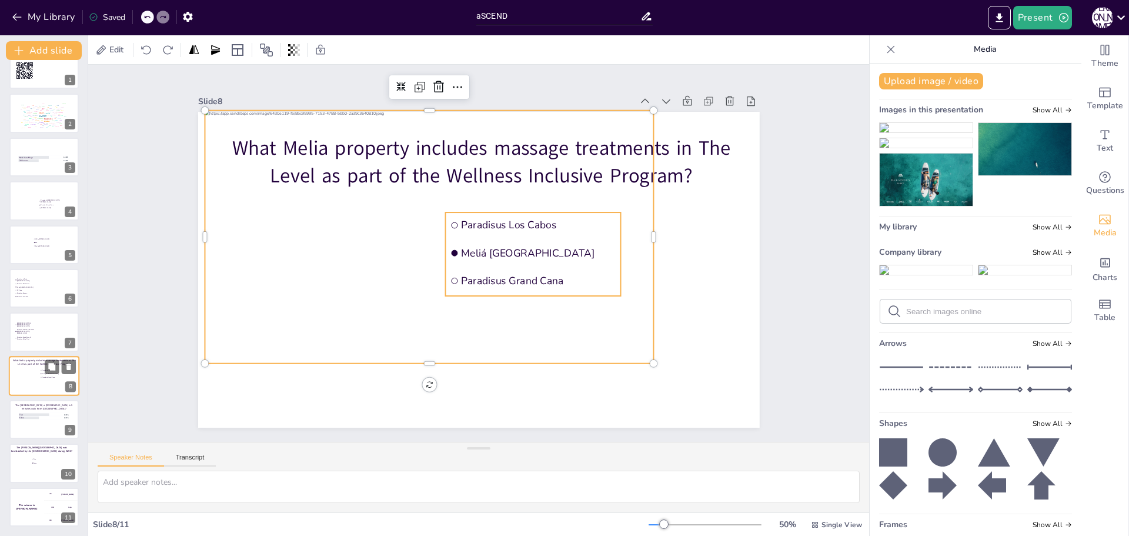
click at [42, 376] on span "Paradisus Grand Cana" at bounding box center [51, 377] width 19 height 2
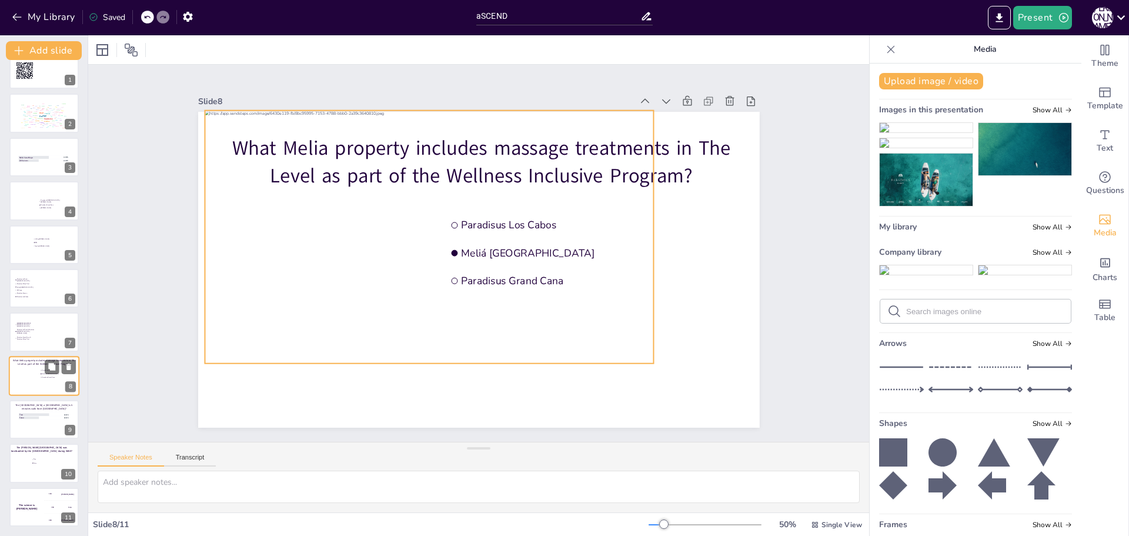
click at [27, 374] on div at bounding box center [37, 372] width 56 height 32
click at [275, 276] on div at bounding box center [431, 231] width 473 height 298
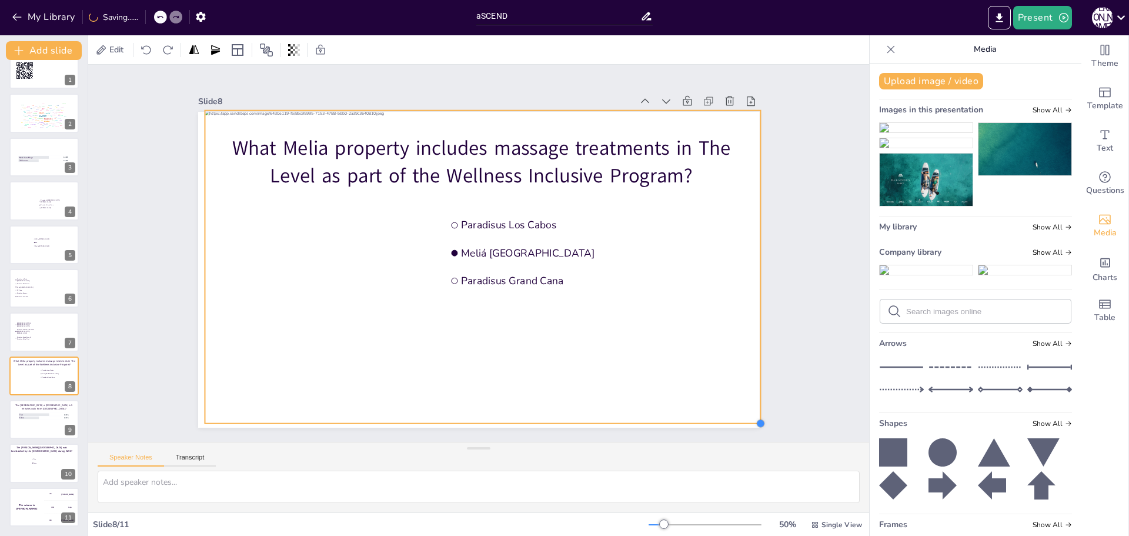
drag, startPoint x: 644, startPoint y: 360, endPoint x: 715, endPoint y: 420, distance: 92.6
click at [715, 420] on div "What Melia property includes massage treatments in The Level as part of the Wel…" at bounding box center [474, 269] width 632 height 474
drag, startPoint x: 520, startPoint y: 363, endPoint x: 513, endPoint y: 365, distance: 7.2
click at [513, 365] on div at bounding box center [476, 268] width 556 height 313
drag, startPoint x: 745, startPoint y: 422, endPoint x: 736, endPoint y: 419, distance: 9.3
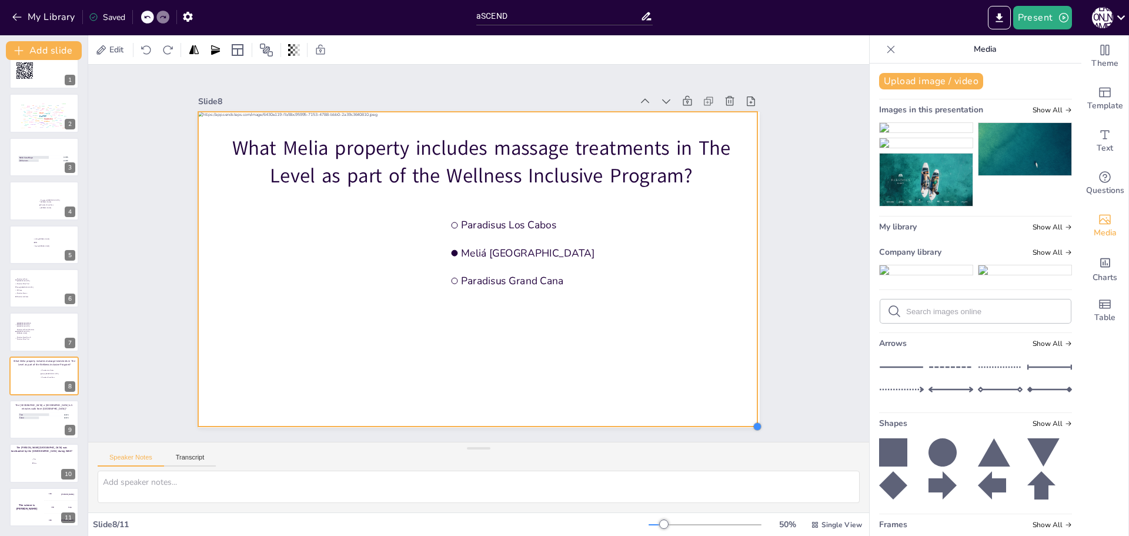
click at [743, 449] on div at bounding box center [738, 454] width 11 height 11
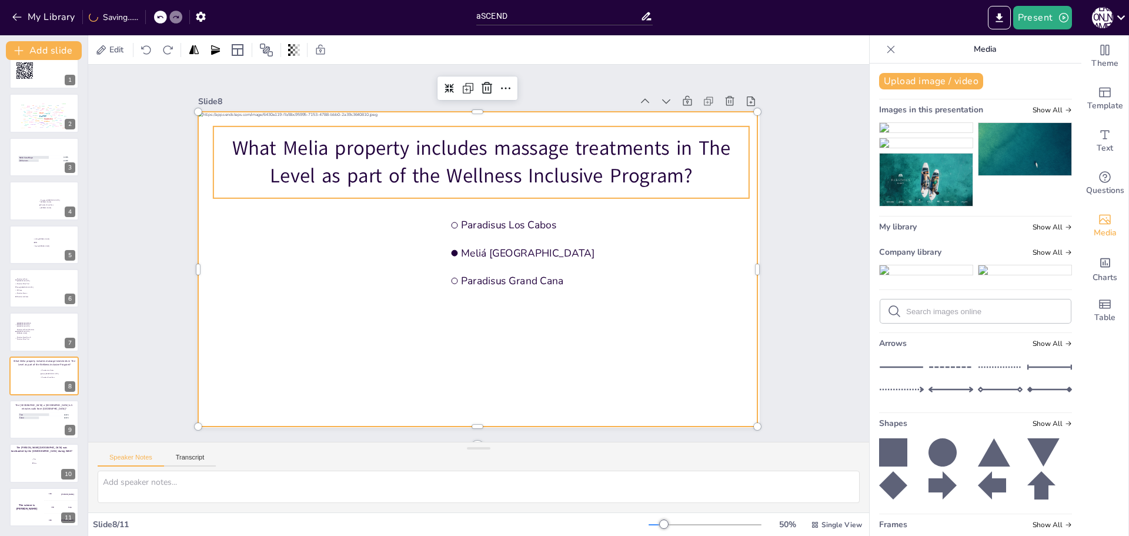
click at [465, 169] on span "What Melia property includes massage treatments in The Level as part of the Wel…" at bounding box center [481, 162] width 499 height 55
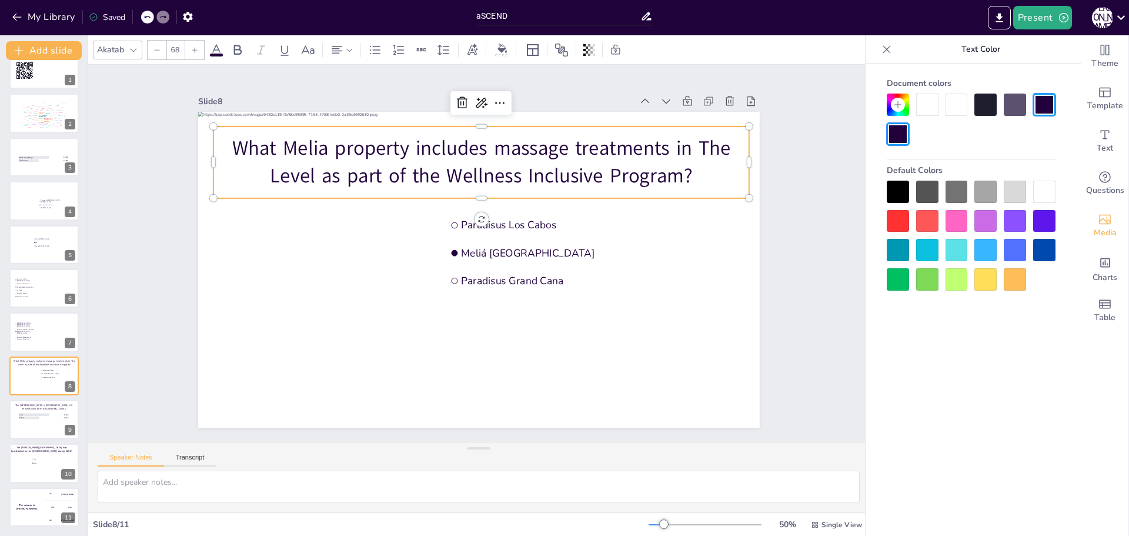
click at [1044, 190] on div at bounding box center [1044, 192] width 22 height 22
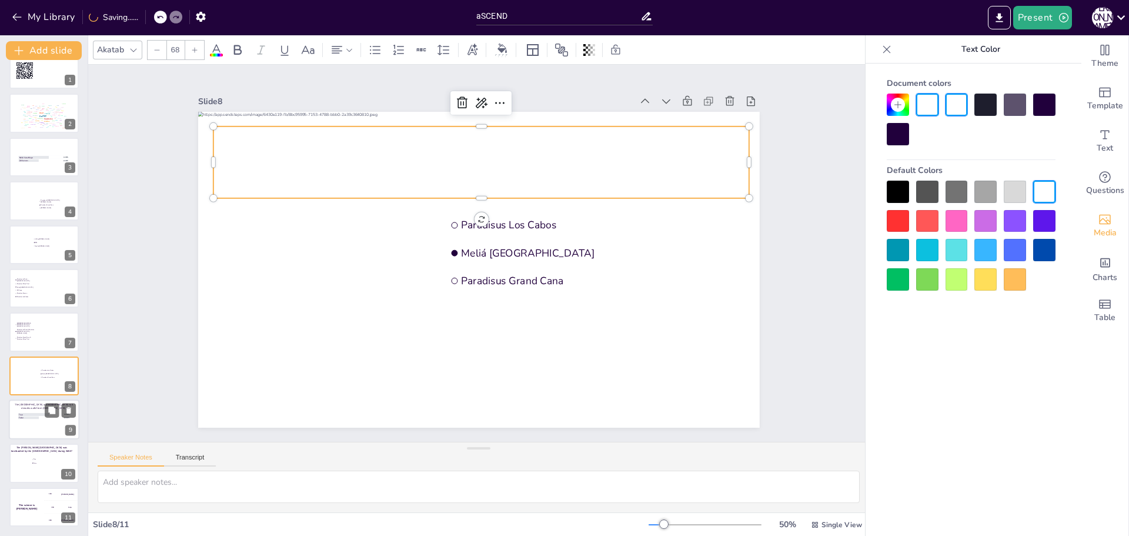
click at [35, 422] on div at bounding box center [44, 419] width 71 height 40
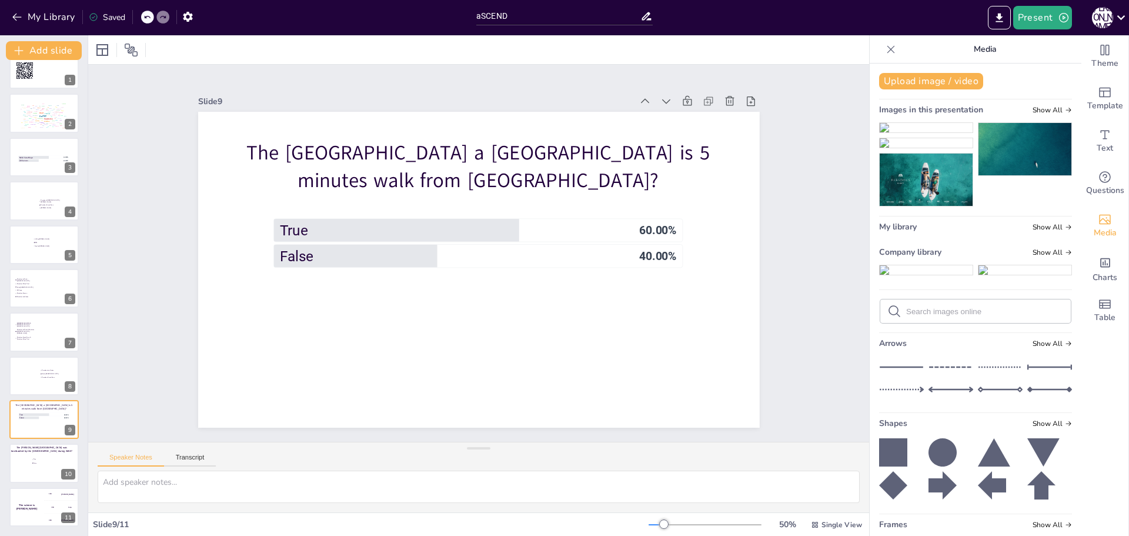
click at [933, 275] on img at bounding box center [926, 269] width 93 height 9
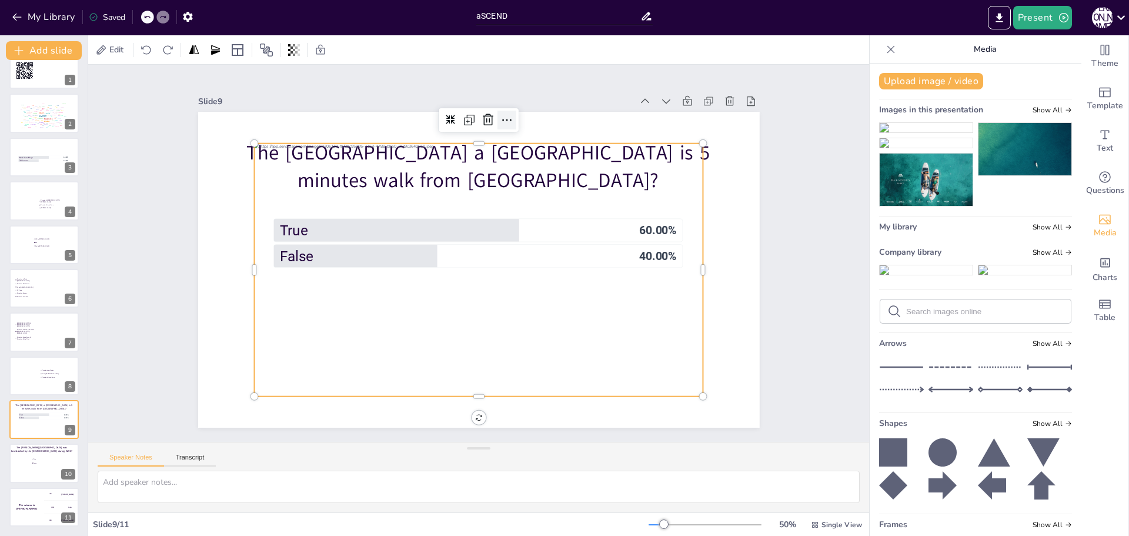
click at [500, 119] on icon at bounding box center [507, 120] width 14 height 14
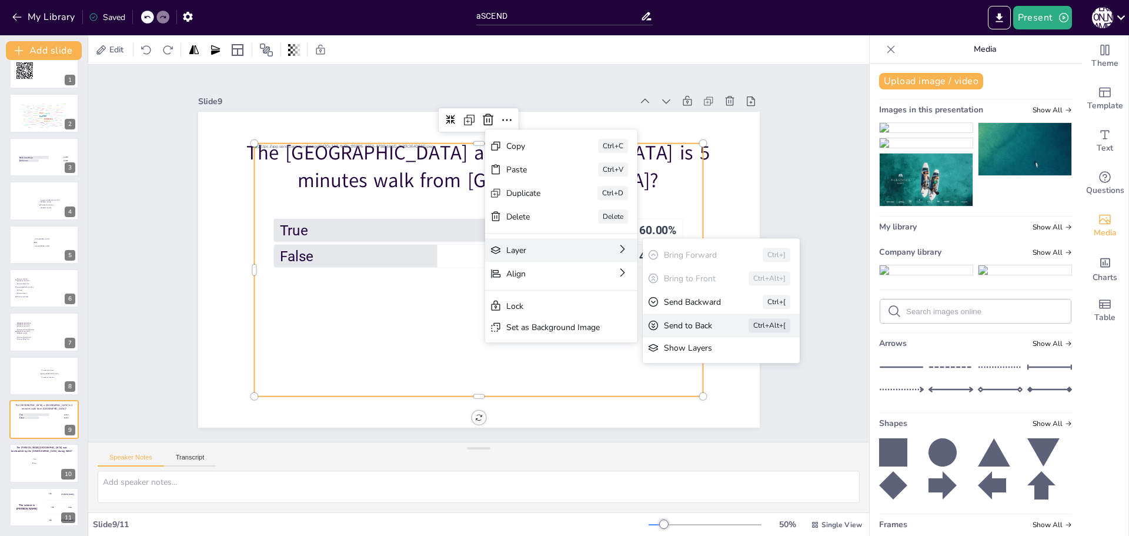
click at [716, 439] on div "Send to Back" at bounding box center [742, 450] width 53 height 22
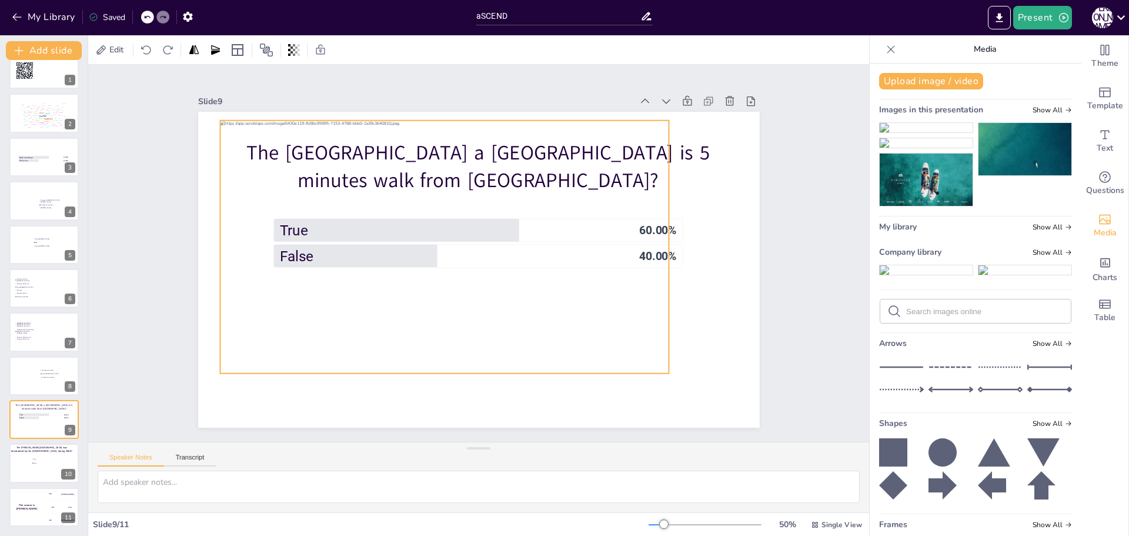
drag, startPoint x: 315, startPoint y: 321, endPoint x: 257, endPoint y: 287, distance: 67.0
click at [258, 287] on div at bounding box center [444, 247] width 449 height 253
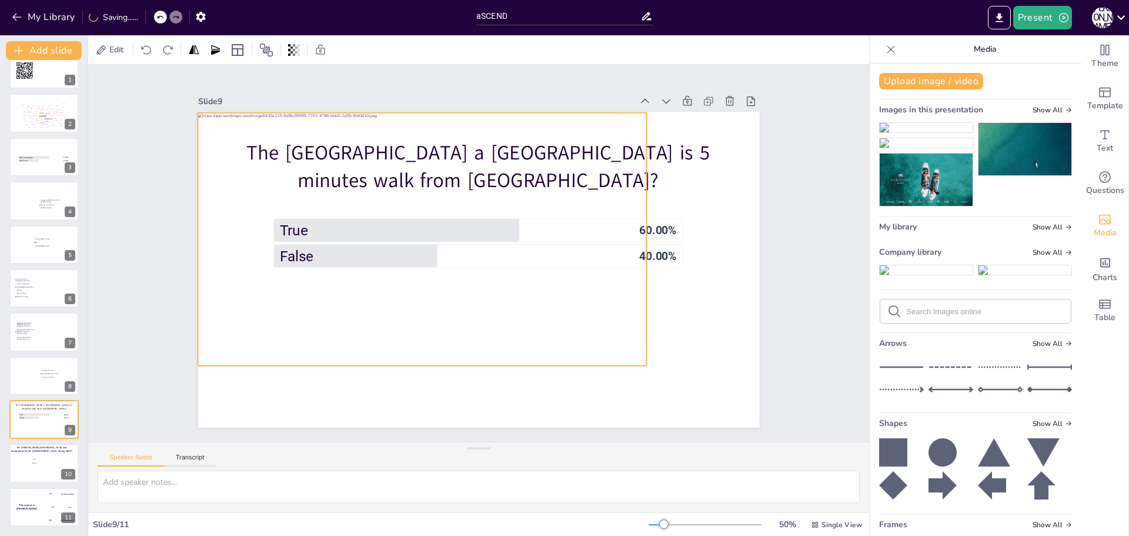
click at [258, 291] on div at bounding box center [422, 239] width 449 height 253
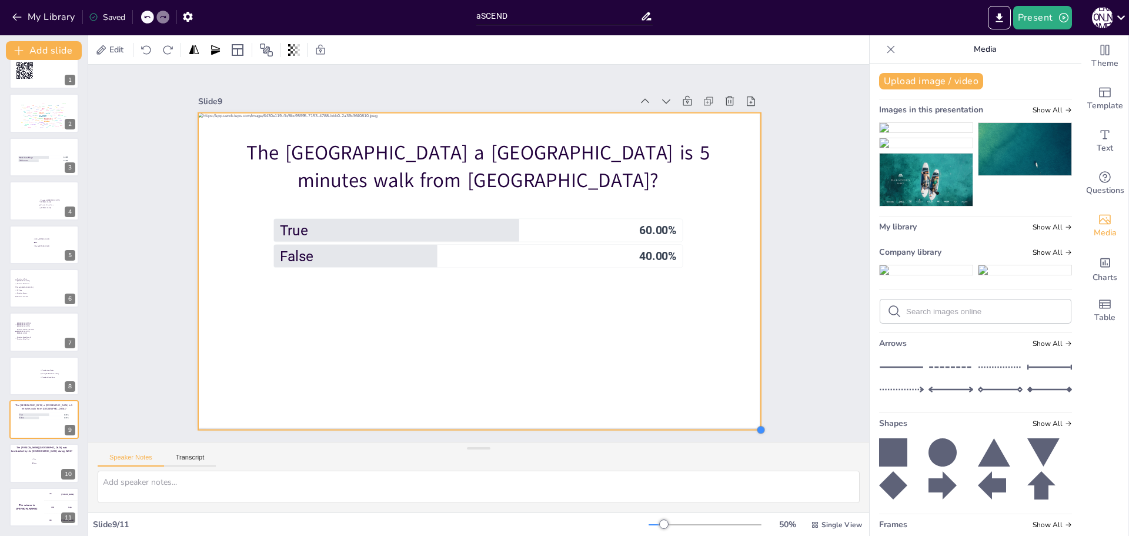
drag, startPoint x: 677, startPoint y: 388, endPoint x: 736, endPoint y: 427, distance: 71.0
click at [736, 427] on div "Slide 1 Go to [URL][DOMAIN_NAME] and login with code: Free3384721 Slide 2 Write…" at bounding box center [478, 253] width 781 height 377
click at [435, 132] on div at bounding box center [479, 271] width 563 height 316
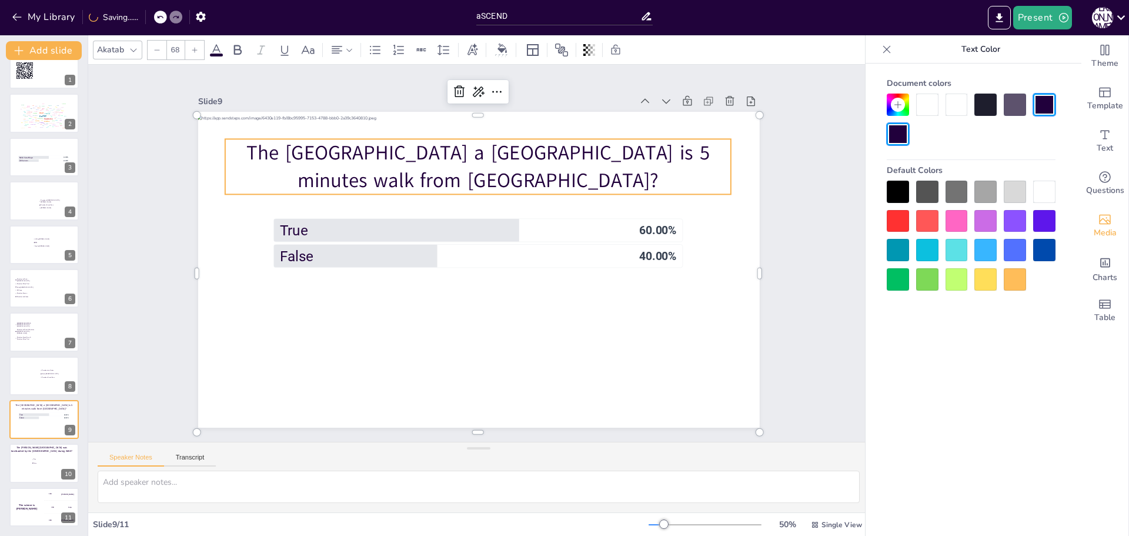
click at [435, 156] on p "The [GEOGRAPHIC_DATA] a [GEOGRAPHIC_DATA] is 5 minutes walk from [GEOGRAPHIC_DA…" at bounding box center [478, 167] width 506 height 56
click at [1044, 190] on div at bounding box center [1044, 192] width 22 height 22
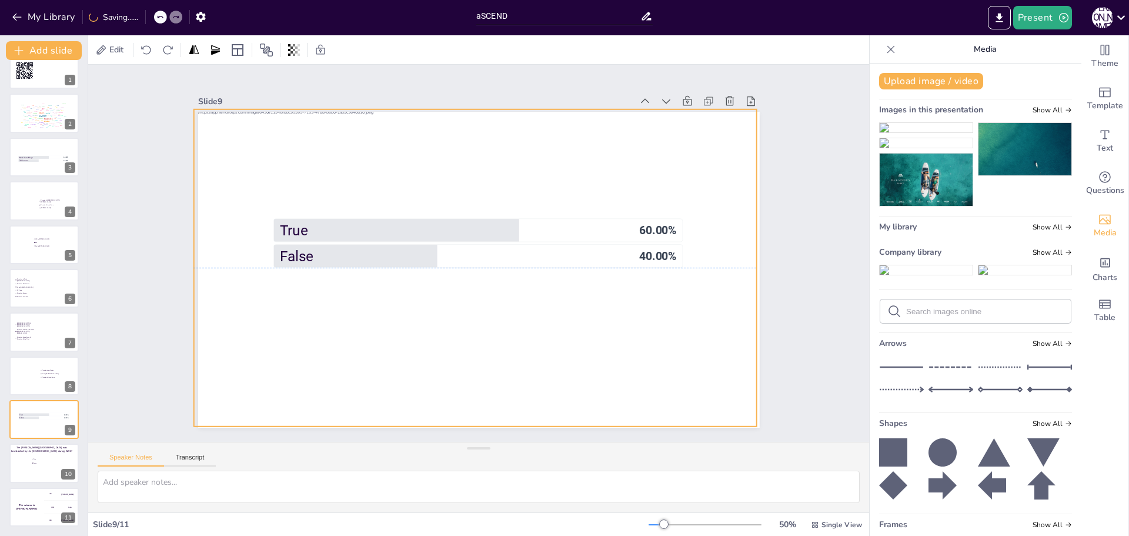
drag, startPoint x: 409, startPoint y: 308, endPoint x: 406, endPoint y: 302, distance: 6.6
click at [406, 302] on div at bounding box center [475, 267] width 563 height 316
click at [39, 463] on li "False" at bounding box center [42, 463] width 22 height 4
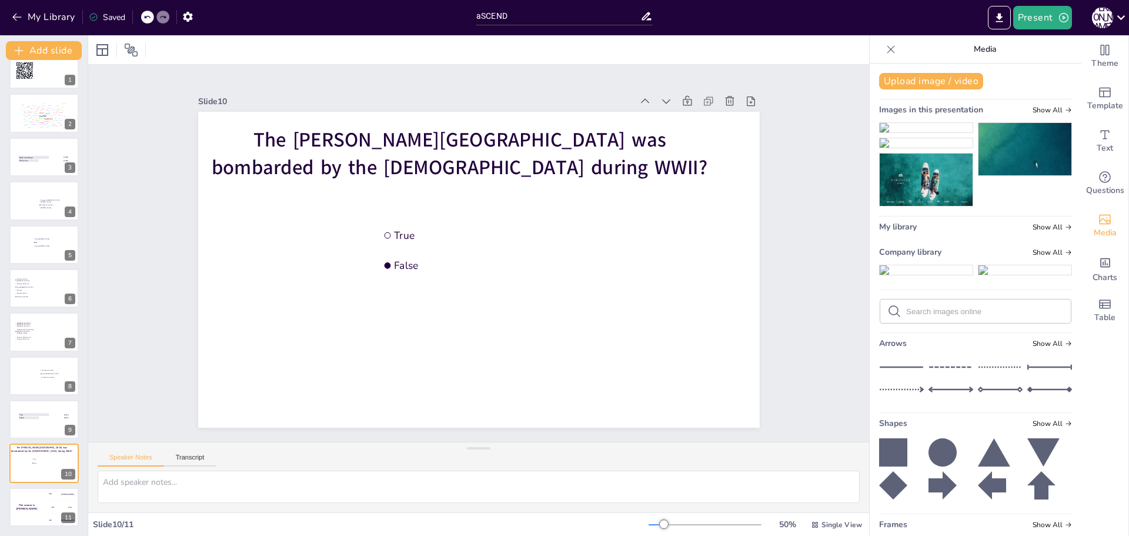
click at [926, 275] on li at bounding box center [926, 270] width 94 height 11
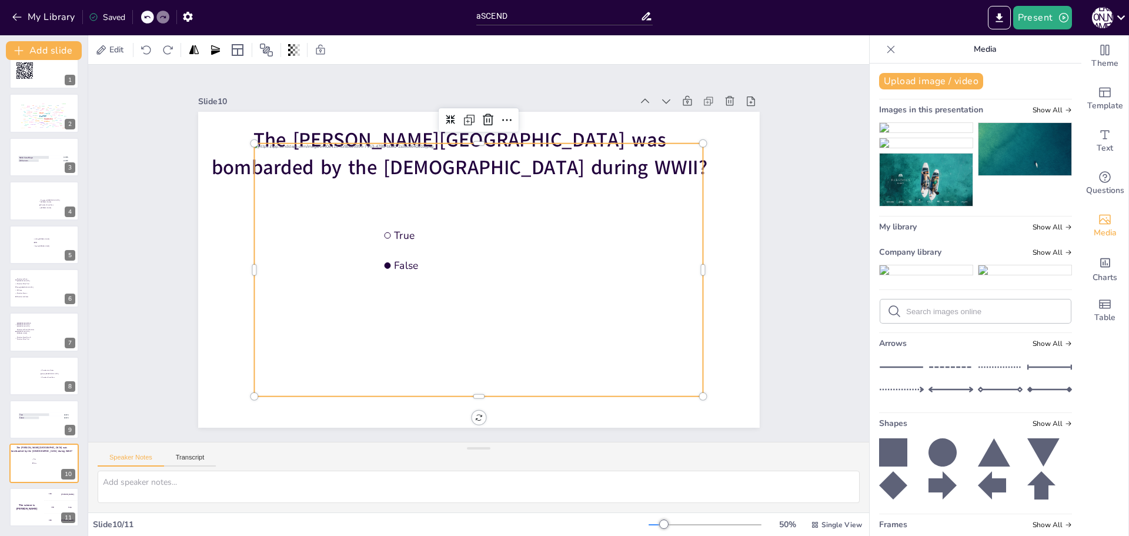
click at [280, 171] on div at bounding box center [478, 270] width 449 height 253
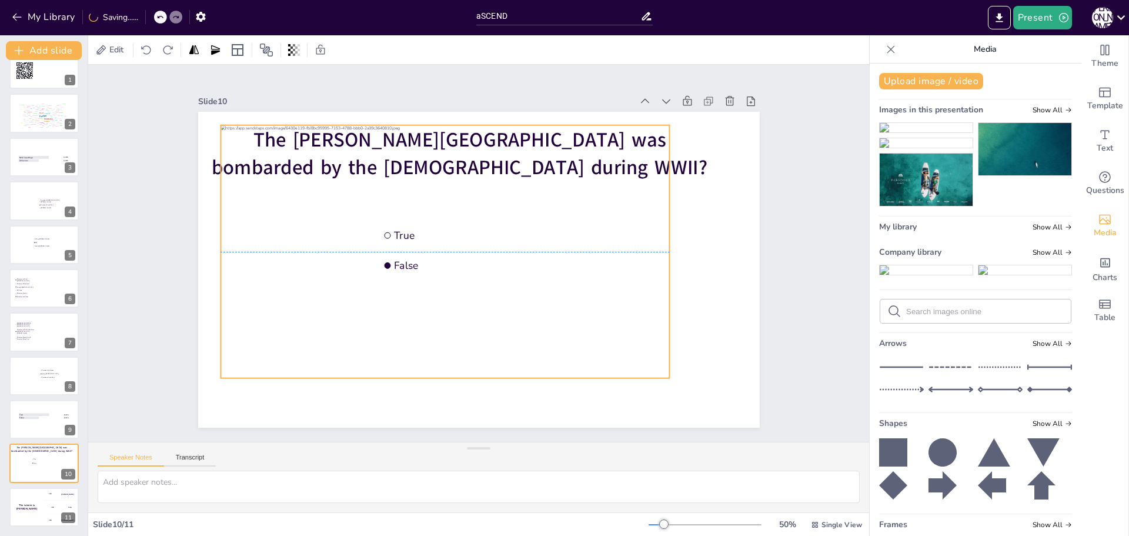
click at [241, 165] on div at bounding box center [445, 248] width 473 height 298
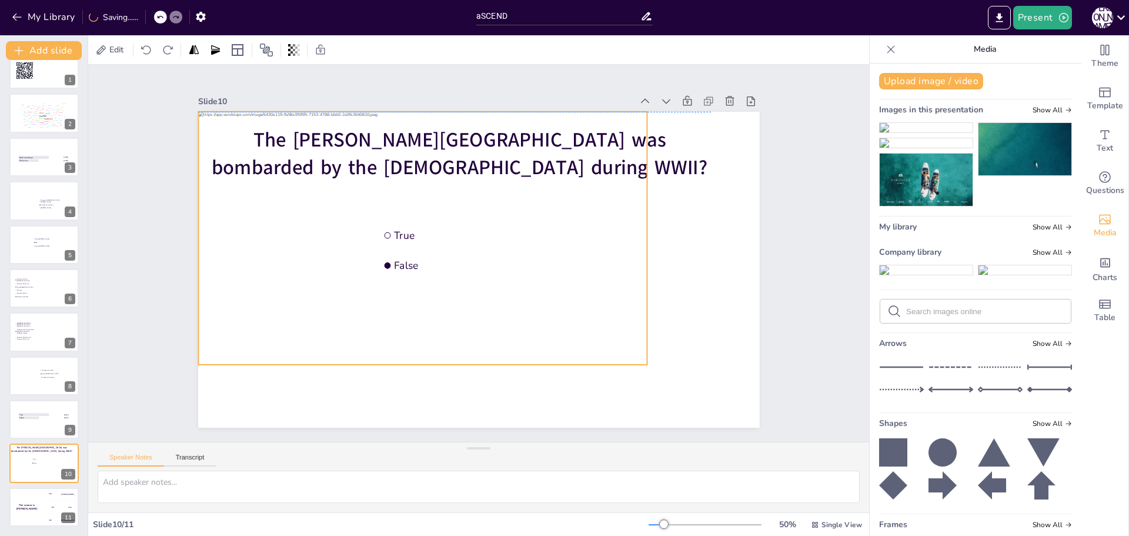
drag, startPoint x: 252, startPoint y: 168, endPoint x: 229, endPoint y: 153, distance: 26.8
click at [229, 153] on div at bounding box center [422, 238] width 449 height 253
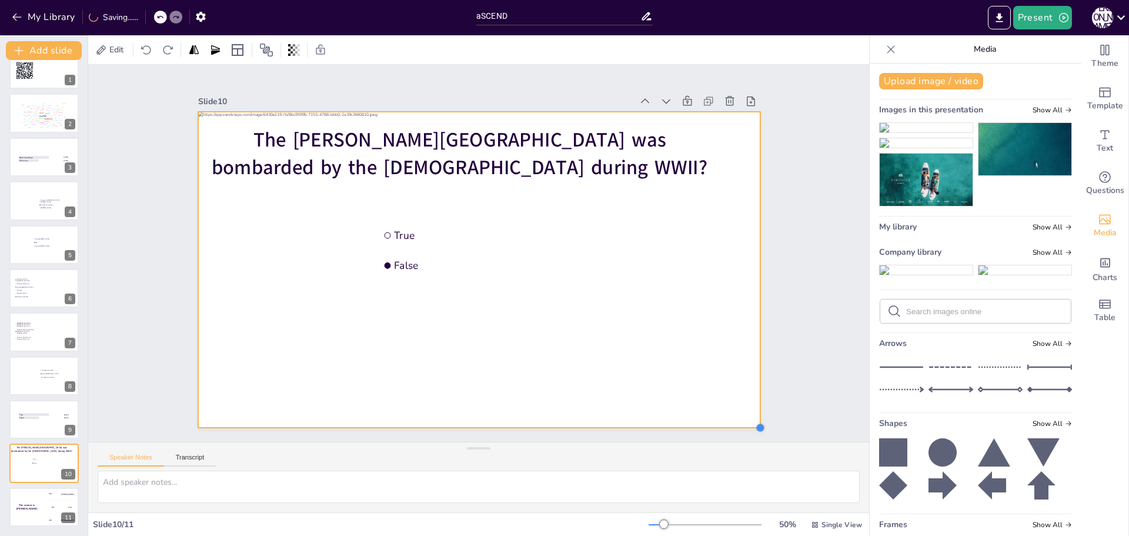
drag, startPoint x: 638, startPoint y: 359, endPoint x: 736, endPoint y: 422, distance: 117.5
click at [736, 422] on div "The Melia White House was bombarded by the Germans during WWII? True False" at bounding box center [472, 268] width 642 height 517
click at [501, 84] on icon at bounding box center [508, 88] width 14 height 14
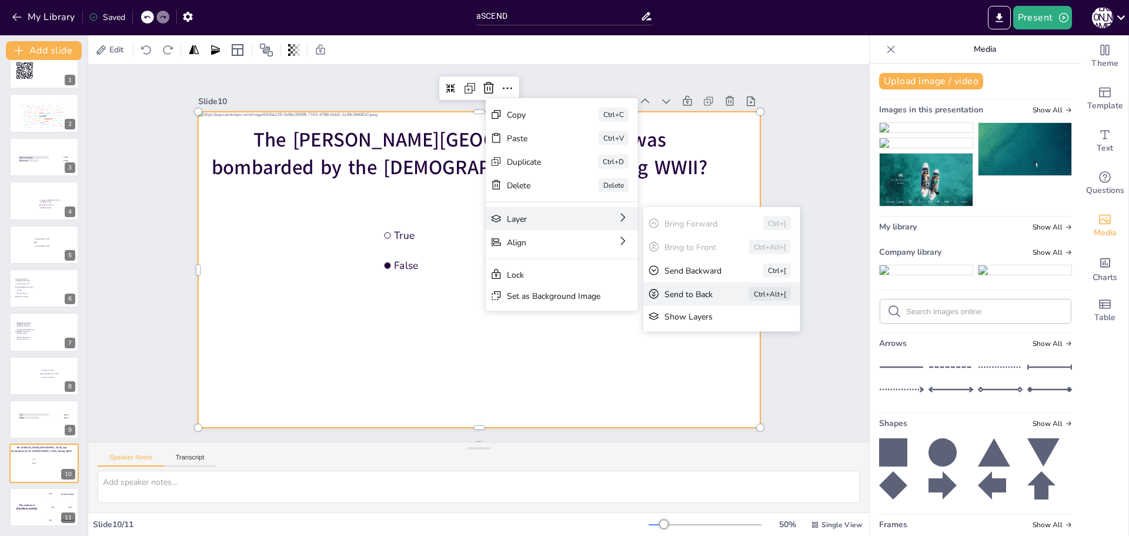
click at [753, 353] on div "Send to Back" at bounding box center [779, 358] width 52 height 11
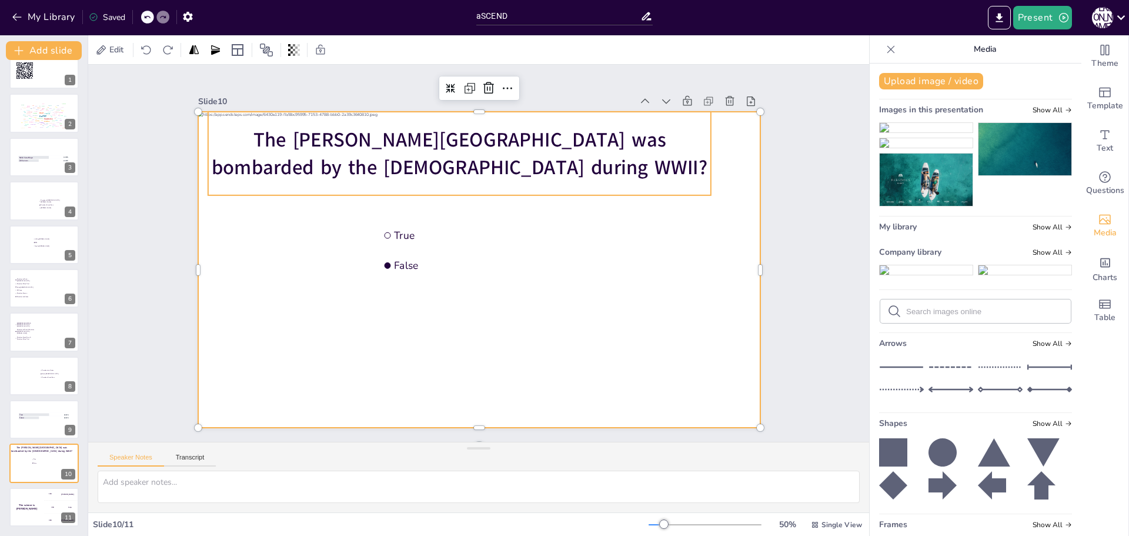
click at [361, 142] on span "The [PERSON_NAME][GEOGRAPHIC_DATA] was bombarded by the [DEMOGRAPHIC_DATA] duri…" at bounding box center [460, 153] width 496 height 55
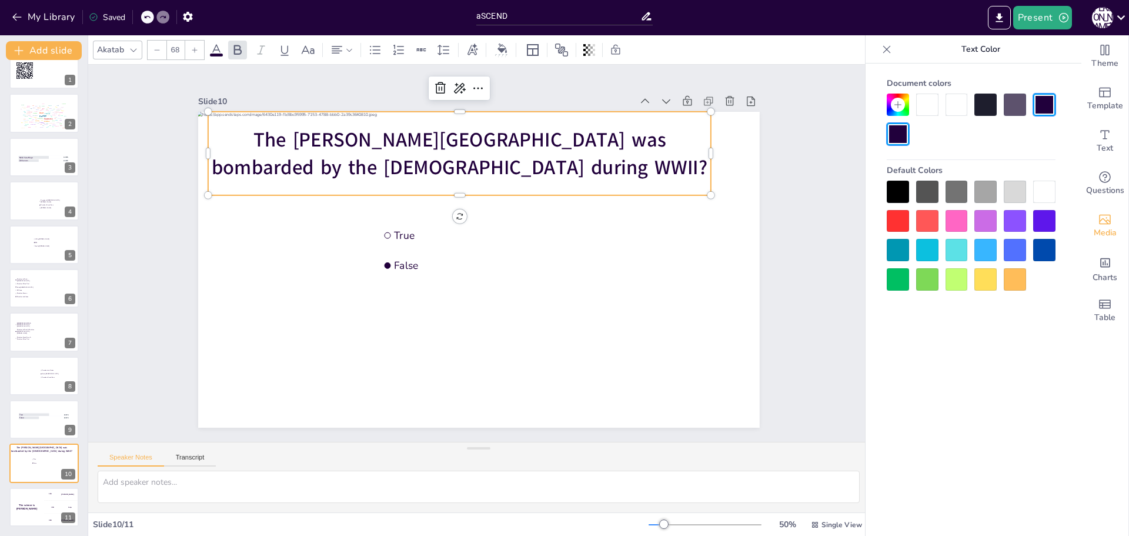
click at [526, 138] on span "The [PERSON_NAME][GEOGRAPHIC_DATA] was bombarded by the [DEMOGRAPHIC_DATA] duri…" at bounding box center [460, 153] width 496 height 55
click at [1044, 191] on div at bounding box center [1044, 192] width 22 height 22
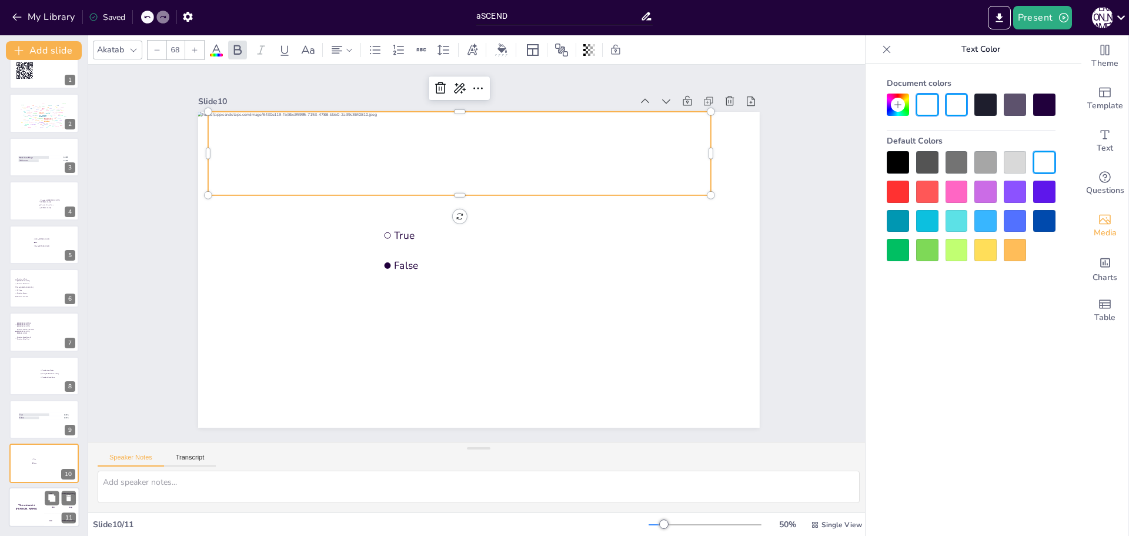
click at [16, 502] on div "The winner is Niels 🏆" at bounding box center [26, 507] width 35 height 40
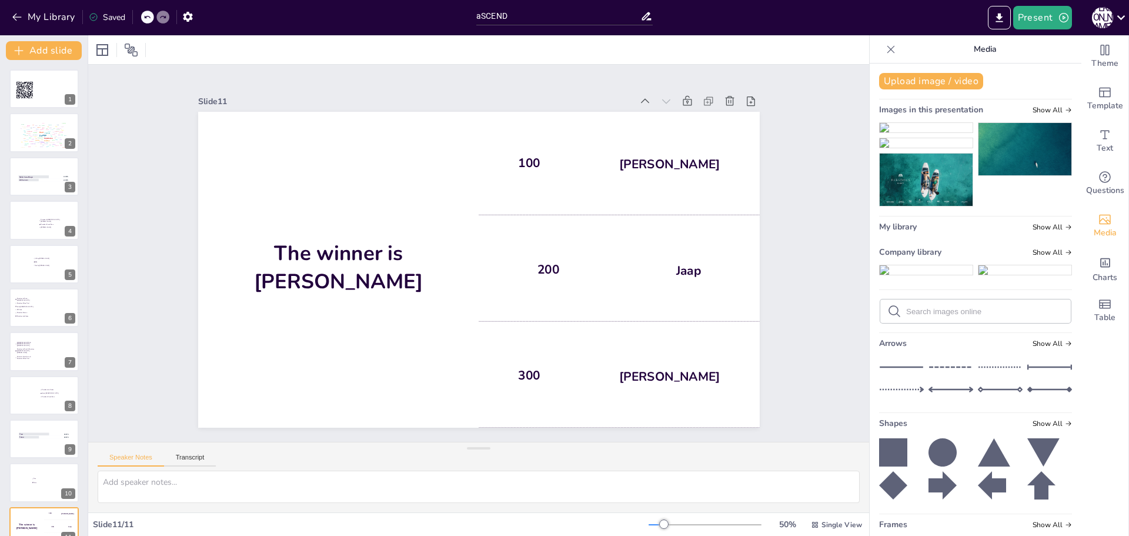
scroll to position [222, 0]
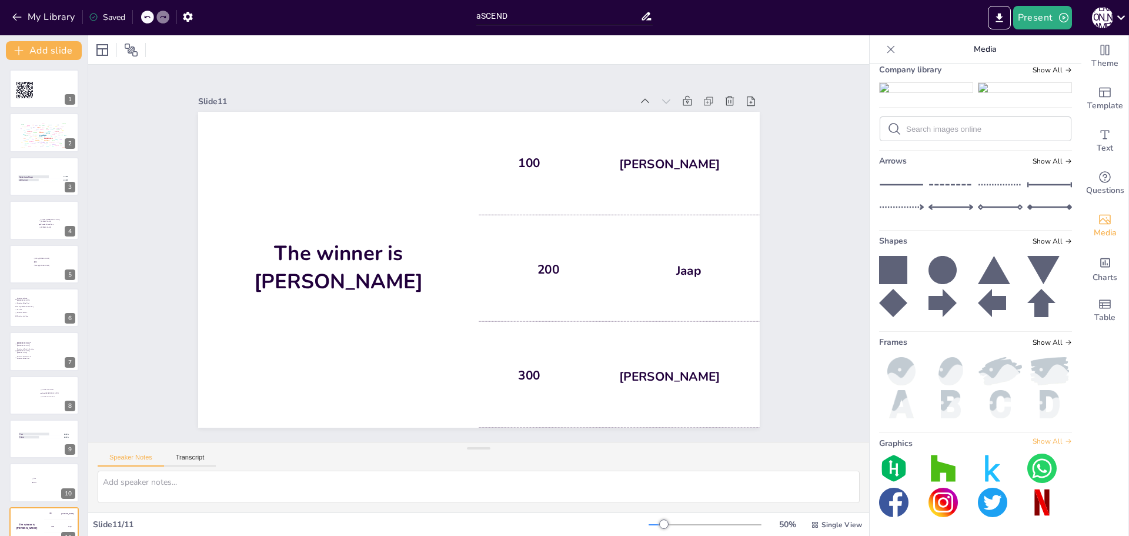
click at [1065, 442] on icon at bounding box center [1068, 441] width 7 height 7
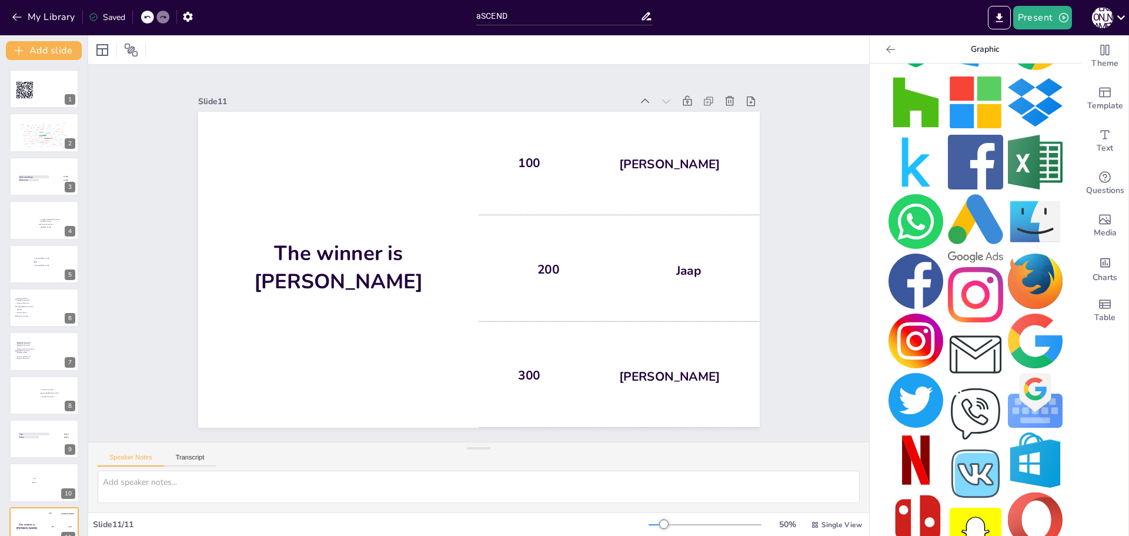
scroll to position [0, 0]
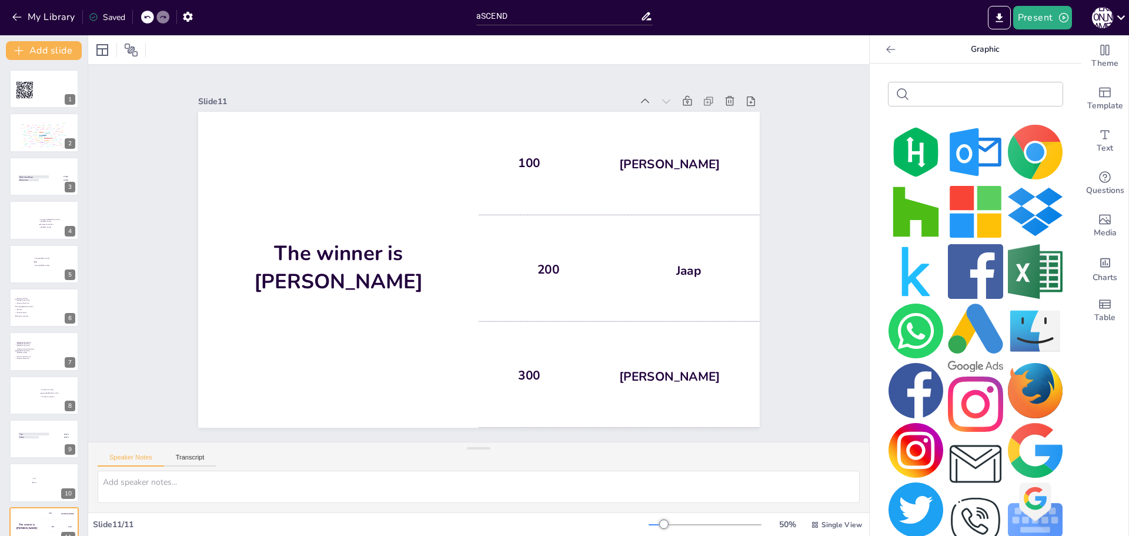
click at [886, 45] on icon at bounding box center [891, 50] width 12 height 12
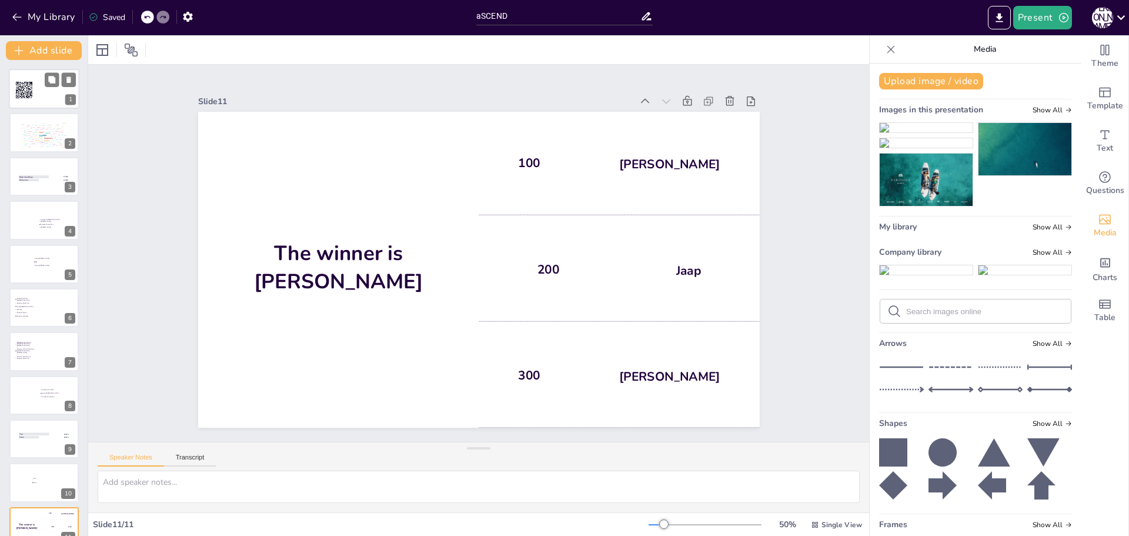
click at [38, 90] on div at bounding box center [44, 89] width 71 height 40
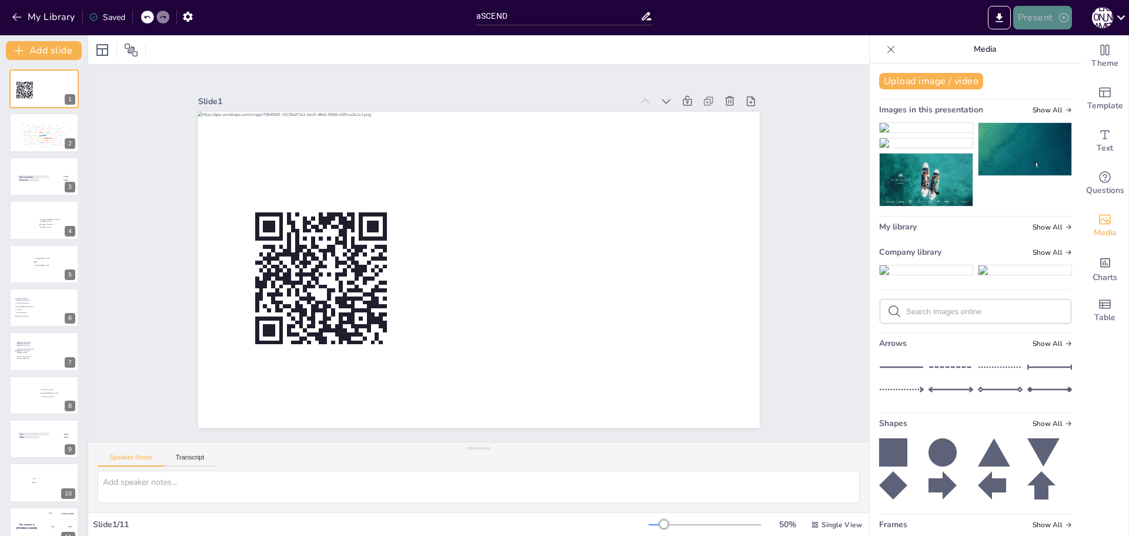
click at [1064, 16] on icon "button" at bounding box center [1064, 18] width 12 height 12
click at [1058, 36] on li "Preview presentation" at bounding box center [1061, 43] width 92 height 19
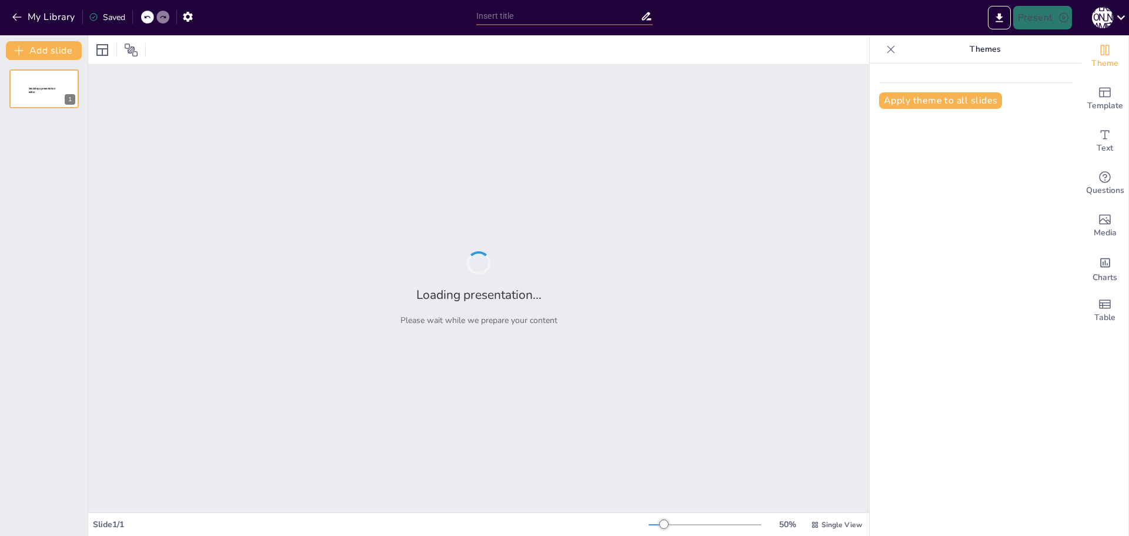
type input "aSCEND"
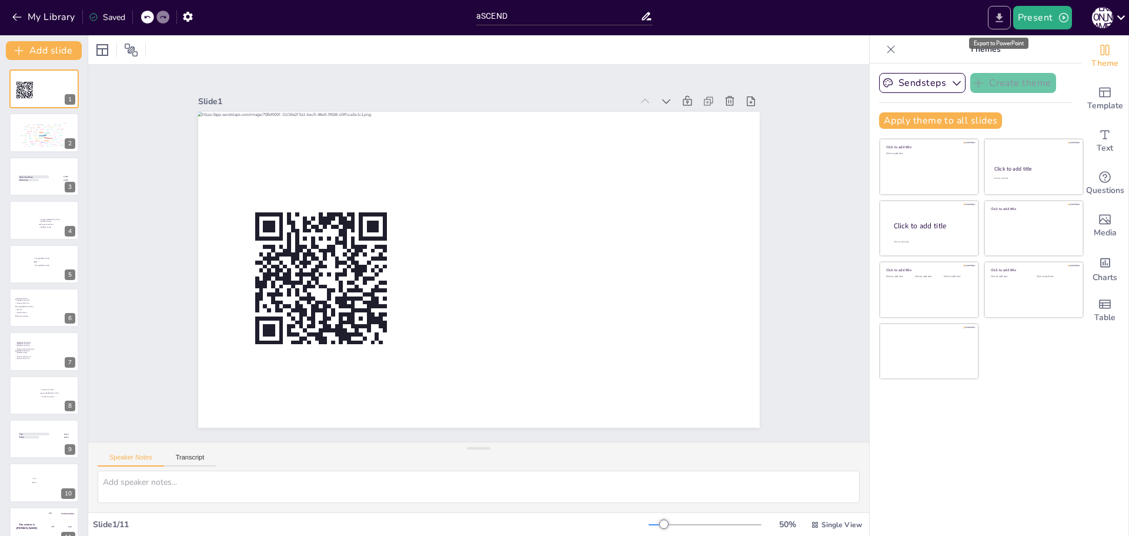
click at [1003, 19] on icon "Export to PowerPoint" at bounding box center [999, 18] width 12 height 12
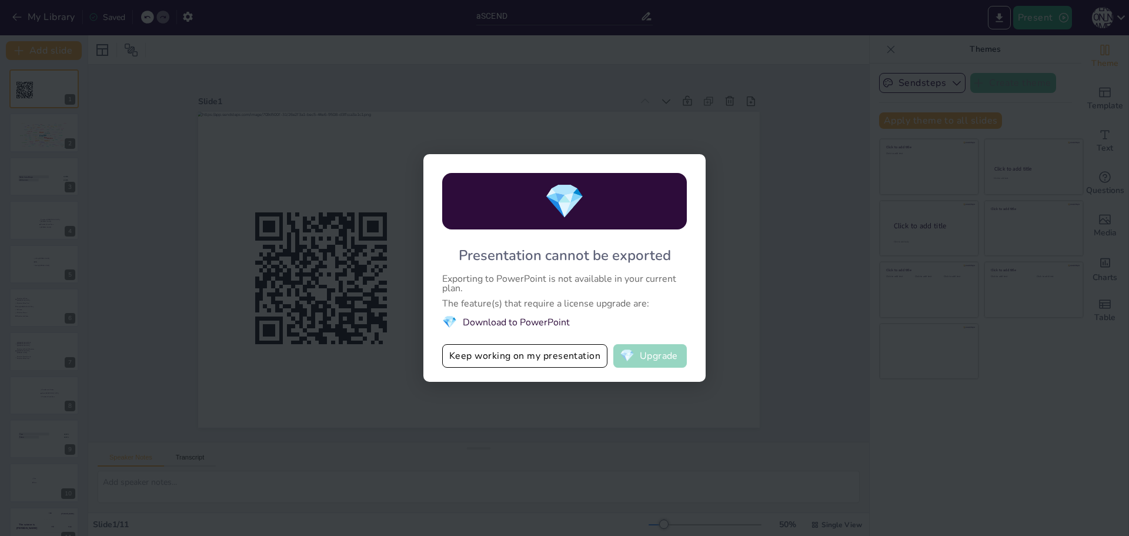
click at [636, 356] on button "💎 Upgrade" at bounding box center [650, 356] width 74 height 24
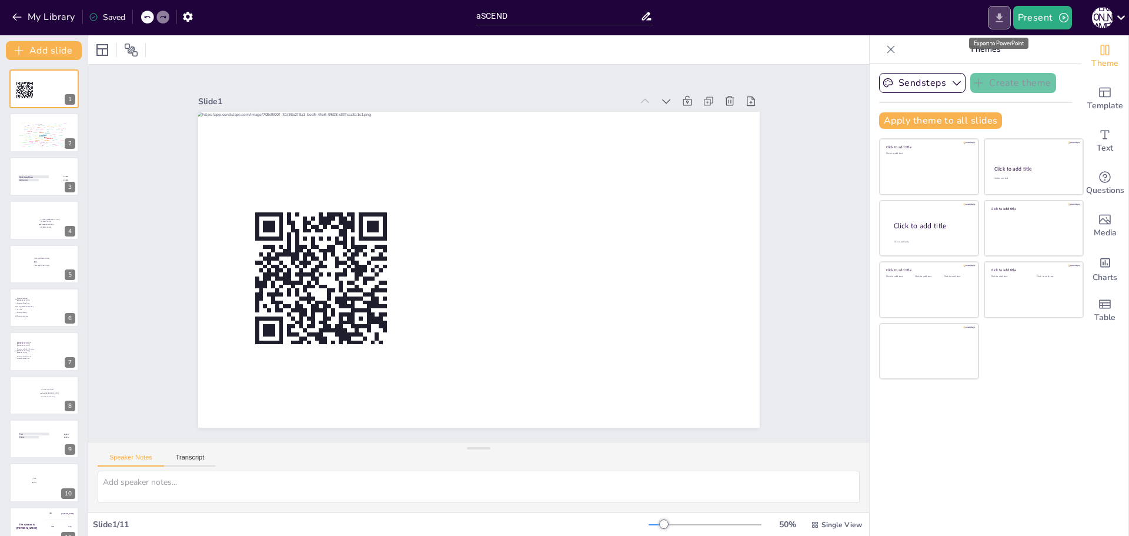
click at [1003, 18] on icon "Export to PowerPoint" at bounding box center [999, 18] width 12 height 12
click at [1066, 20] on icon "button" at bounding box center [1064, 18] width 12 height 12
click at [1052, 74] on li "Play presentation" at bounding box center [1061, 72] width 92 height 19
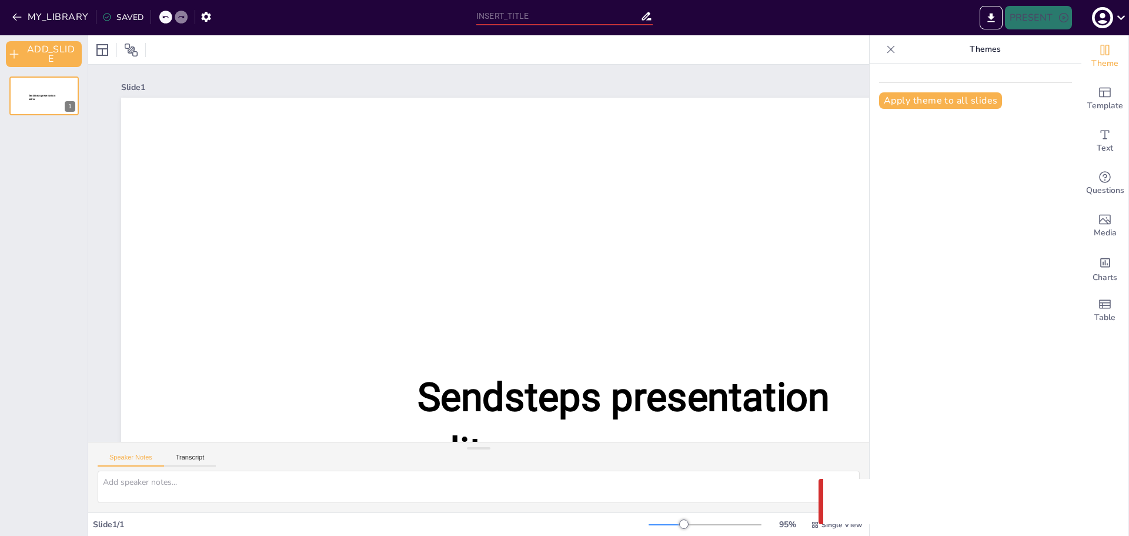
type input "aSCEND"
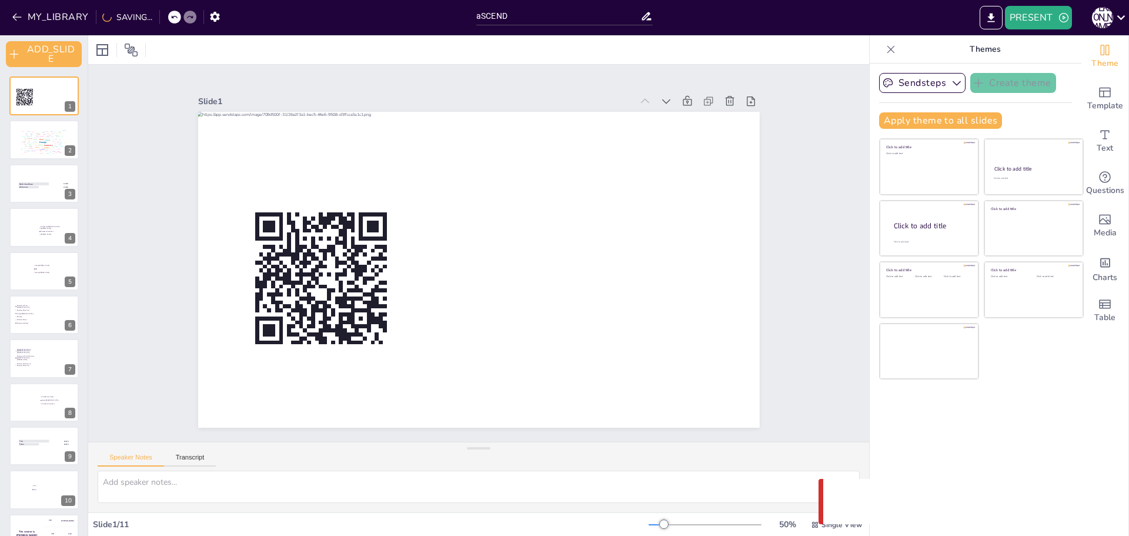
click at [888, 50] on icon at bounding box center [892, 49] width 8 height 8
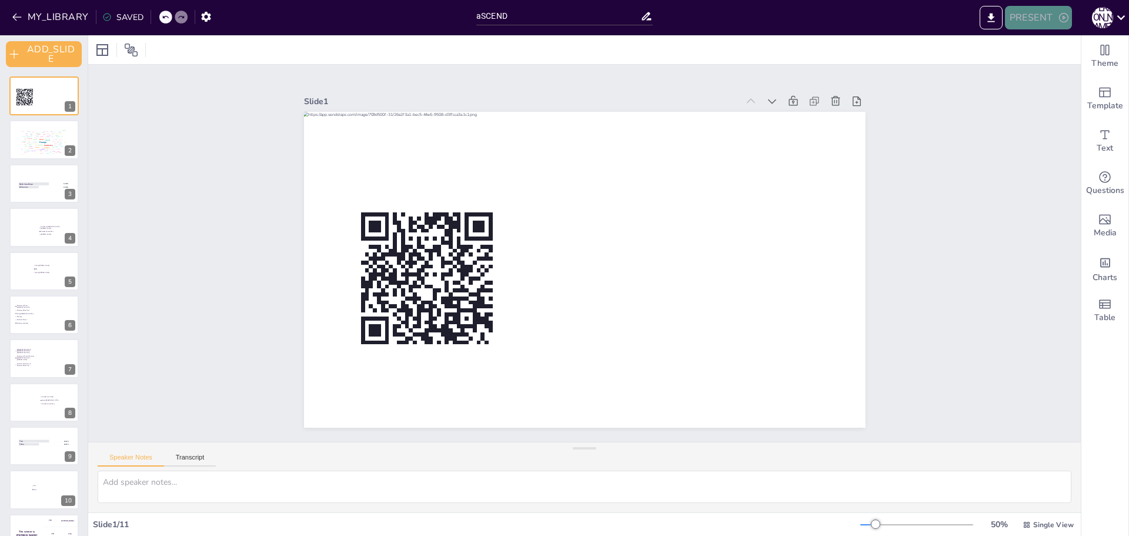
click at [1064, 21] on icon "button" at bounding box center [1064, 18] width 12 height 12
click at [1120, 16] on div at bounding box center [564, 268] width 1129 height 536
click at [1122, 17] on icon at bounding box center [1121, 17] width 16 height 16
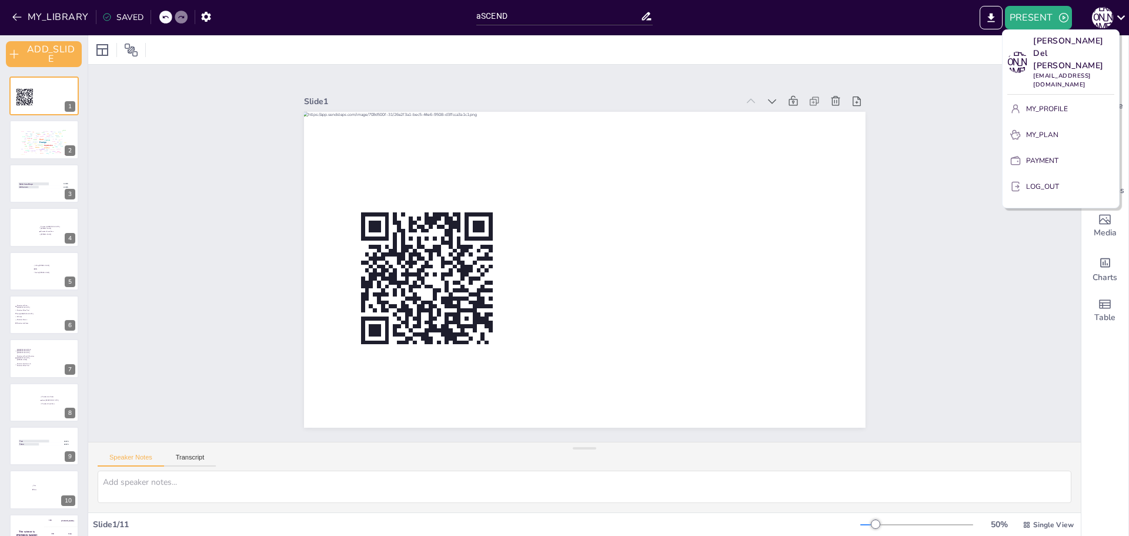
click at [991, 21] on div at bounding box center [564, 268] width 1129 height 536
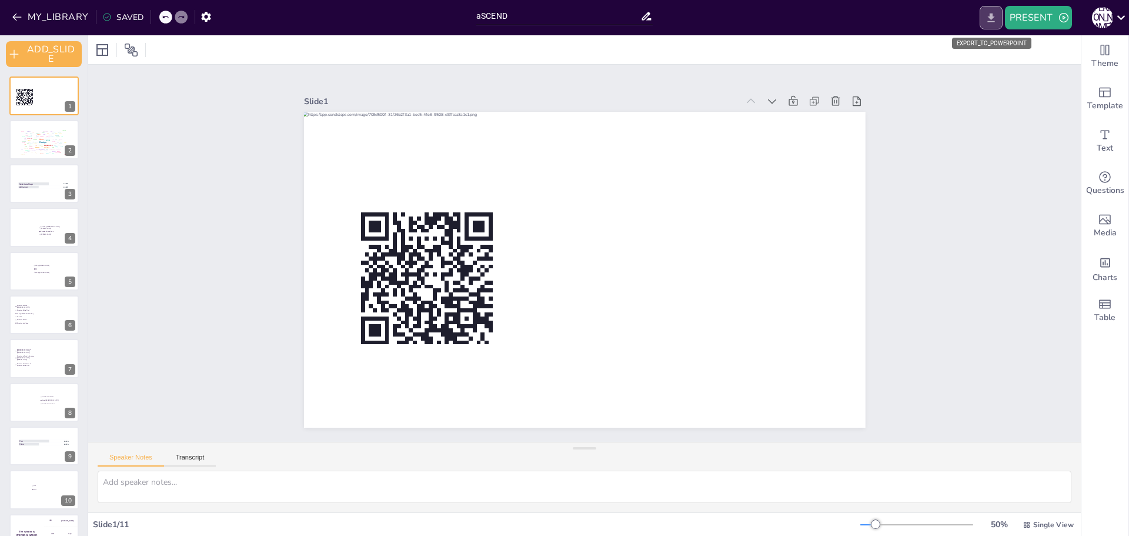
click at [988, 18] on icon "EXPORT_TO_POWERPOINT" at bounding box center [991, 18] width 12 height 12
click at [1116, 16] on icon at bounding box center [1121, 17] width 16 height 16
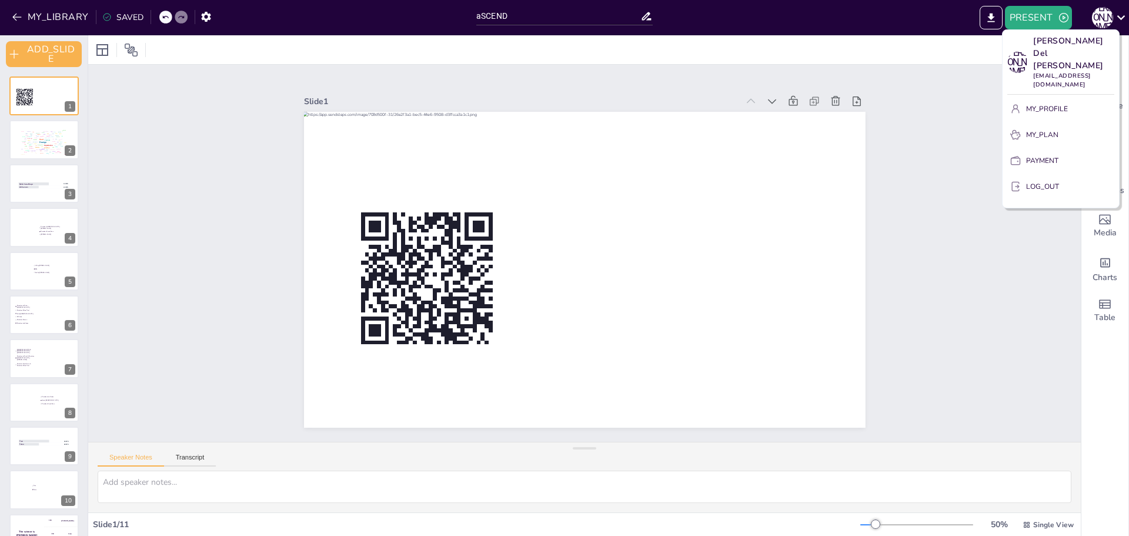
click at [19, 19] on div at bounding box center [564, 268] width 1129 height 536
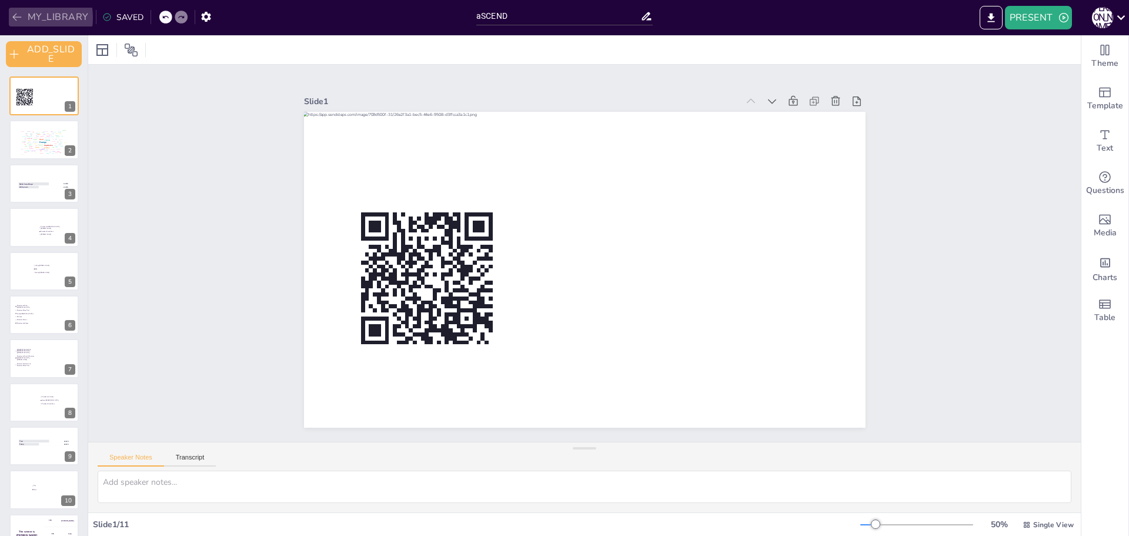
click at [14, 18] on icon "button" at bounding box center [16, 18] width 9 height 8
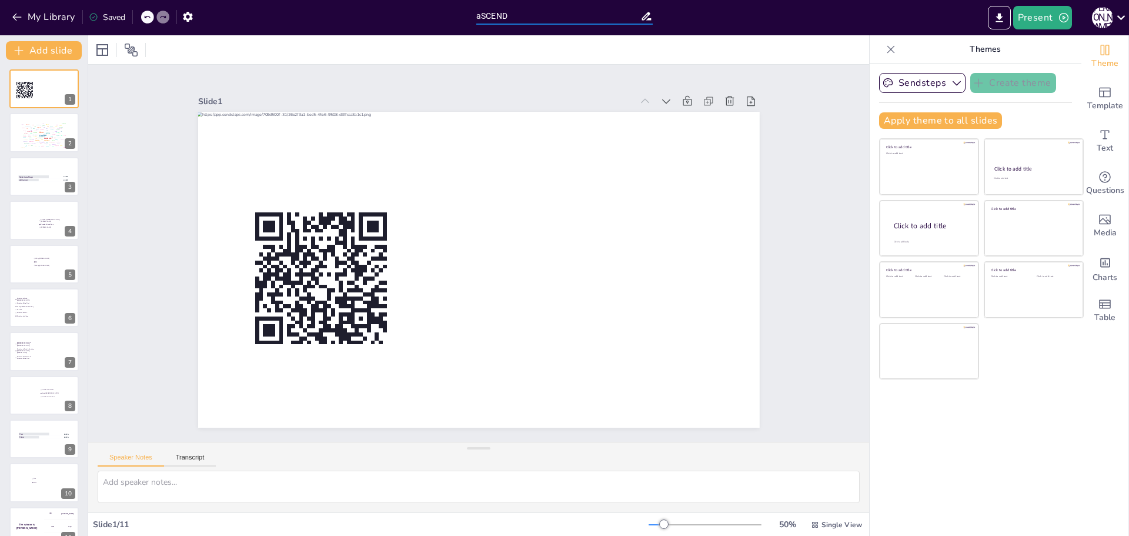
click at [512, 19] on input "aSCEND" at bounding box center [558, 16] width 164 height 17
drag, startPoint x: 521, startPoint y: 12, endPoint x: 438, endPoint y: 12, distance: 82.9
click at [438, 12] on div "My Library Saved aSCEND Present [PERSON_NAME]" at bounding box center [564, 17] width 1129 height 35
type input "Ascend ALG"
click at [885, 47] on icon at bounding box center [891, 50] width 12 height 12
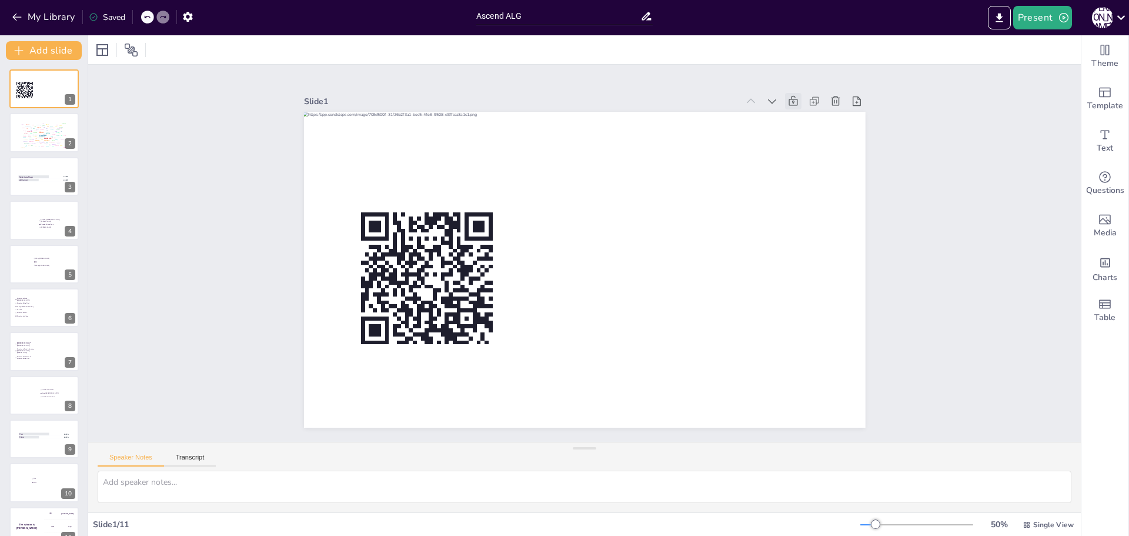
click at [788, 96] on icon at bounding box center [794, 101] width 12 height 12
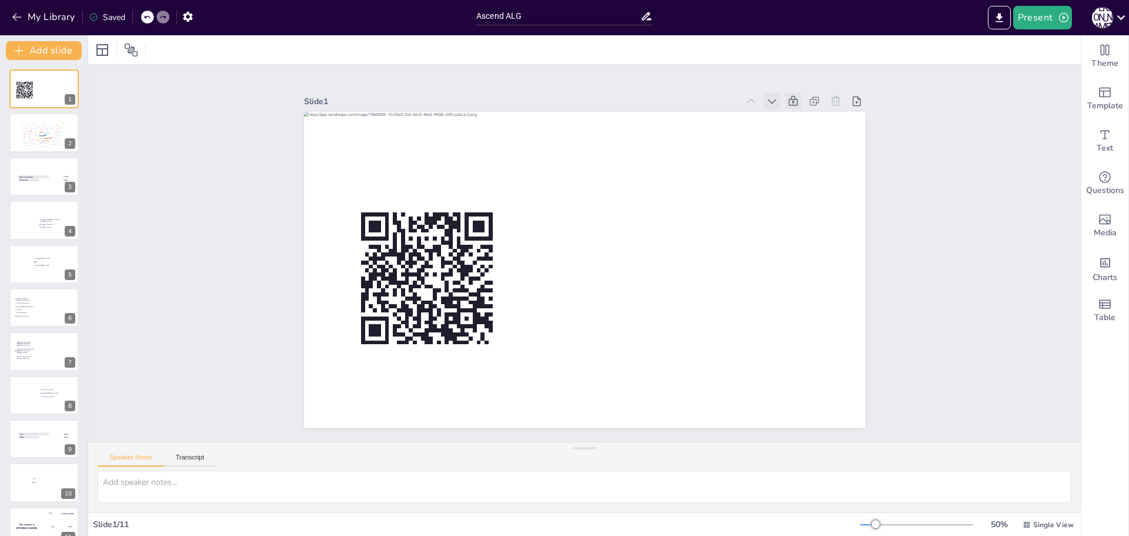
click at [766, 95] on icon at bounding box center [772, 101] width 12 height 12
click at [747, 99] on icon at bounding box center [751, 101] width 8 height 5
click at [745, 98] on icon at bounding box center [751, 101] width 12 height 12
